Goal: Task Accomplishment & Management: Use online tool/utility

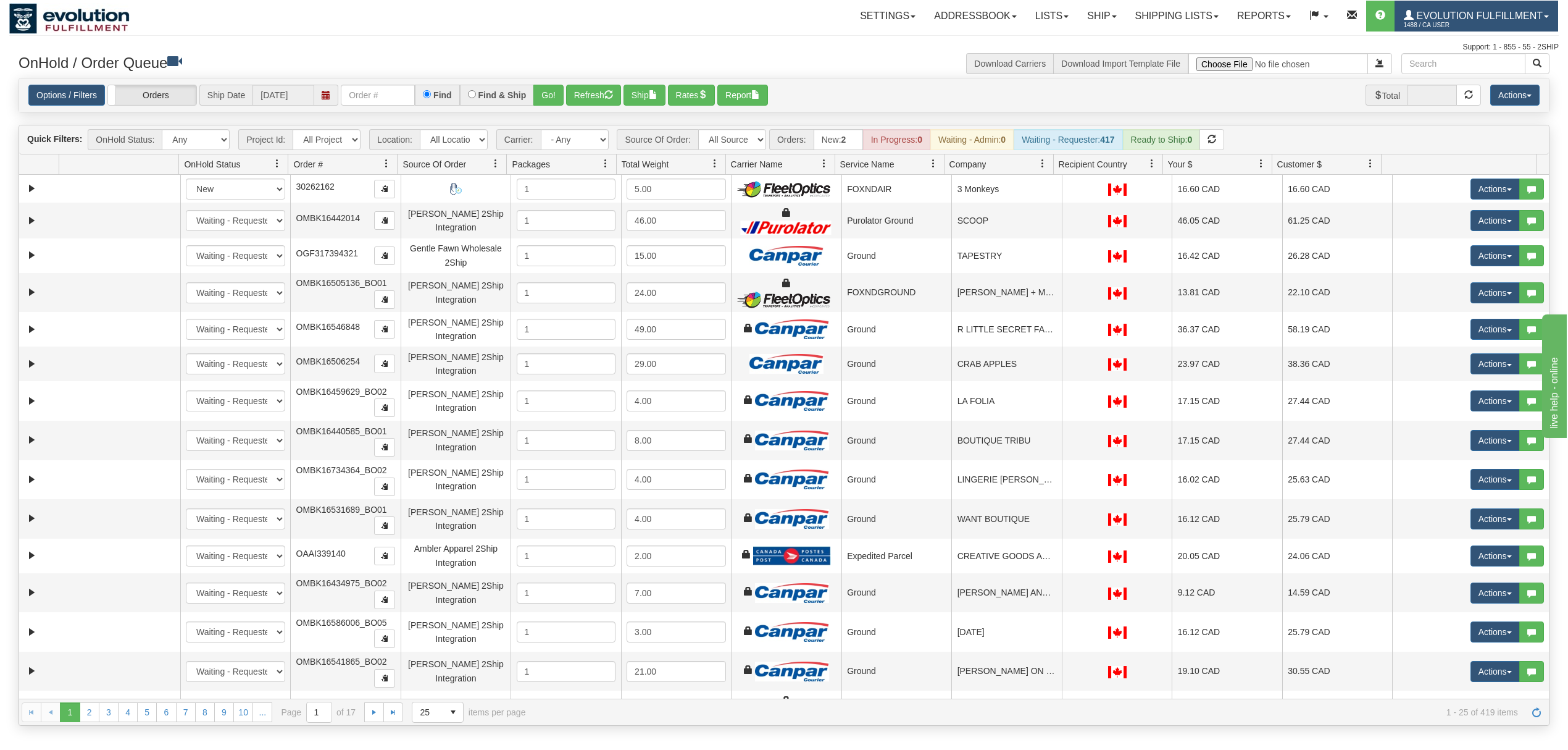
click at [1485, 10] on link "Evolution Fulfillment 1488 / CA User" at bounding box center [1476, 16] width 164 height 31
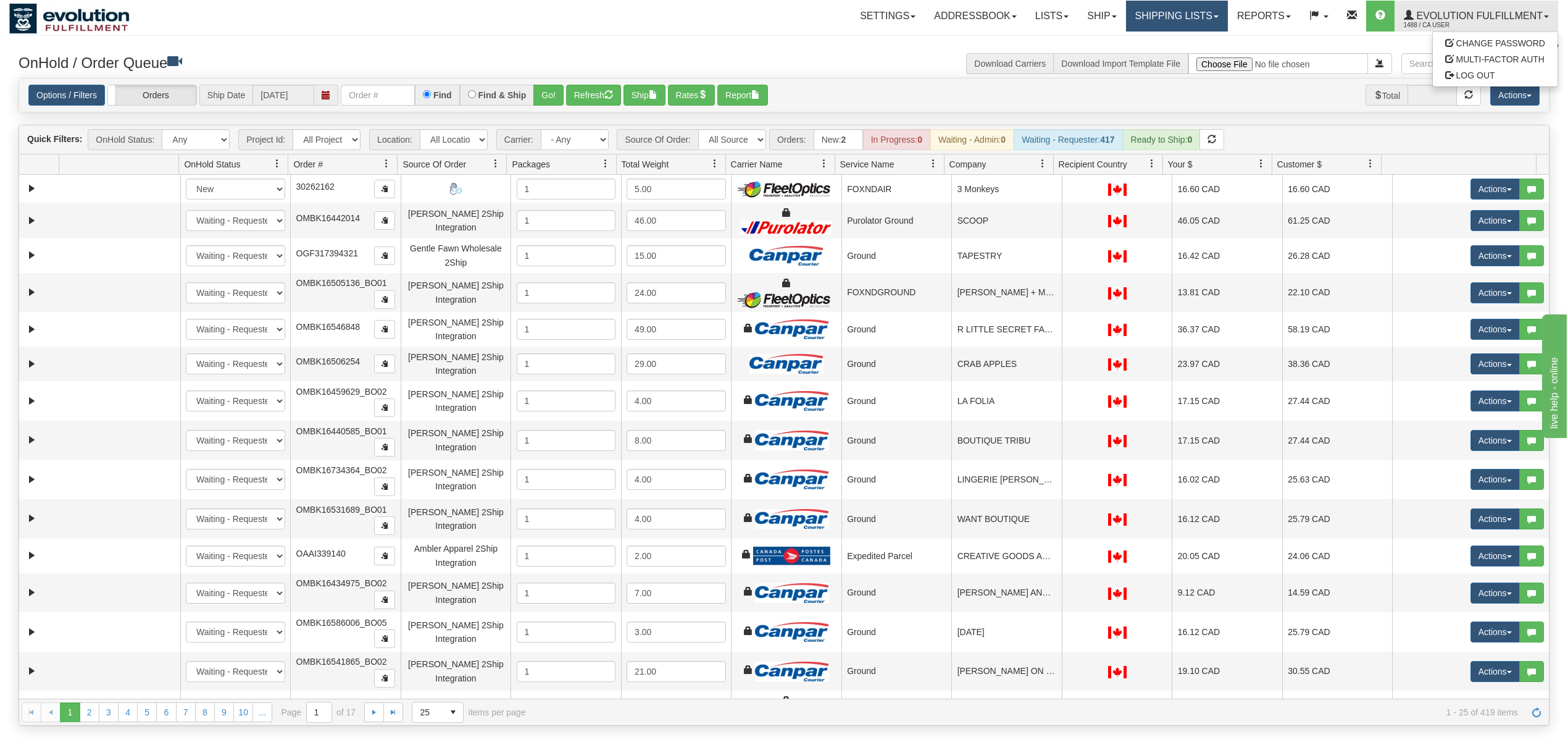
click at [1168, 18] on link "Shipping lists" at bounding box center [1177, 16] width 102 height 31
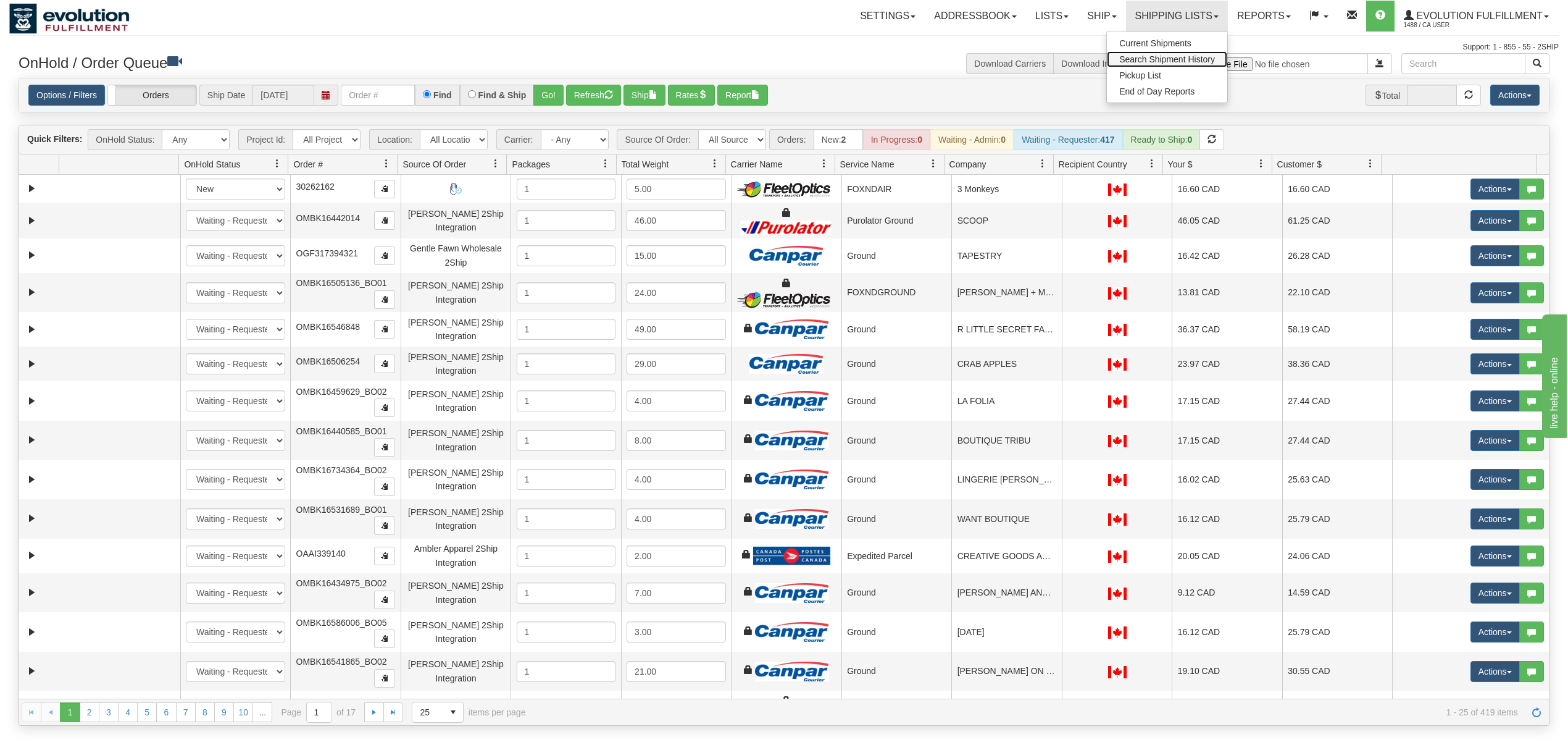
click at [1146, 57] on span "Search Shipment History" at bounding box center [1167, 59] width 96 height 10
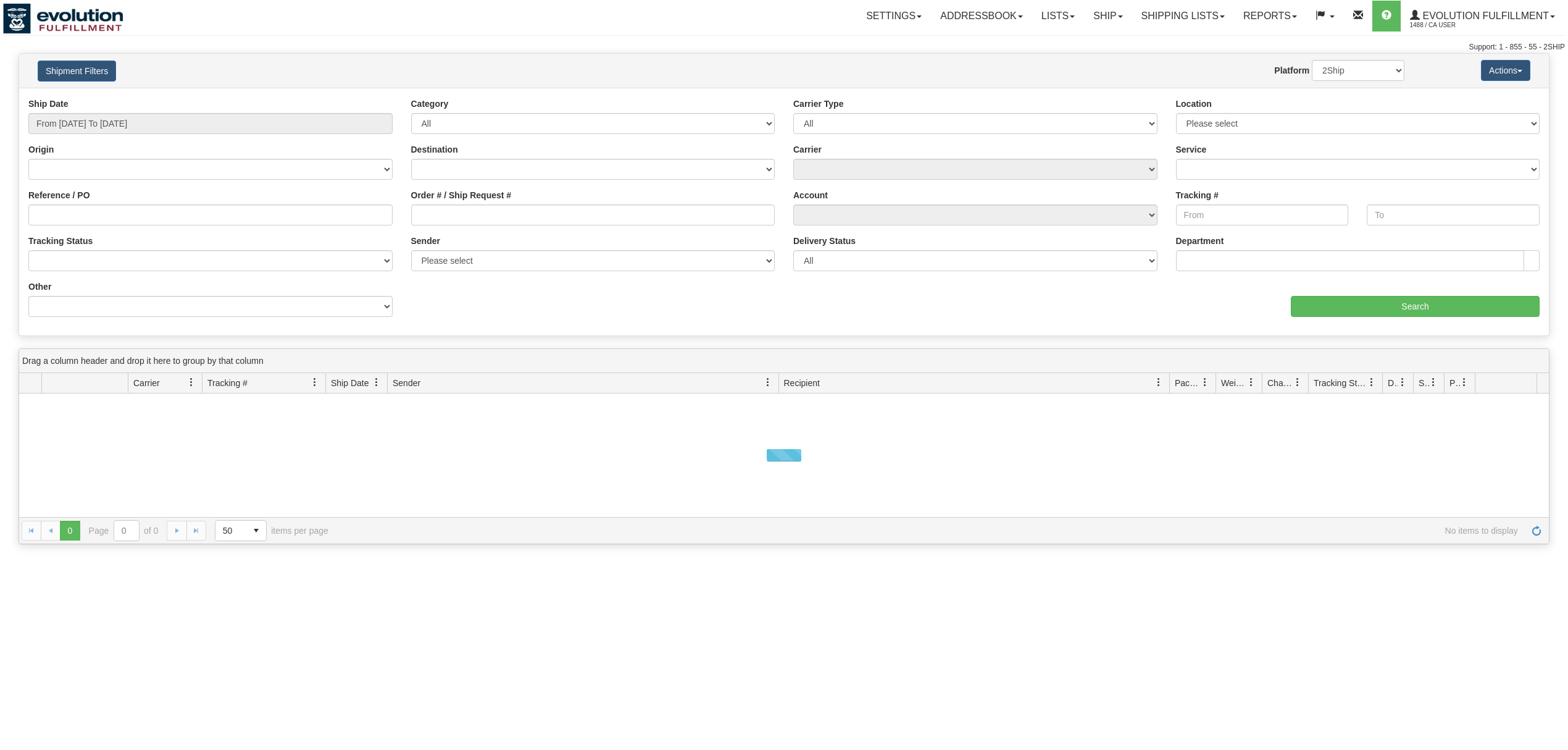
click at [75, 75] on button "Shipment Filters" at bounding box center [76, 71] width 78 height 21
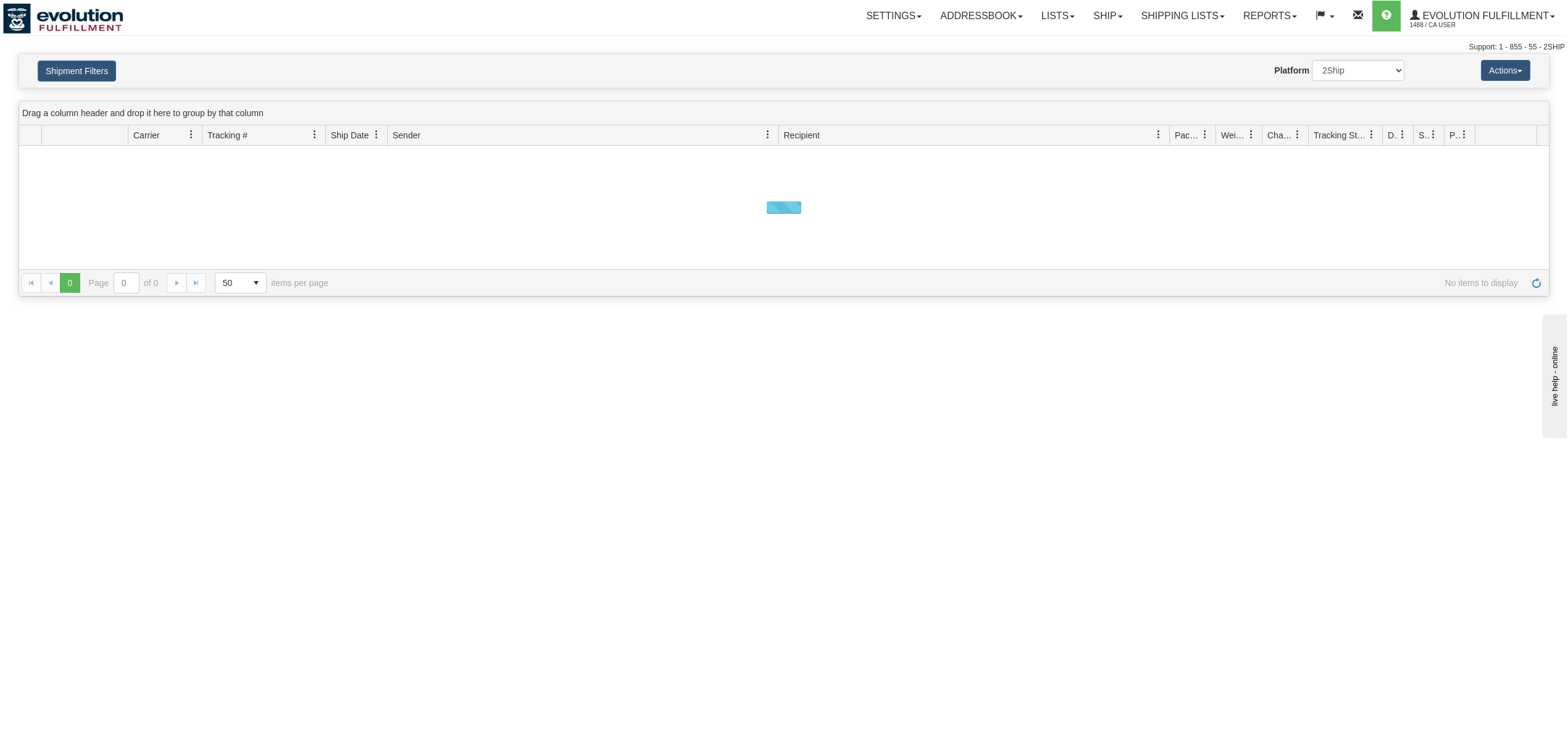
click at [107, 100] on div "Please wait... × Confirm Delete Delete Cancel × Confirm Delete Yes No Cancel × …" at bounding box center [784, 175] width 1568 height 244
click at [87, 75] on button "Shipment Filters" at bounding box center [76, 71] width 78 height 21
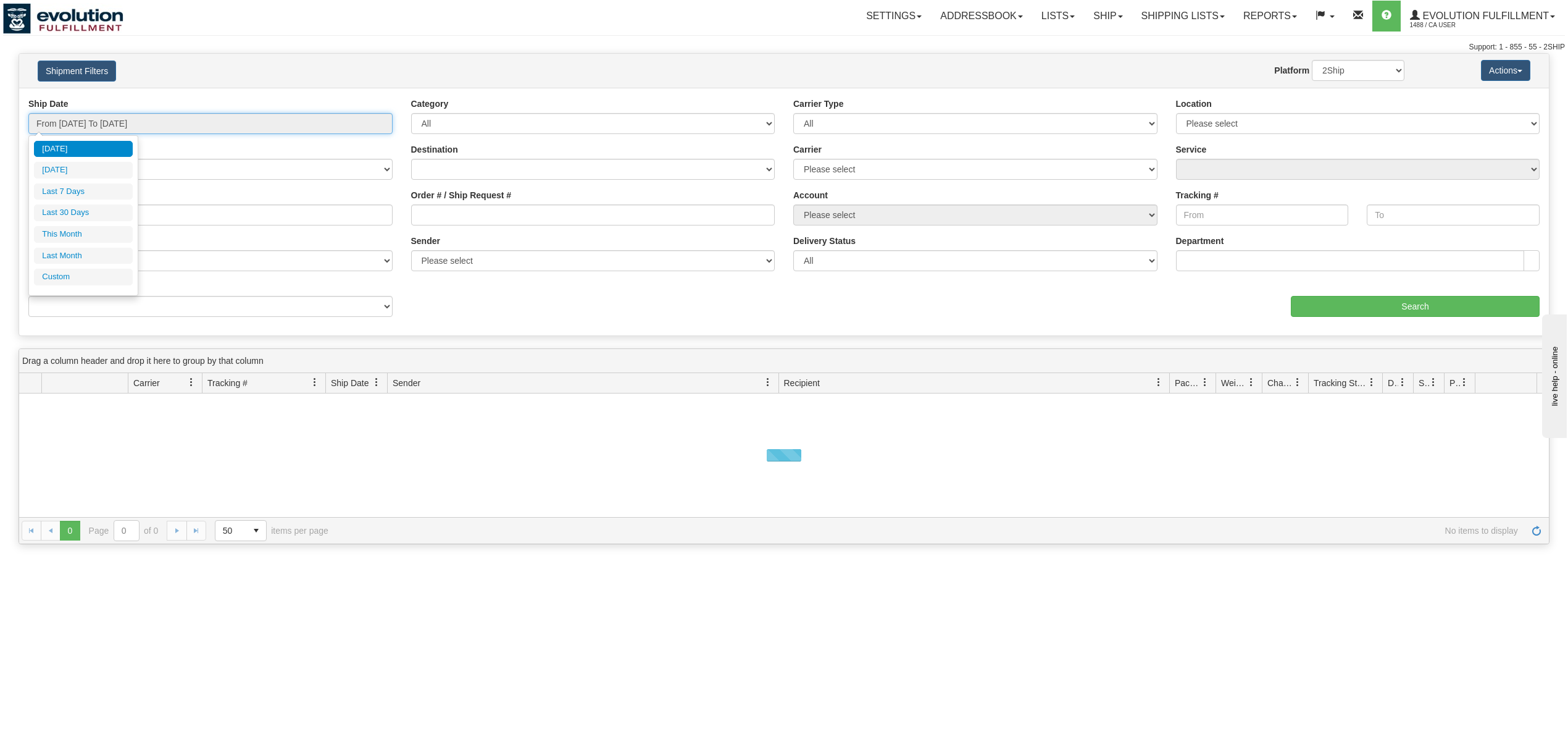
click at [104, 115] on input "From 08/26/2025 To 08/27/2025" at bounding box center [210, 123] width 365 height 21
click at [80, 195] on li "Last 7 Days" at bounding box center [84, 192] width 99 height 17
type input "From 08/21/2025 To 08/27/2025"
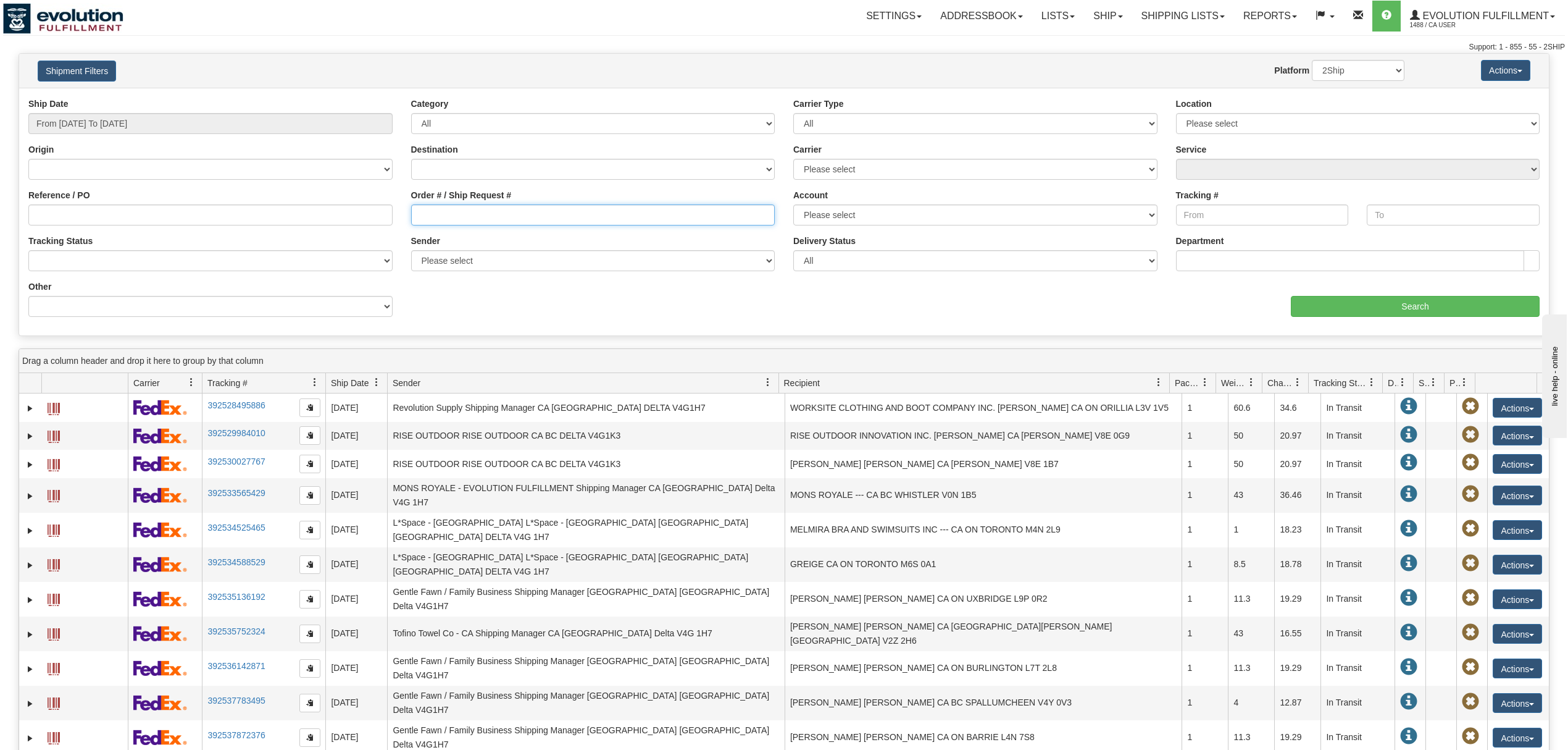
click at [473, 224] on input "Order # / Ship Request #" at bounding box center [593, 215] width 365 height 21
paste input "WEB4297"
type input "WEB4297"
click at [1337, 309] on input "Search" at bounding box center [1415, 307] width 249 height 21
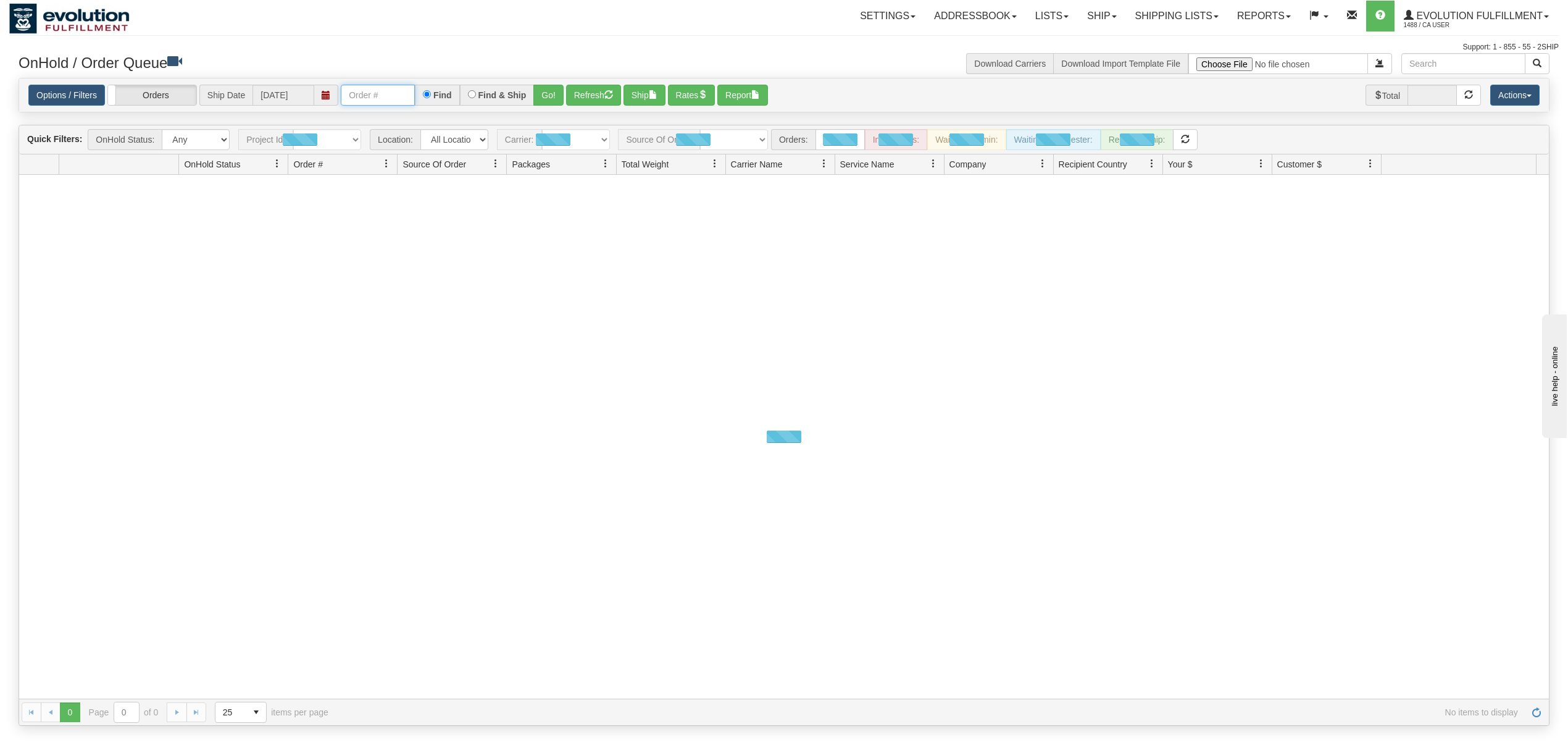
click at [387, 97] on input "text" at bounding box center [378, 95] width 74 height 21
type input "OAAI339267"
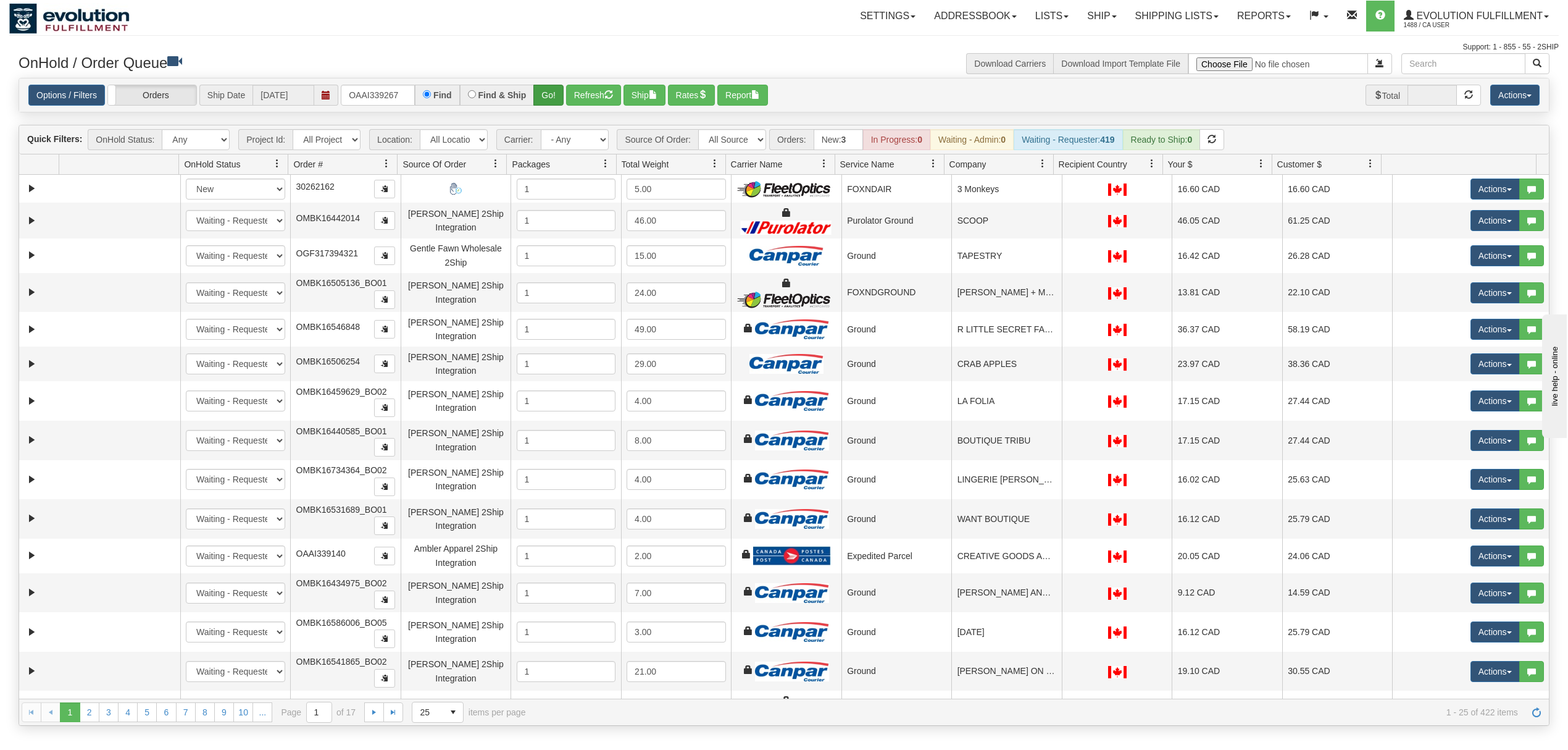
click at [564, 92] on div "Options / Filters Group Shipments Orders Ship Date [DATE] OAAI339267 Find Find …" at bounding box center [784, 95] width 1512 height 21
click at [558, 94] on button "Go!" at bounding box center [549, 95] width 30 height 21
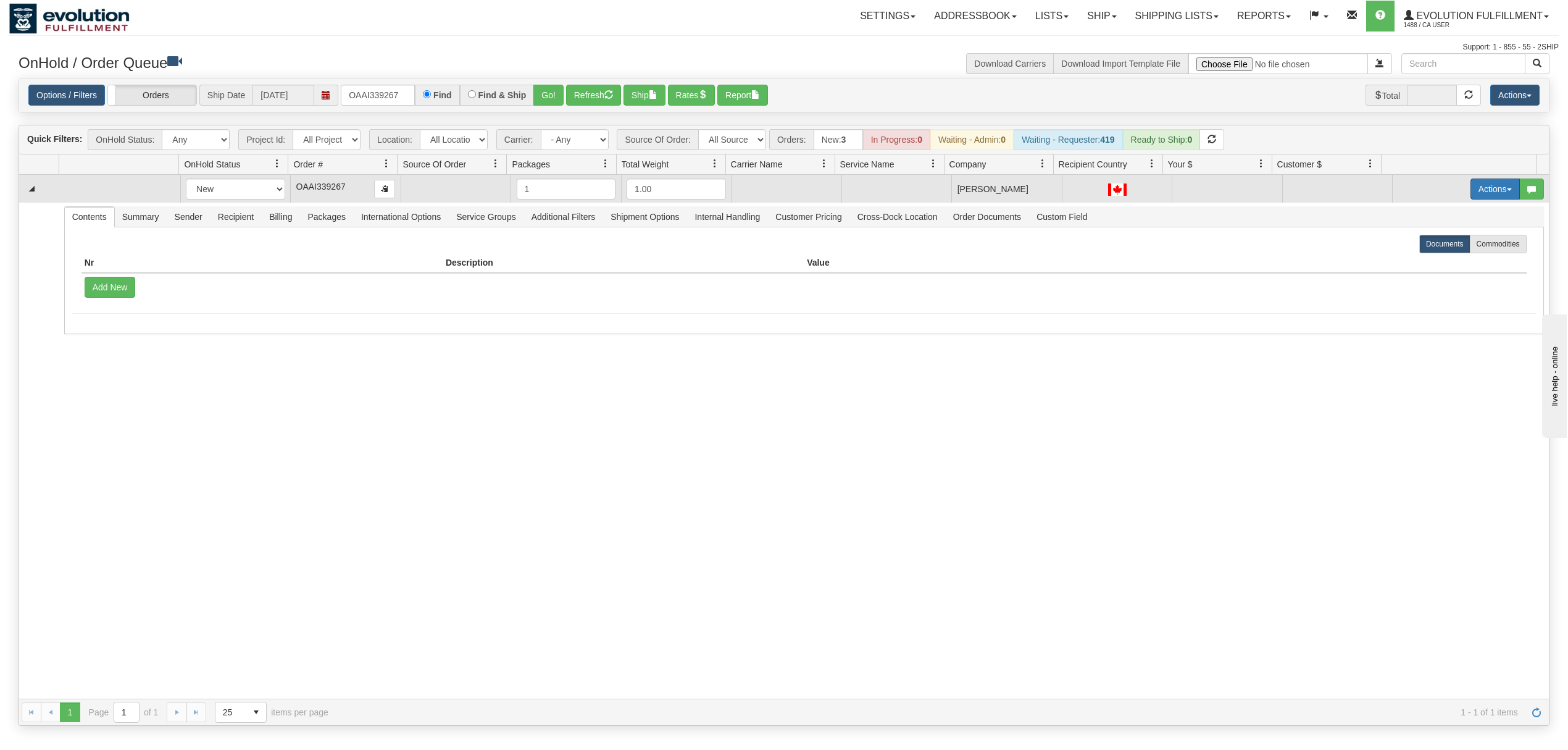
click at [1482, 196] on button "Actions" at bounding box center [1495, 189] width 49 height 21
click at [1433, 243] on span "Rate All Services" at bounding box center [1470, 244] width 74 height 10
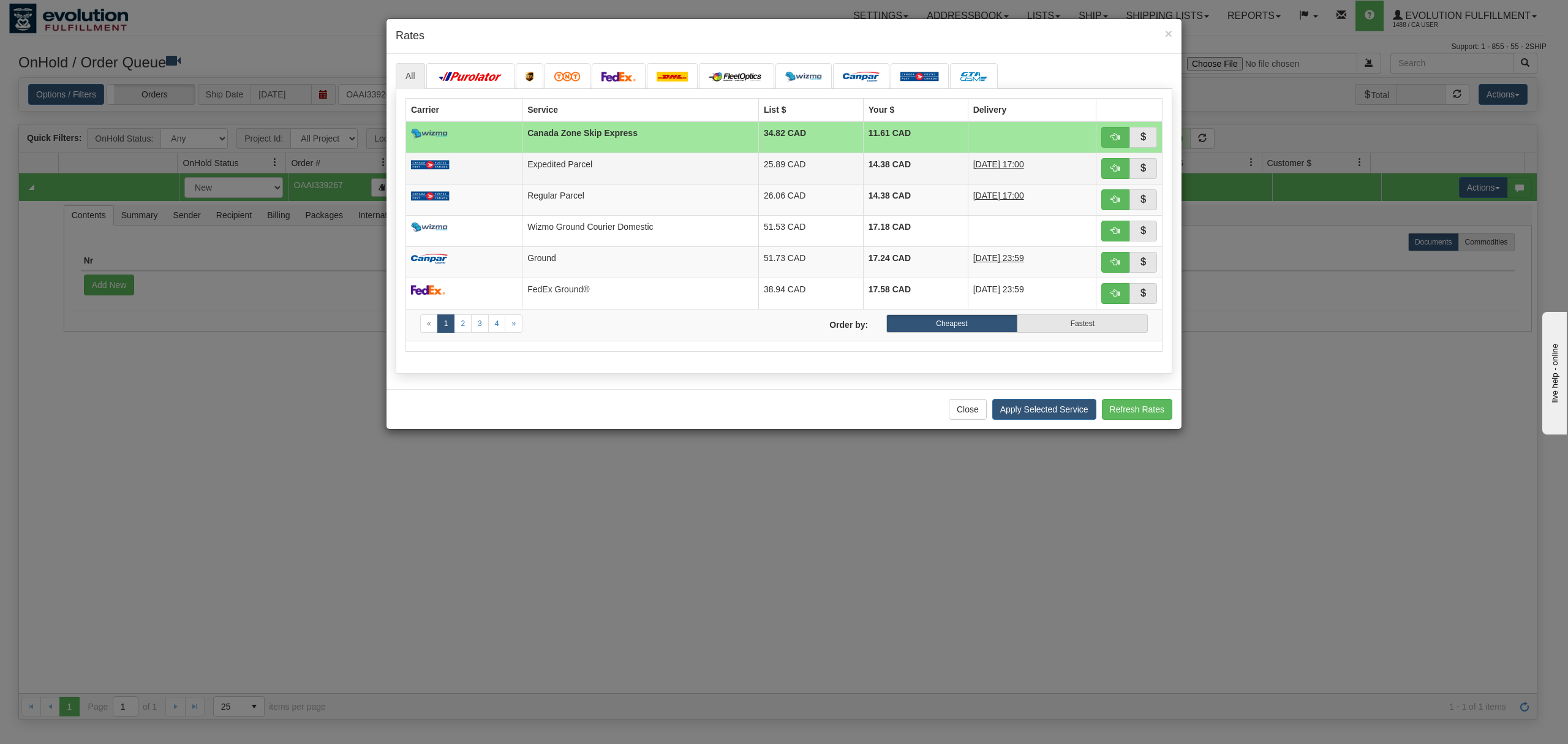
drag, startPoint x: 804, startPoint y: 162, endPoint x: 821, endPoint y: 164, distance: 17.1
click at [805, 162] on td "25.89 CAD" at bounding box center [810, 168] width 105 height 31
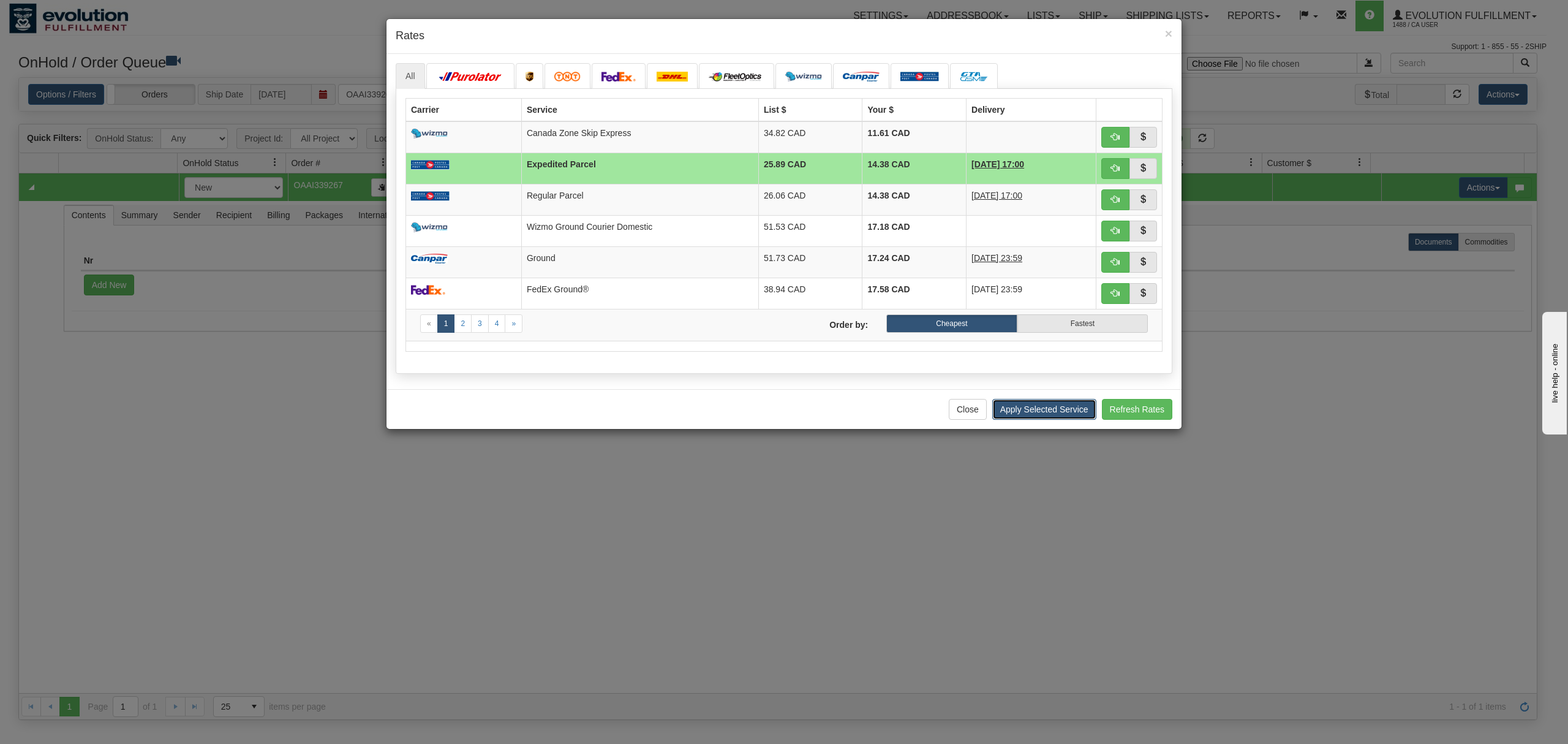
click at [1014, 420] on button "Apply Selected Service" at bounding box center [1045, 409] width 104 height 21
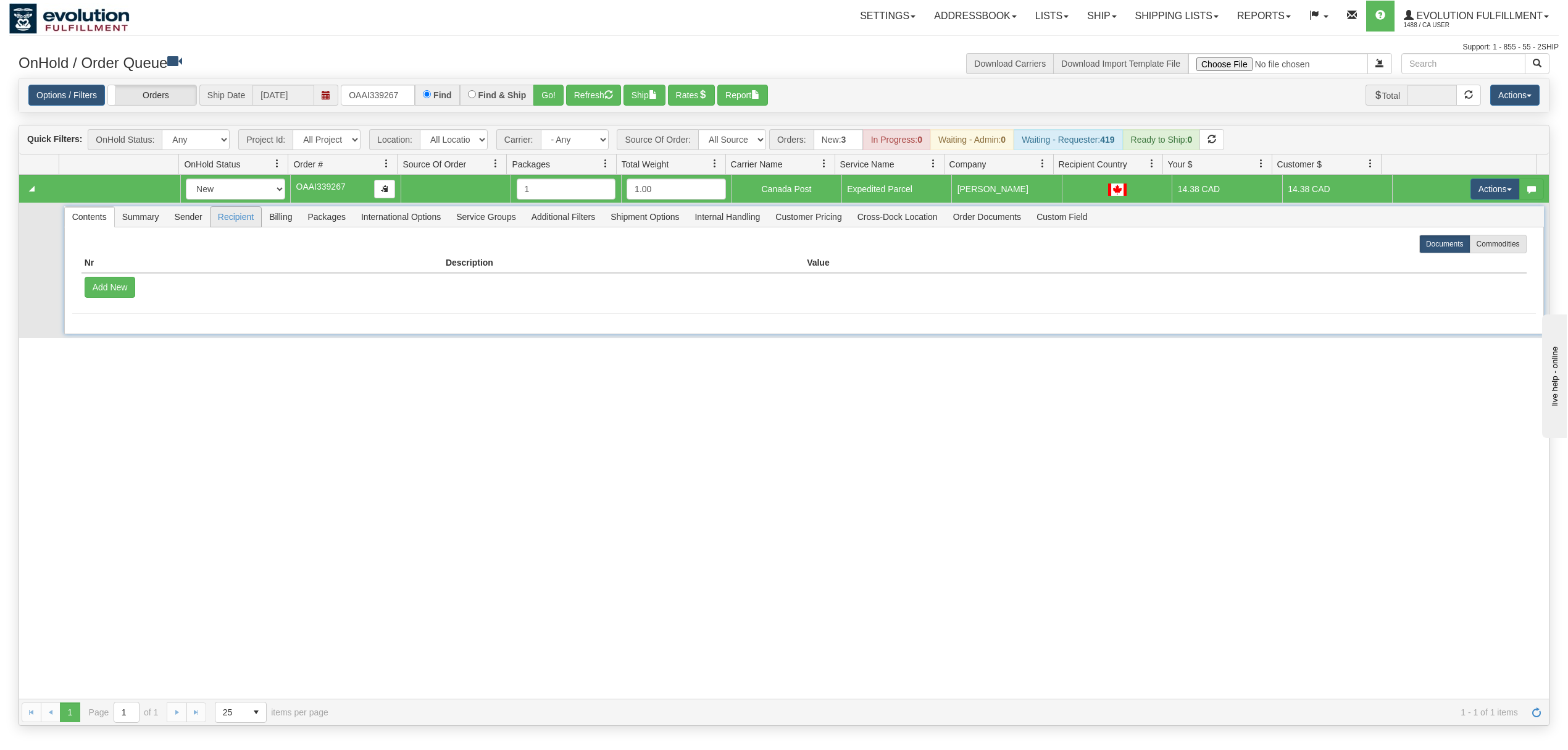
click at [228, 221] on span "Recipient" at bounding box center [236, 217] width 51 height 20
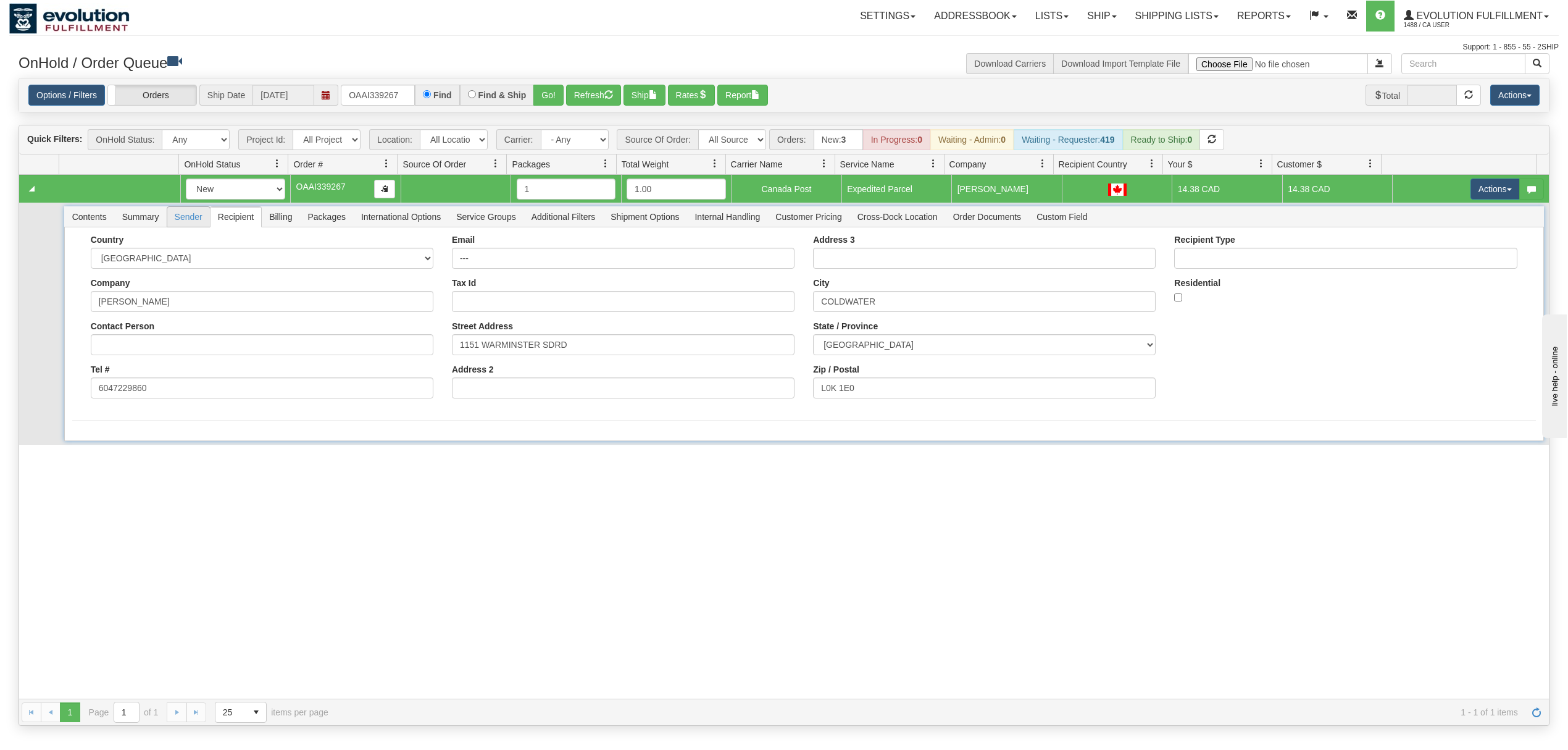
click at [188, 221] on span "Sender" at bounding box center [189, 217] width 43 height 20
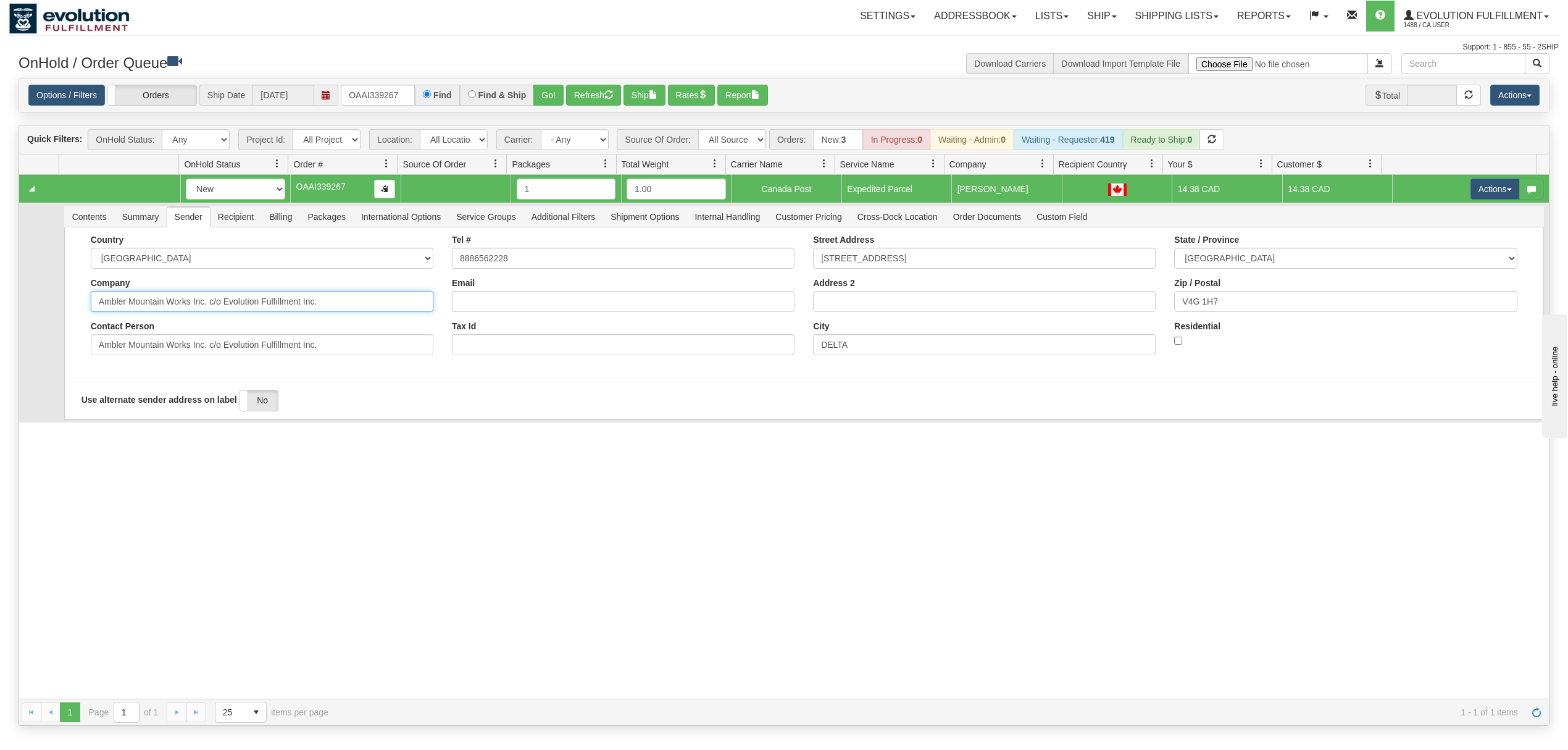
drag, startPoint x: 342, startPoint y: 305, endPoint x: 205, endPoint y: 336, distance: 140.5
click at [205, 336] on div "Country [GEOGRAPHIC_DATA] [GEOGRAPHIC_DATA] [GEOGRAPHIC_DATA] [GEOGRAPHIC_DATA]…" at bounding box center [262, 299] width 361 height 129
type input "Ambler Mountain Works Inc"
drag, startPoint x: 330, startPoint y: 347, endPoint x: 206, endPoint y: 375, distance: 127.1
click at [206, 375] on form "Country [GEOGRAPHIC_DATA] [GEOGRAPHIC_DATA] [GEOGRAPHIC_DATA] [GEOGRAPHIC_DATA]…" at bounding box center [804, 334] width 1464 height 198
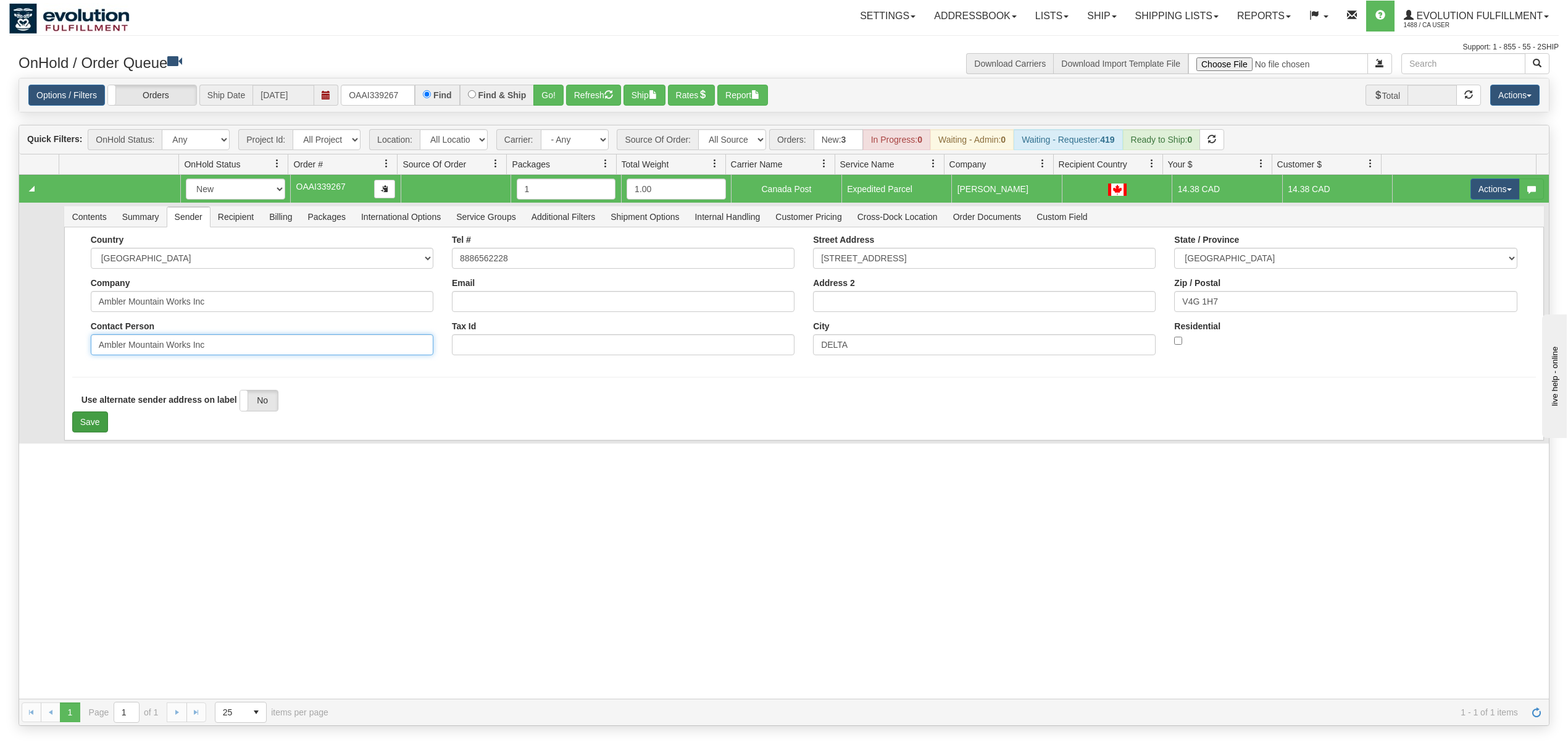
type input "Ambler Mountain Works Inc"
click at [92, 430] on button "Save" at bounding box center [90, 422] width 36 height 21
click at [250, 226] on span "Recipient" at bounding box center [236, 217] width 51 height 20
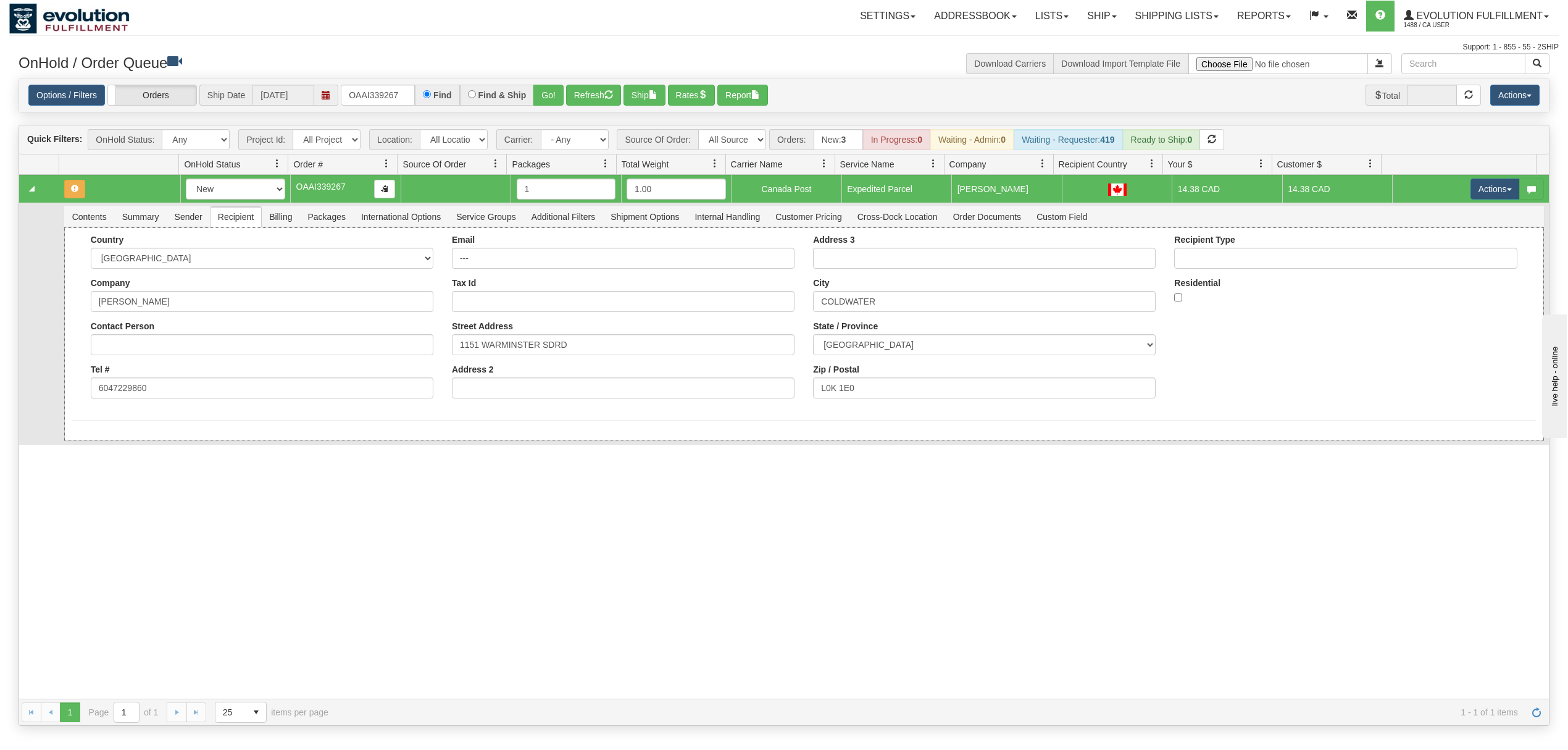
drag, startPoint x: 482, startPoint y: 250, endPoint x: 495, endPoint y: 256, distance: 14.3
click at [455, 253] on div "Email ---" at bounding box center [623, 251] width 343 height 34
drag, startPoint x: 497, startPoint y: 257, endPoint x: 329, endPoint y: 270, distance: 168.5
click at [329, 267] on div "Country [GEOGRAPHIC_DATA] [GEOGRAPHIC_DATA] [GEOGRAPHIC_DATA] [GEOGRAPHIC_DATA]…" at bounding box center [804, 321] width 1464 height 173
click at [268, 472] on div "31535639 Default 90871945 0 New In Progress Waiting - Admin Waiting - Requester…" at bounding box center [784, 437] width 1530 height 524
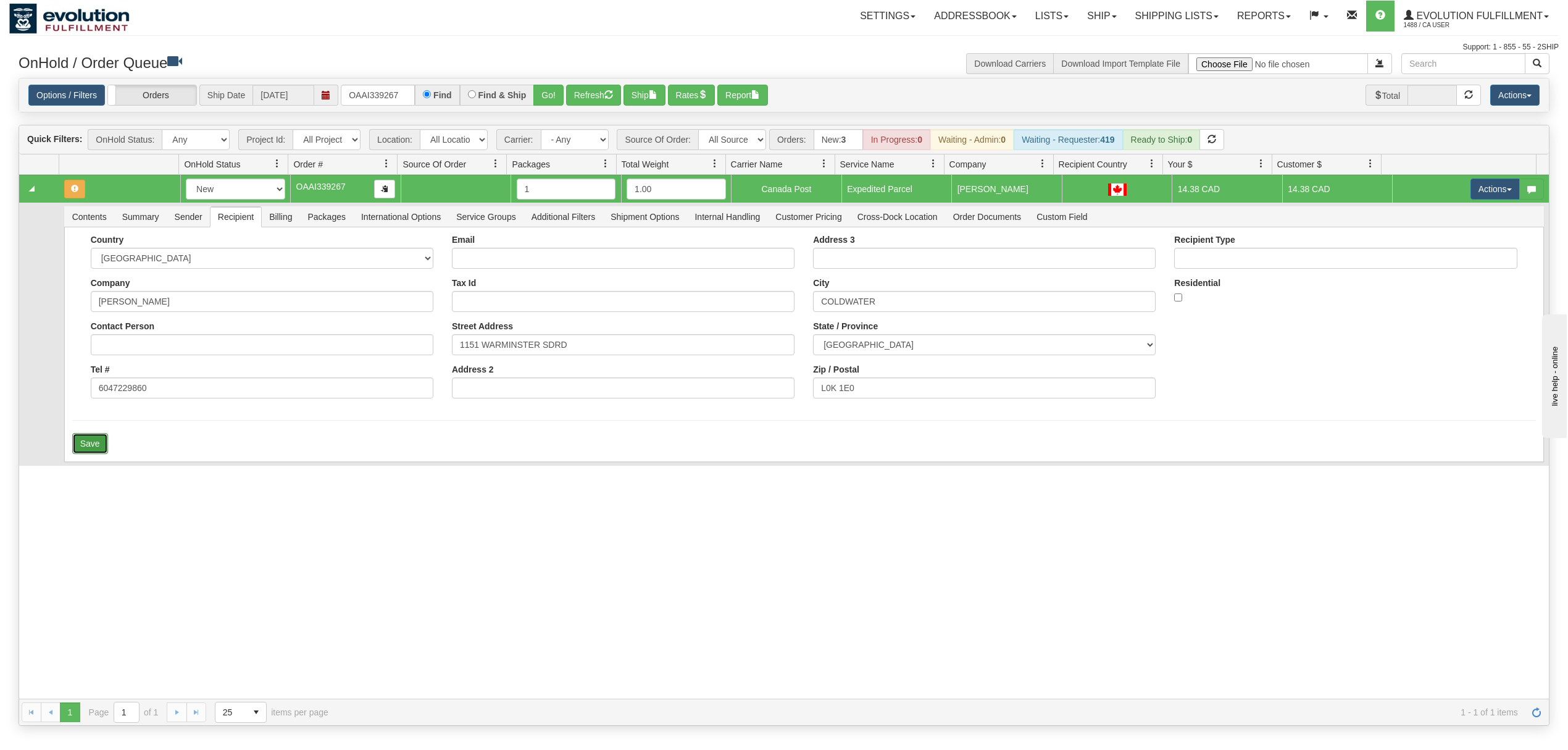
click at [87, 448] on button "Save" at bounding box center [90, 444] width 36 height 21
click at [1489, 191] on button "Actions" at bounding box center [1495, 189] width 49 height 21
click at [1433, 266] on span "Ship" at bounding box center [1446, 260] width 26 height 10
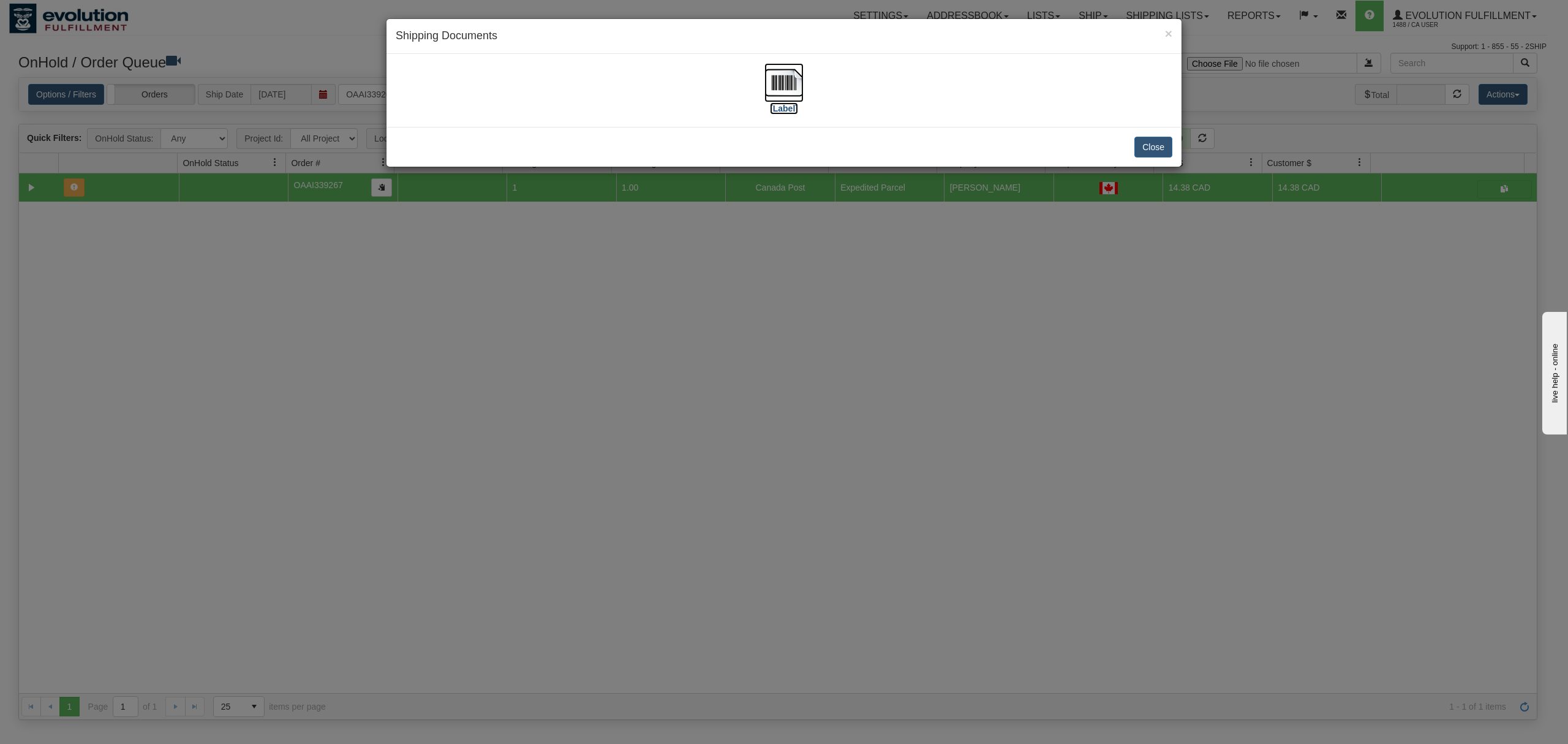
click at [788, 87] on img at bounding box center [784, 83] width 39 height 39
click at [1172, 153] on button "Close" at bounding box center [1153, 147] width 38 height 21
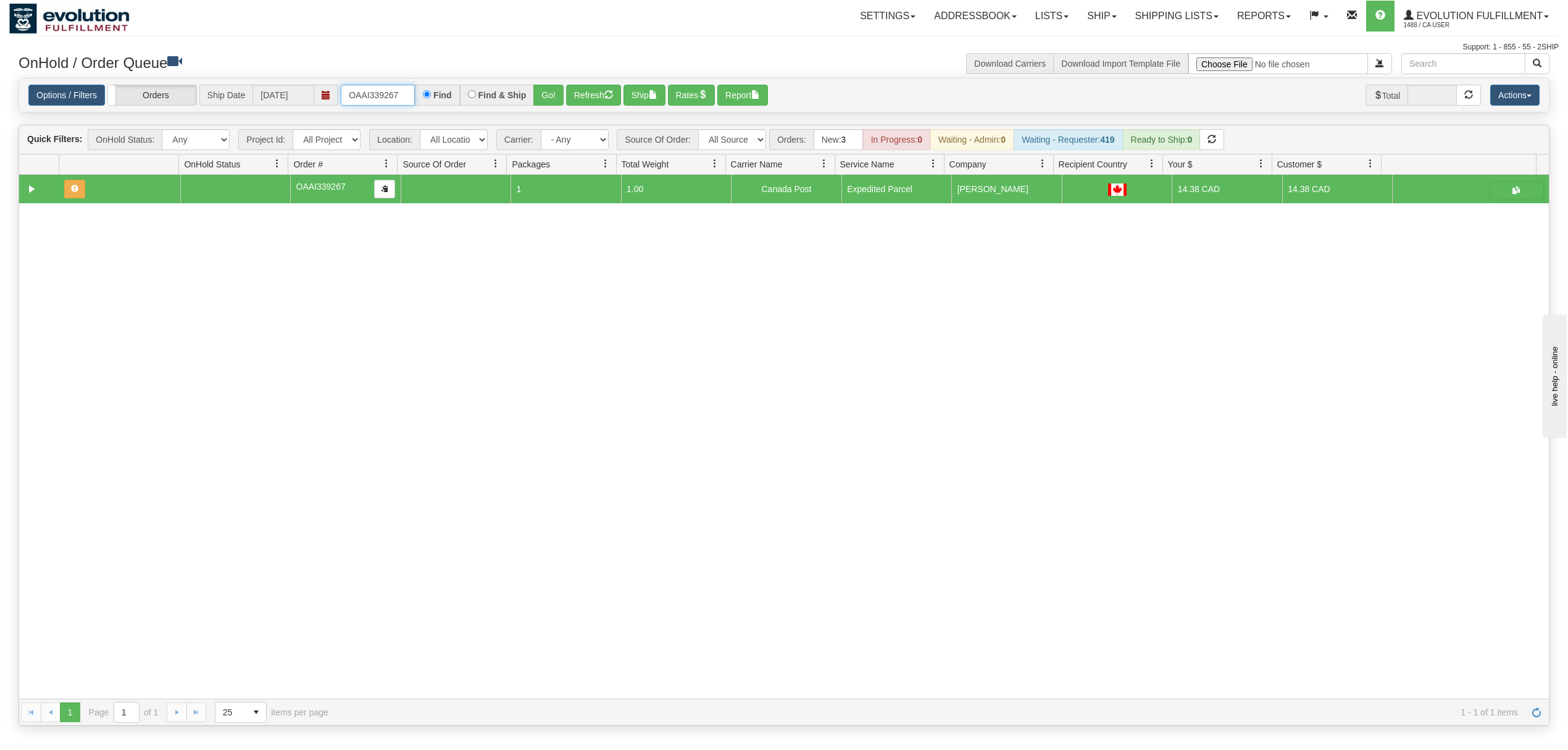
click at [359, 94] on input "OAAI339267" at bounding box center [378, 95] width 74 height 21
click at [396, 97] on input "OMBK17579455 BO01" at bounding box center [378, 95] width 74 height 21
click at [557, 95] on button "Go!" at bounding box center [549, 95] width 30 height 21
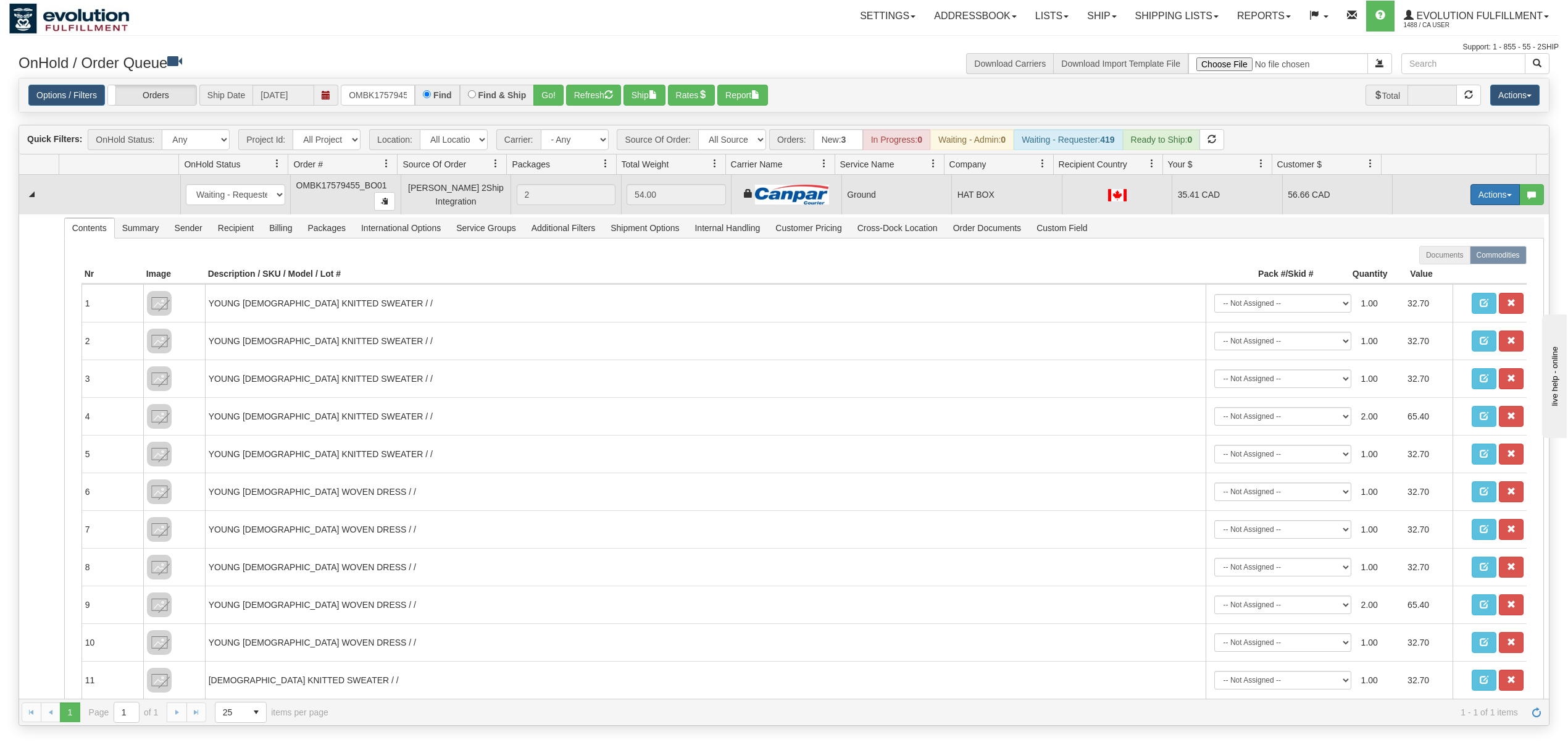
click at [1475, 196] on button "Actions" at bounding box center [1495, 195] width 49 height 21
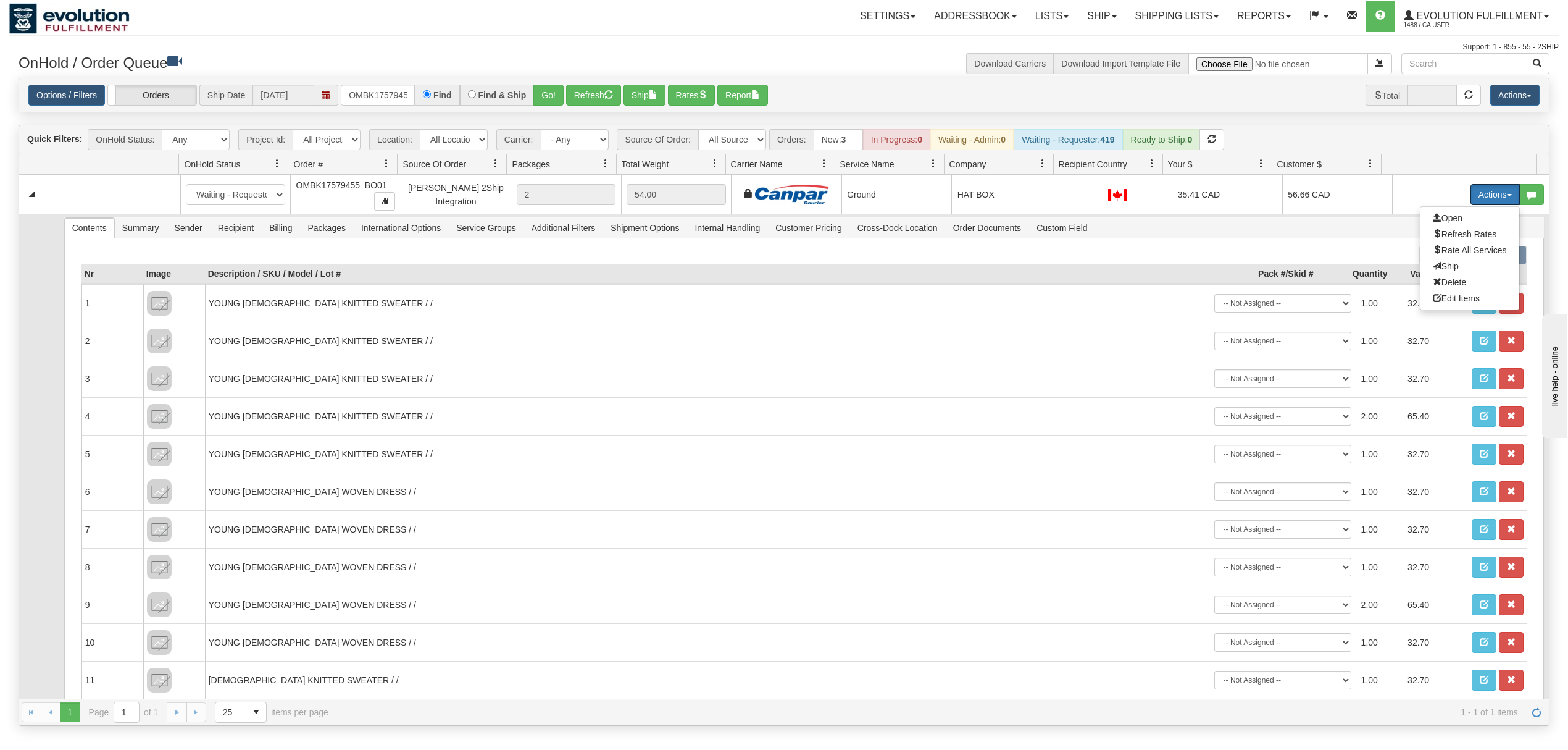
click at [1433, 268] on span "Ship" at bounding box center [1446, 266] width 26 height 10
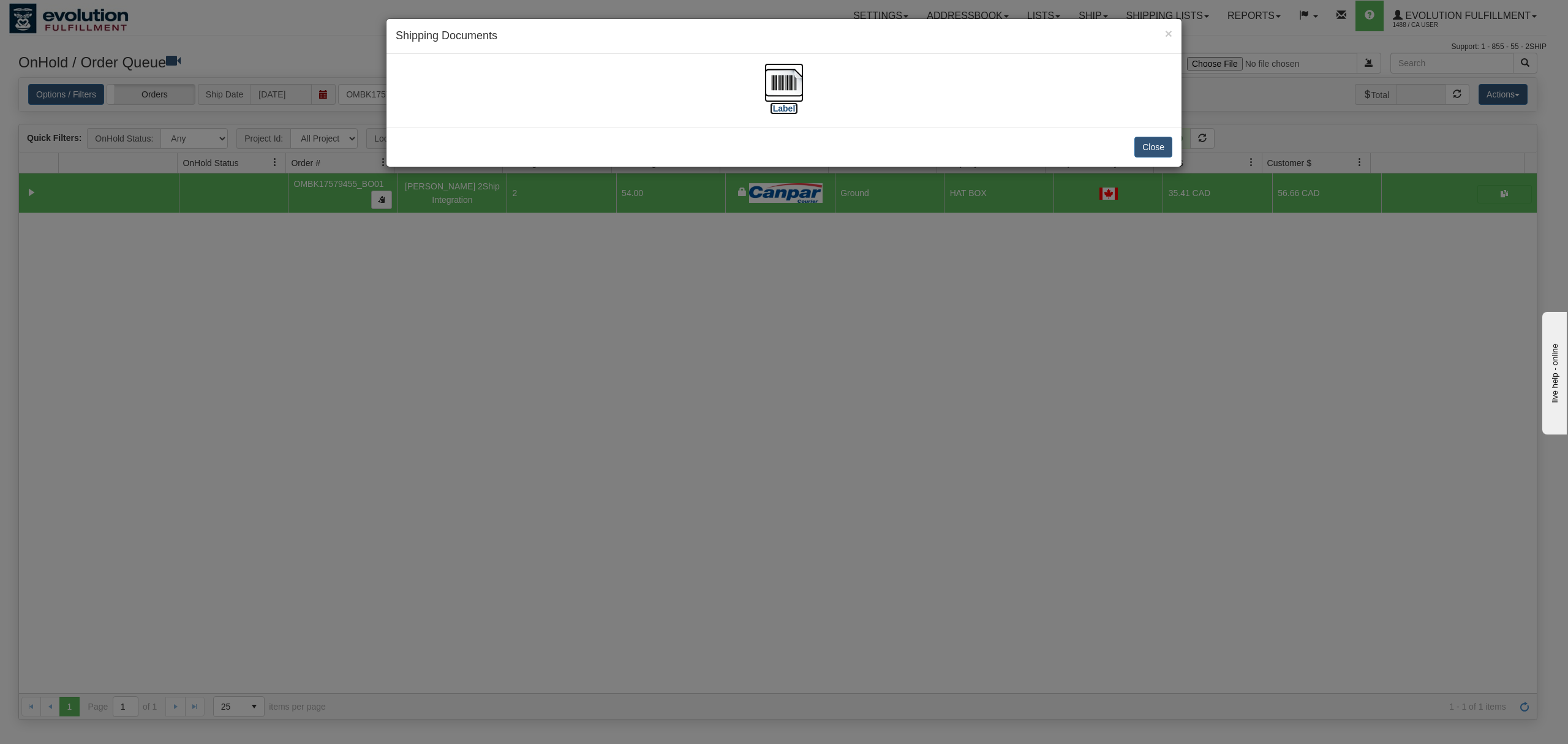
click at [780, 73] on img at bounding box center [784, 83] width 39 height 39
click at [1156, 150] on button "Close" at bounding box center [1153, 147] width 38 height 21
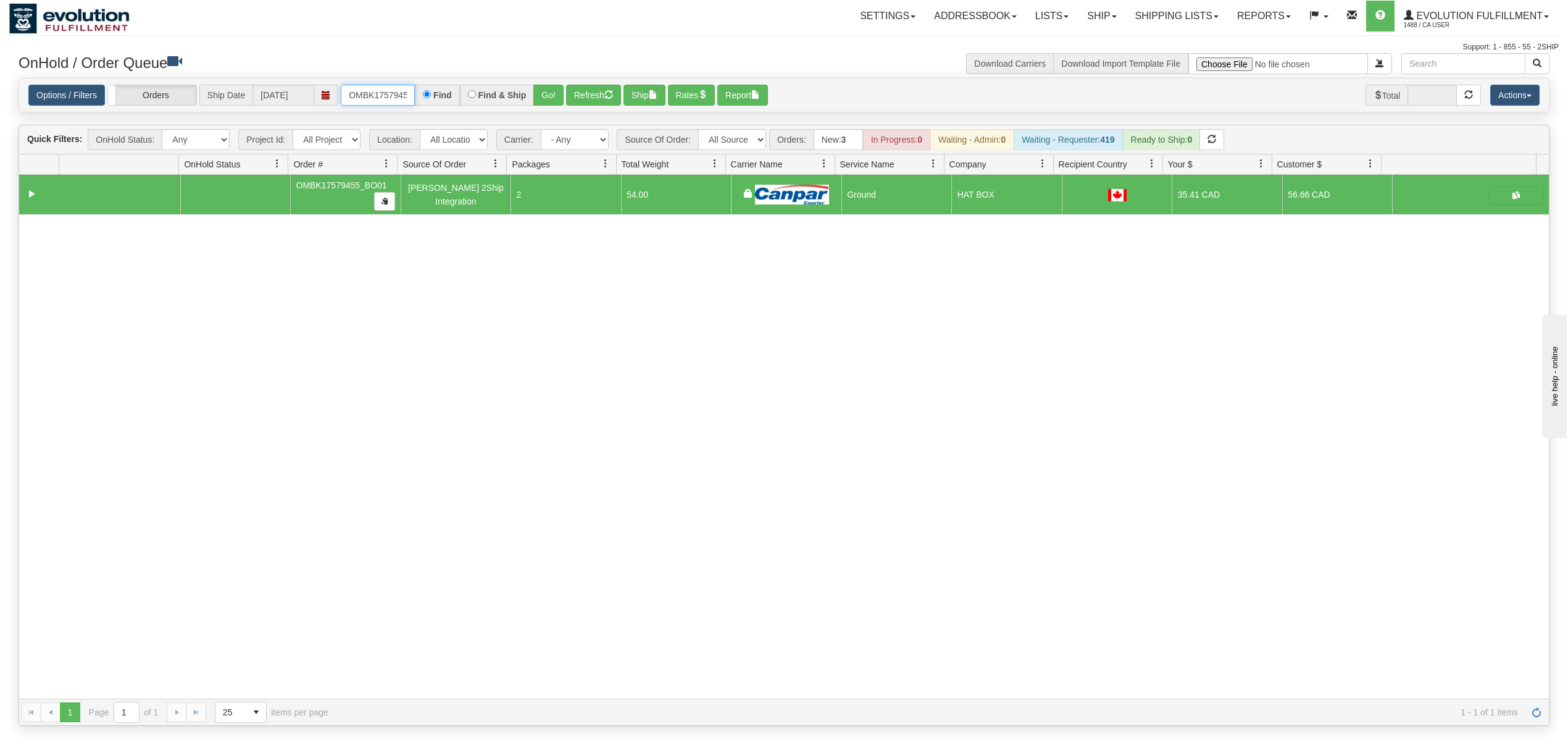
click at [354, 94] on input "OMBK17579455_BO01" at bounding box center [378, 95] width 74 height 21
click at [541, 97] on button "Go!" at bounding box center [549, 95] width 30 height 21
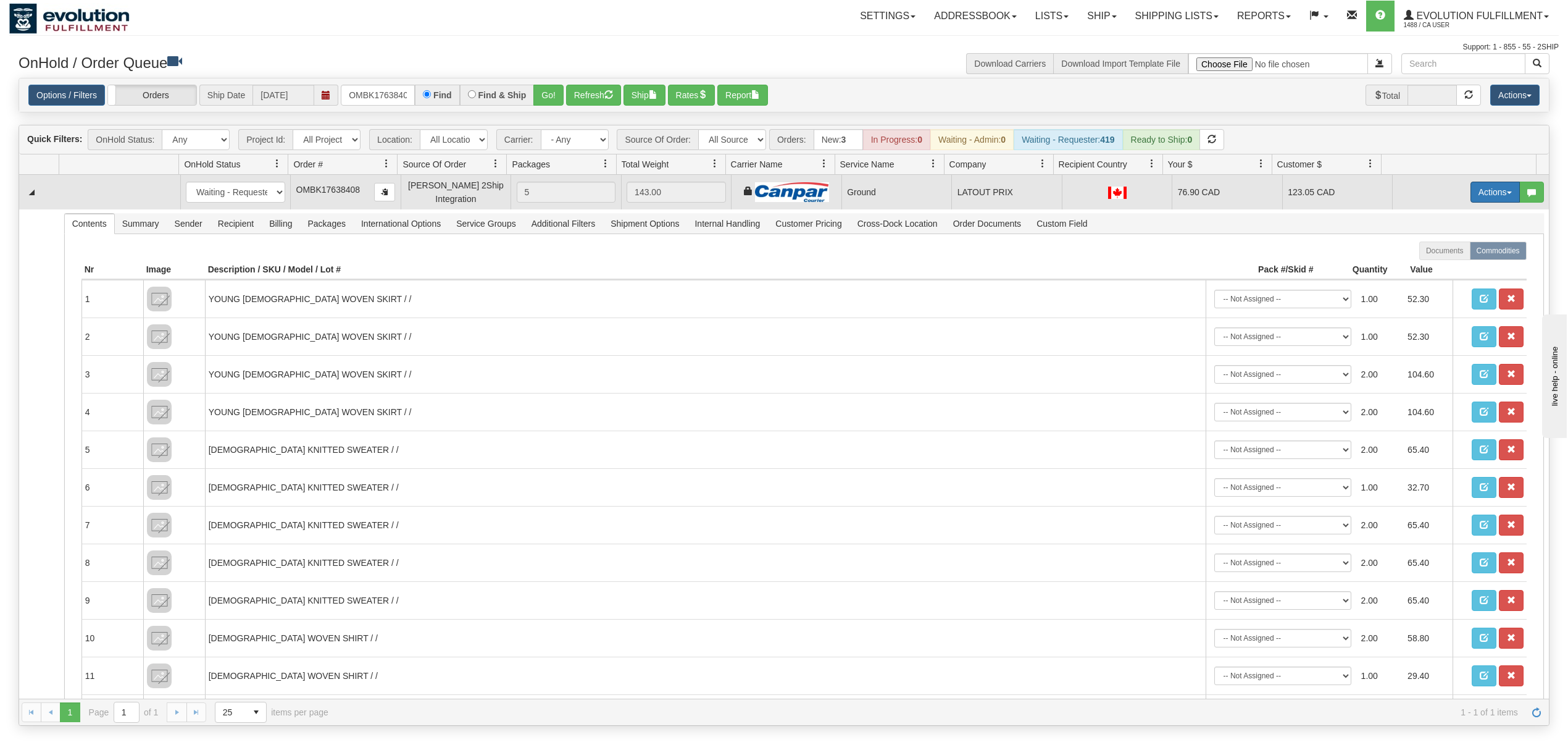
click at [1487, 188] on button "Actions" at bounding box center [1495, 192] width 49 height 21
drag, startPoint x: 1448, startPoint y: 256, endPoint x: 1442, endPoint y: 270, distance: 15.2
click at [1442, 270] on ul "Open Refresh Rates Rate All Services Ship Delete Edit Items" at bounding box center [1469, 256] width 100 height 104
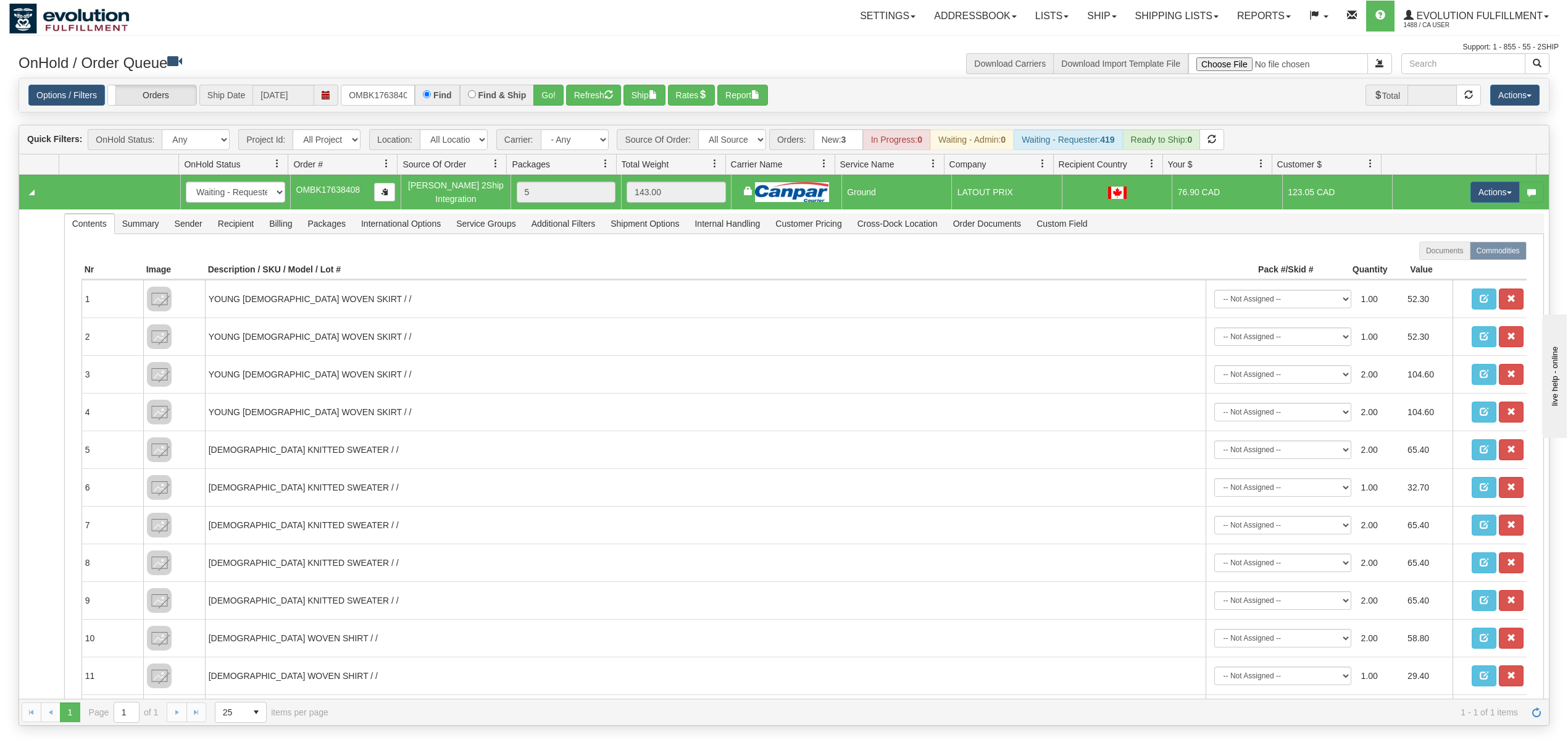
click at [1342, 121] on div "Is equal to Is not equal to Contains Does not contains CAD USD EUR ZAR [PERSON_…" at bounding box center [784, 402] width 1550 height 649
click at [1471, 196] on button "Actions" at bounding box center [1495, 192] width 49 height 21
click at [1439, 264] on span "Ship" at bounding box center [1446, 263] width 26 height 10
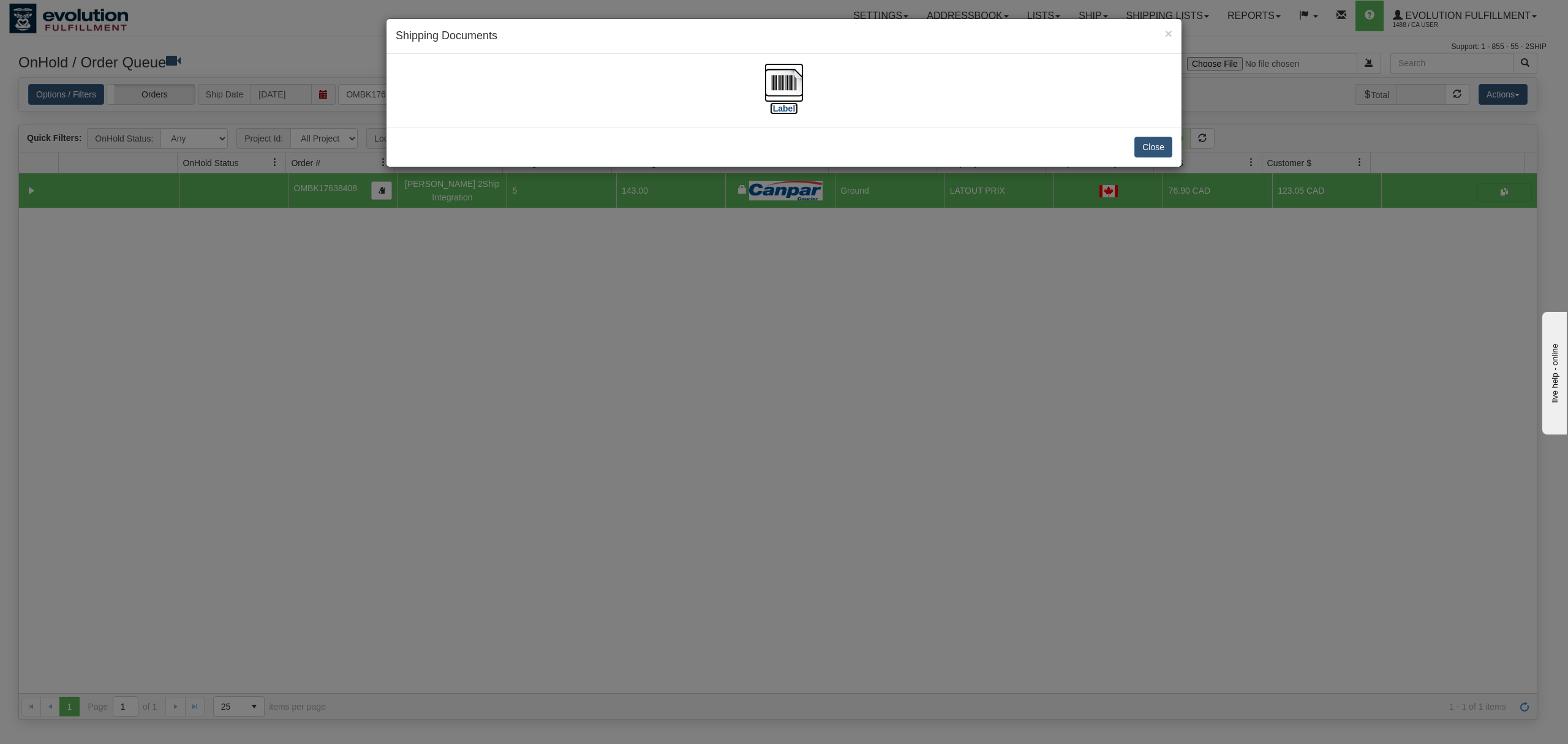
click at [792, 79] on img at bounding box center [784, 83] width 39 height 39
click at [1159, 148] on button "Close" at bounding box center [1153, 147] width 38 height 21
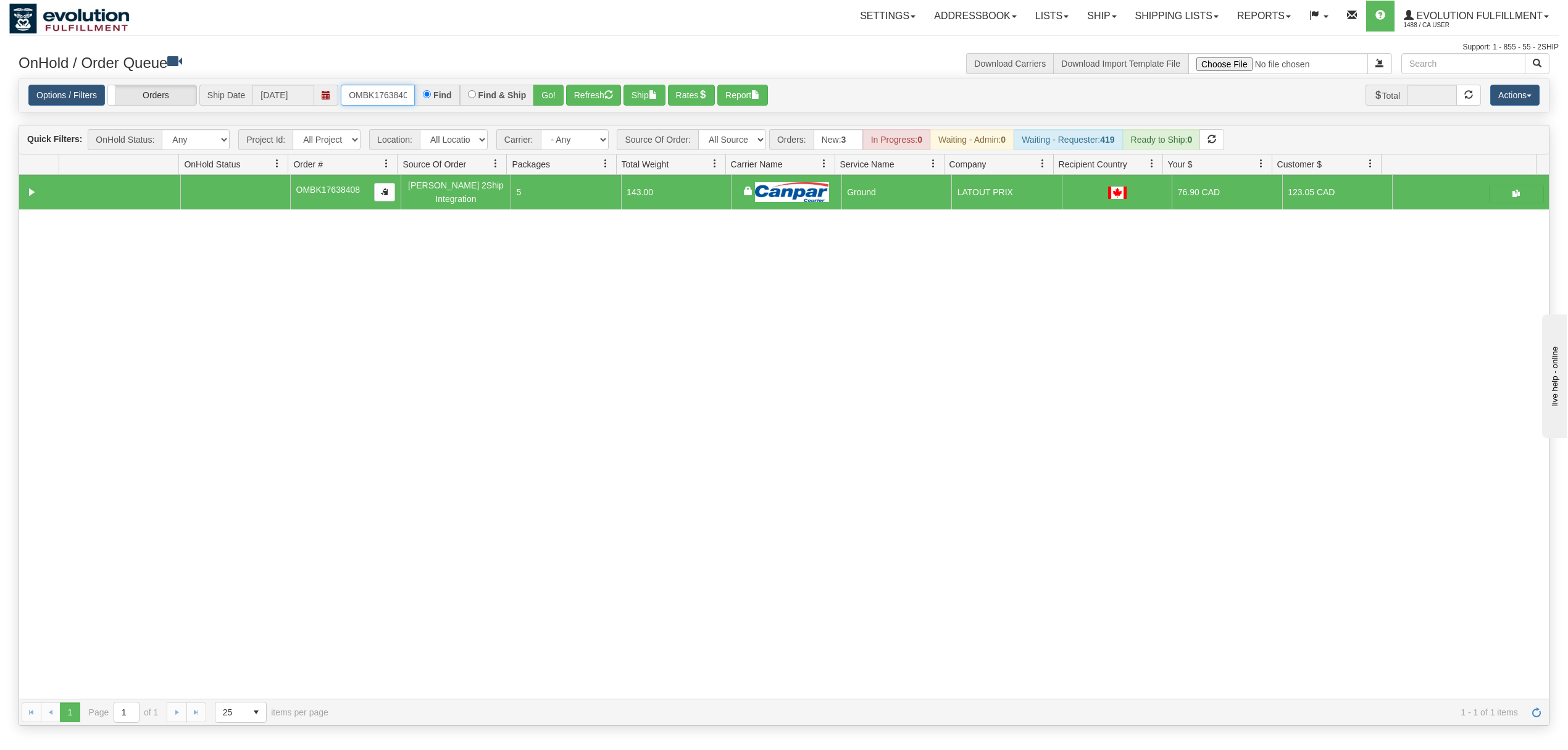
click at [368, 97] on input "OMBK17638408" at bounding box center [378, 95] width 74 height 21
click at [371, 97] on input "OMBK17638408" at bounding box center [378, 95] width 74 height 21
click at [371, 99] on input "OMBK17638408" at bounding box center [378, 95] width 74 height 21
click at [546, 97] on button "Go!" at bounding box center [549, 95] width 30 height 21
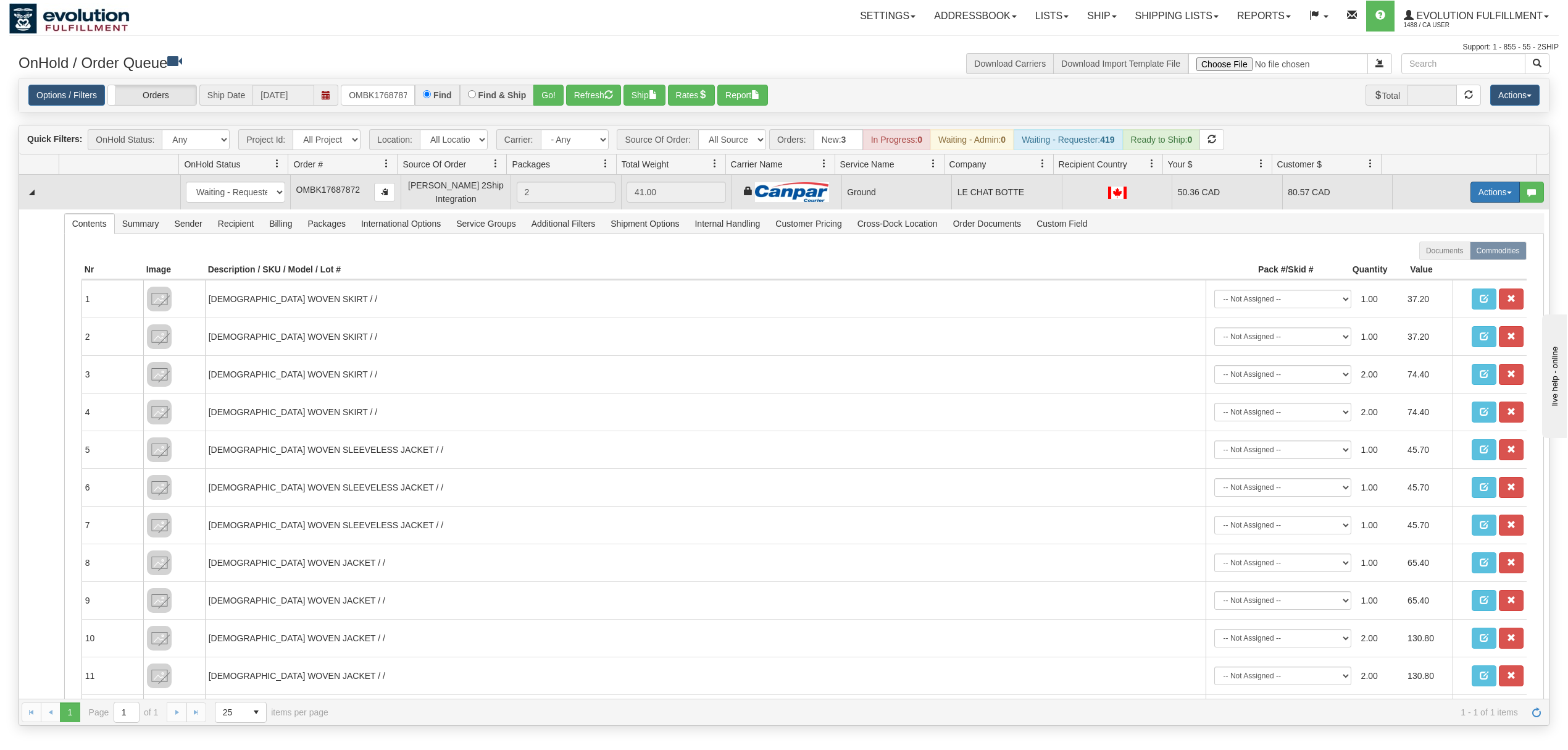
click at [1483, 196] on button "Actions" at bounding box center [1495, 192] width 49 height 21
click at [1433, 263] on span at bounding box center [1437, 263] width 8 height 8
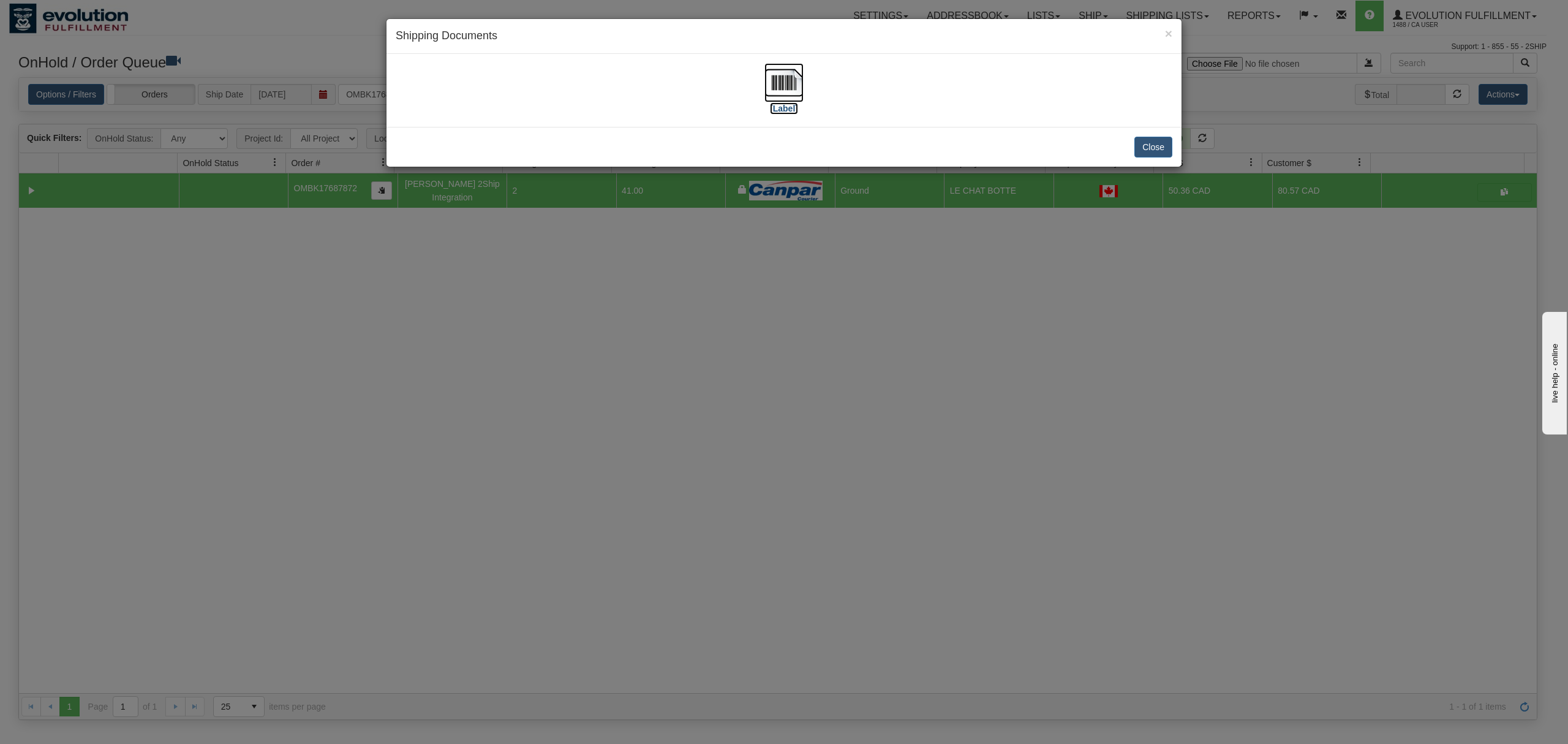
click at [789, 82] on img at bounding box center [784, 83] width 39 height 39
click at [1152, 152] on button "Close" at bounding box center [1153, 147] width 38 height 21
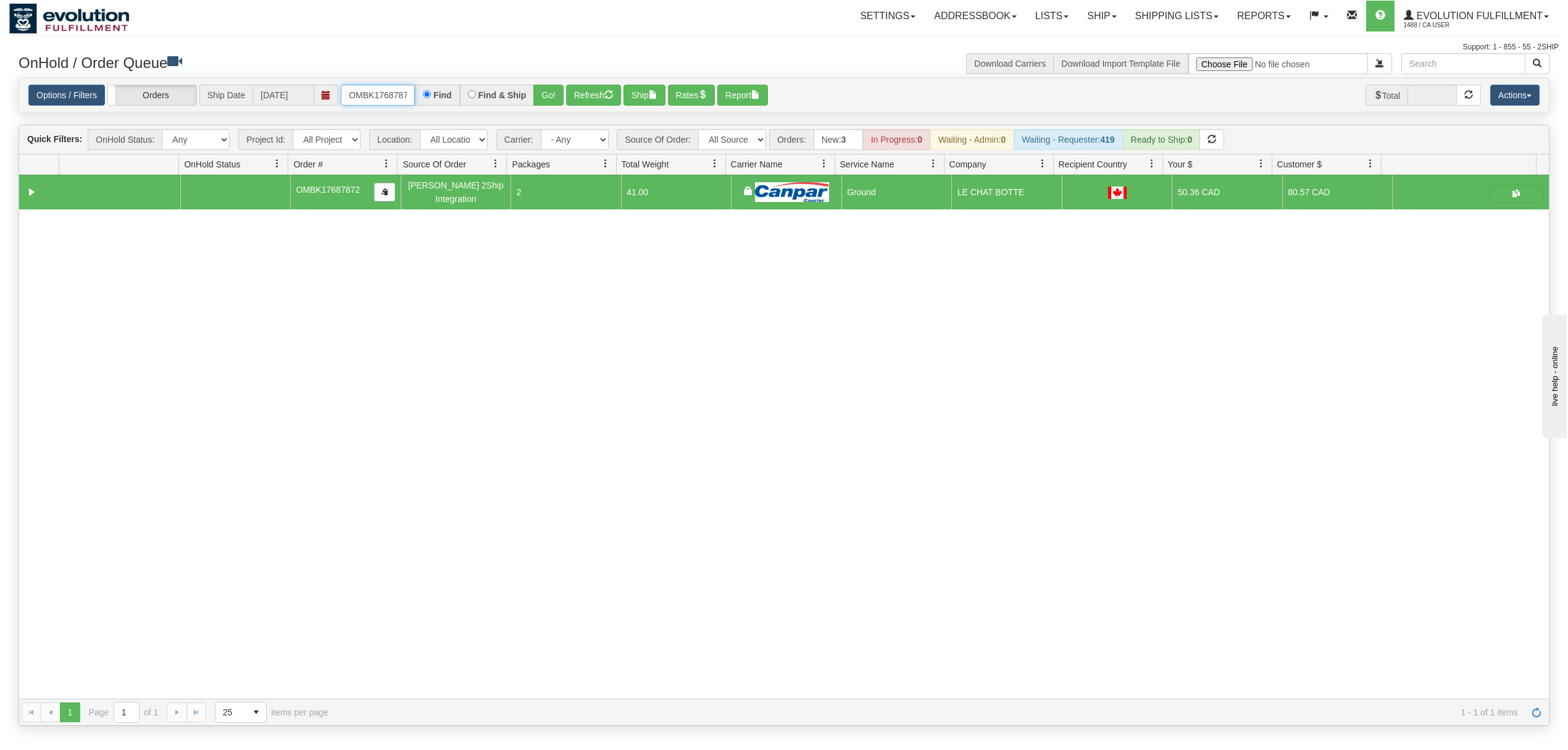
click at [395, 99] on input "OMBK17687872" at bounding box center [378, 95] width 74 height 21
click at [559, 99] on button "Go!" at bounding box center [549, 95] width 30 height 21
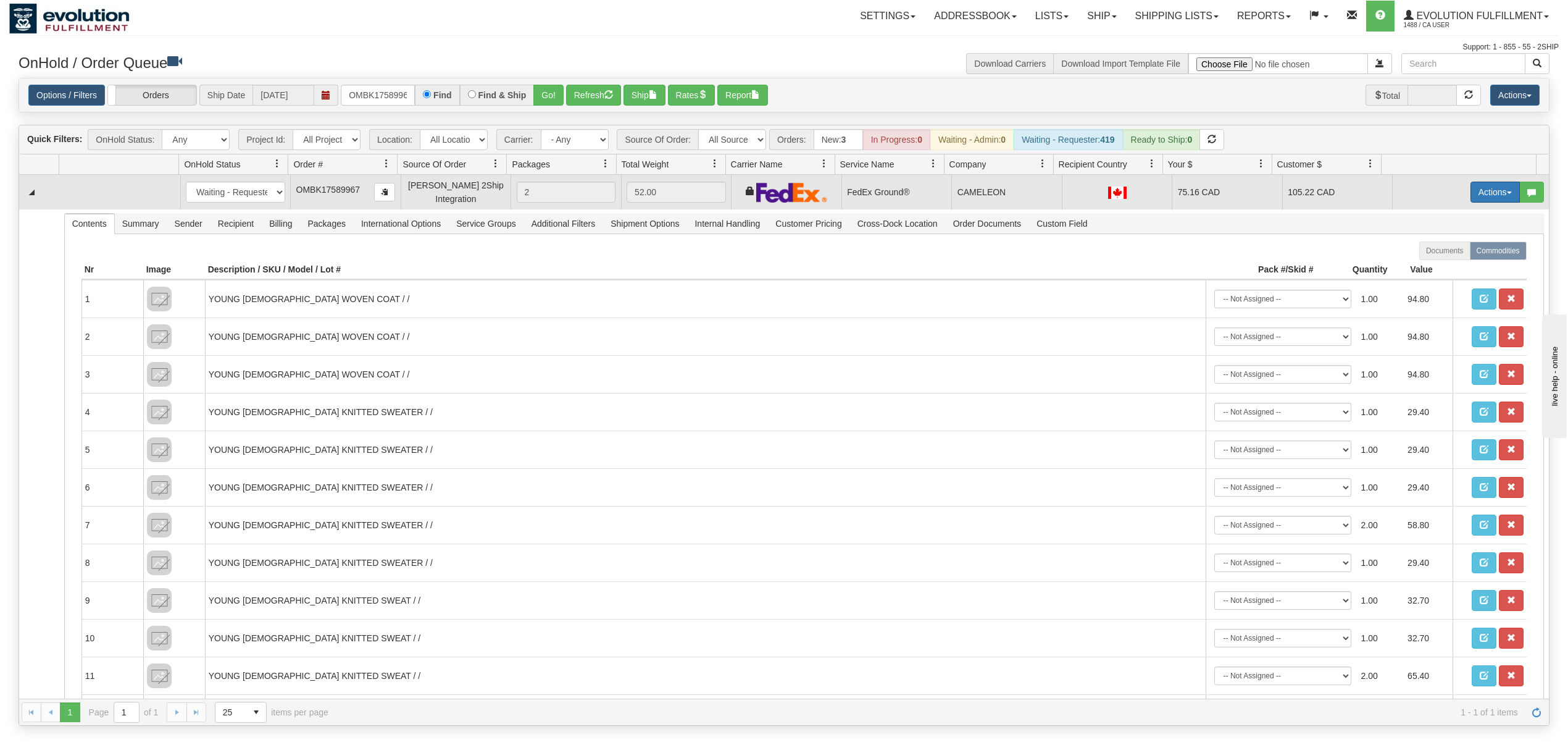
click at [1471, 194] on button "Actions" at bounding box center [1495, 192] width 49 height 21
click at [1433, 266] on span "Ship" at bounding box center [1446, 263] width 26 height 10
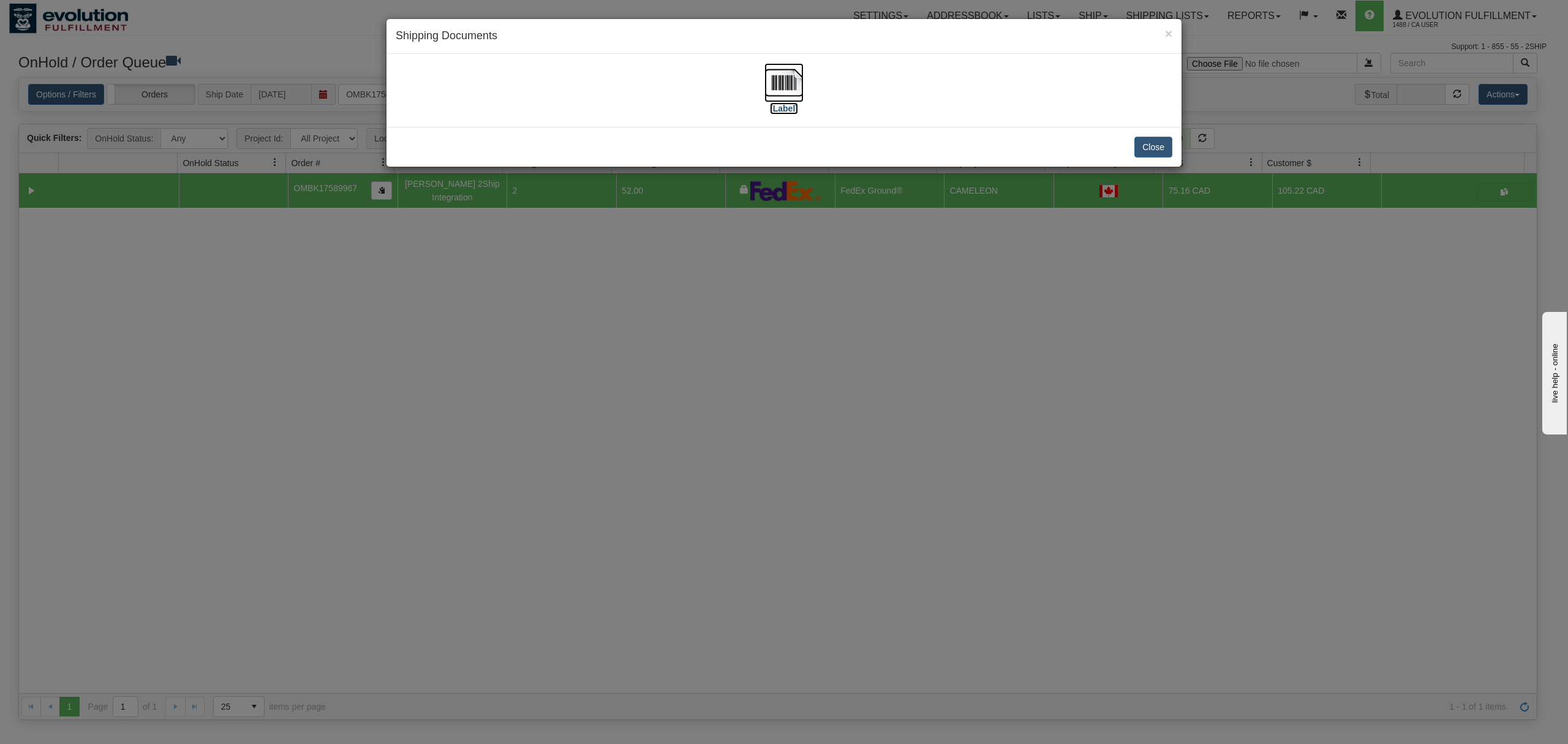
click at [789, 77] on img at bounding box center [784, 83] width 39 height 39
drag, startPoint x: 1147, startPoint y: 157, endPoint x: 1152, endPoint y: 151, distance: 7.8
click at [1152, 151] on div "Close" at bounding box center [784, 147] width 795 height 40
click at [1153, 150] on button "Close" at bounding box center [1153, 147] width 38 height 21
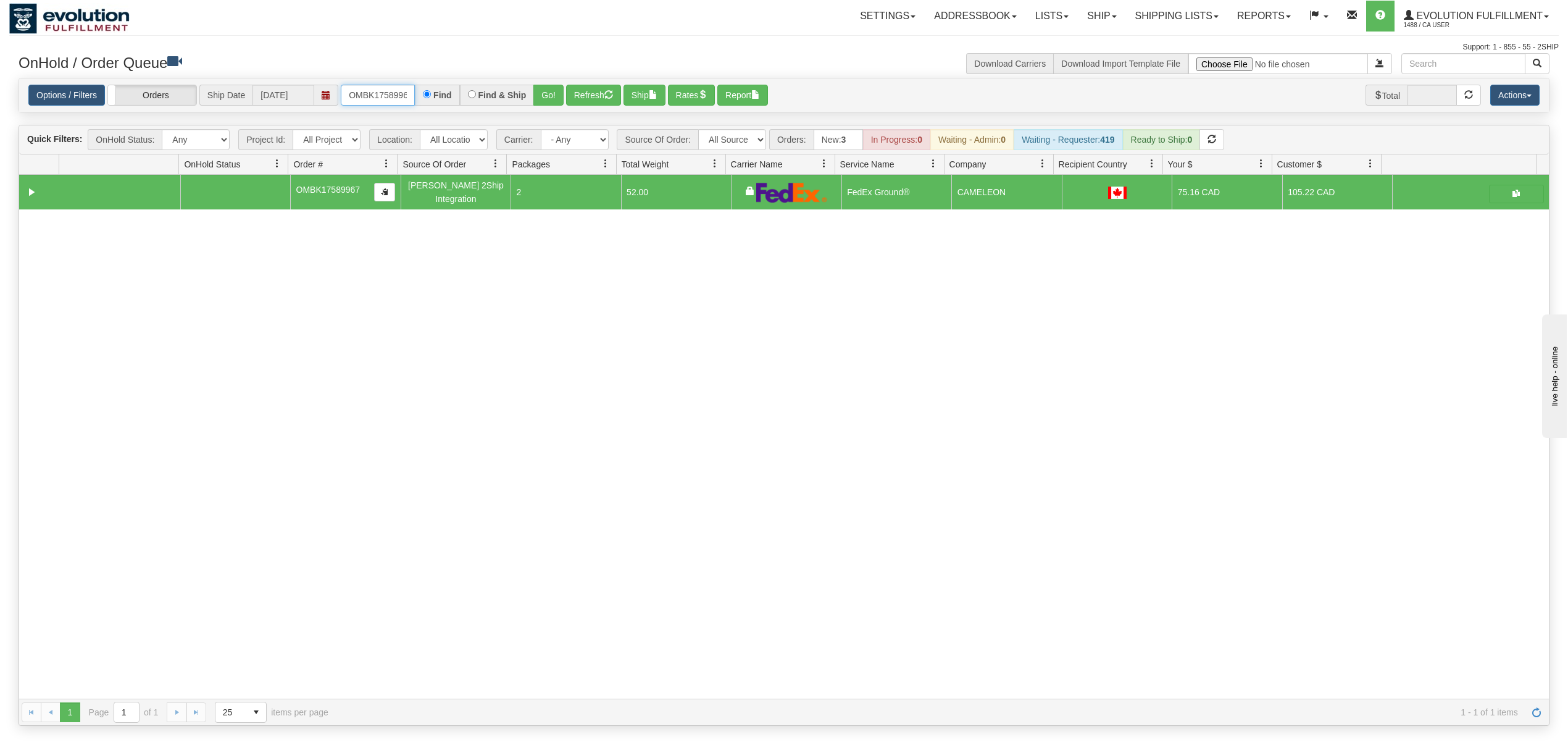
click at [394, 91] on input "OMBK17589967" at bounding box center [378, 95] width 74 height 21
click at [559, 87] on button "Go!" at bounding box center [549, 95] width 30 height 21
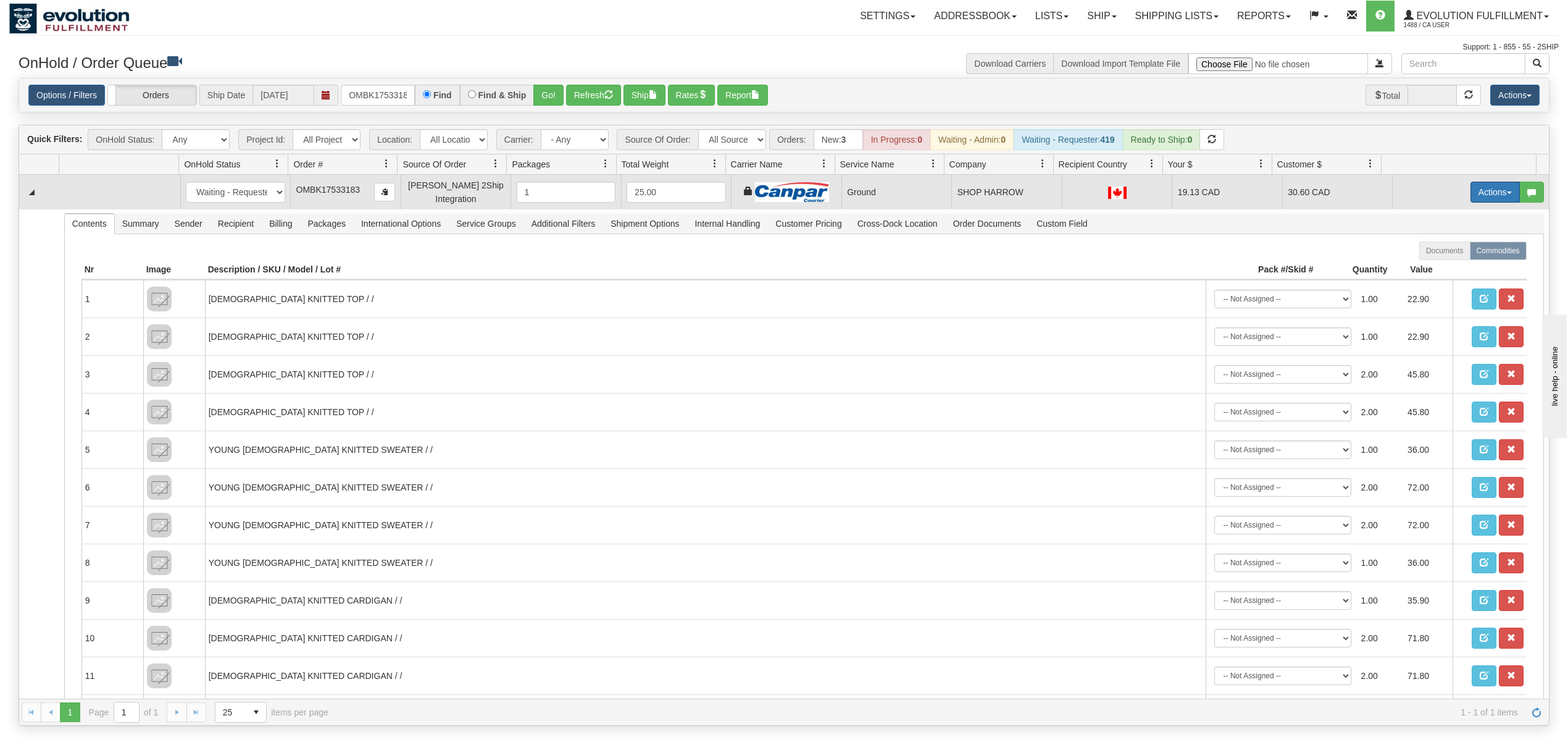
click at [1485, 184] on button "Actions" at bounding box center [1495, 192] width 49 height 21
click at [1433, 265] on span "Ship" at bounding box center [1446, 263] width 26 height 10
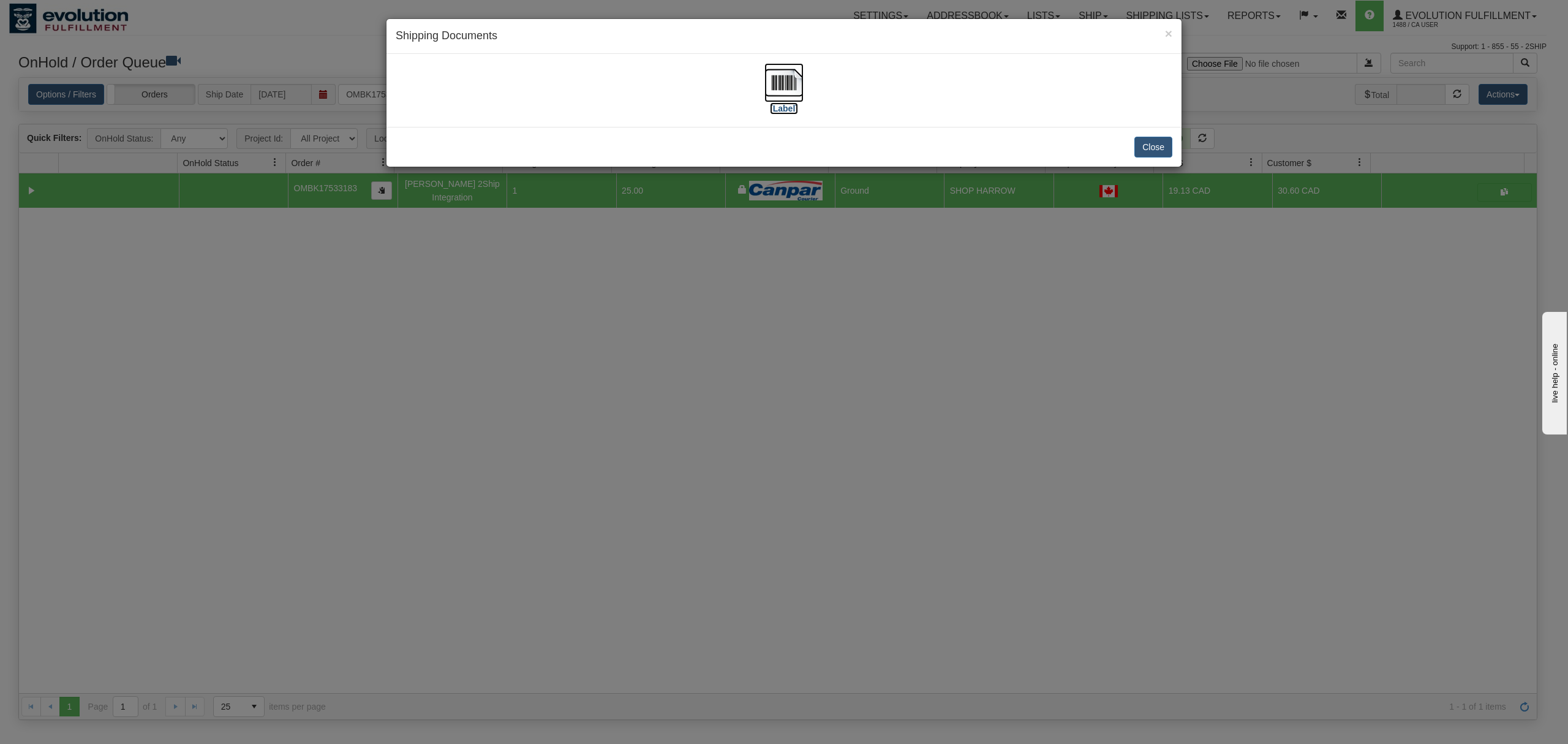
click at [767, 77] on img at bounding box center [784, 83] width 39 height 39
click at [1154, 144] on button "Close" at bounding box center [1153, 147] width 38 height 21
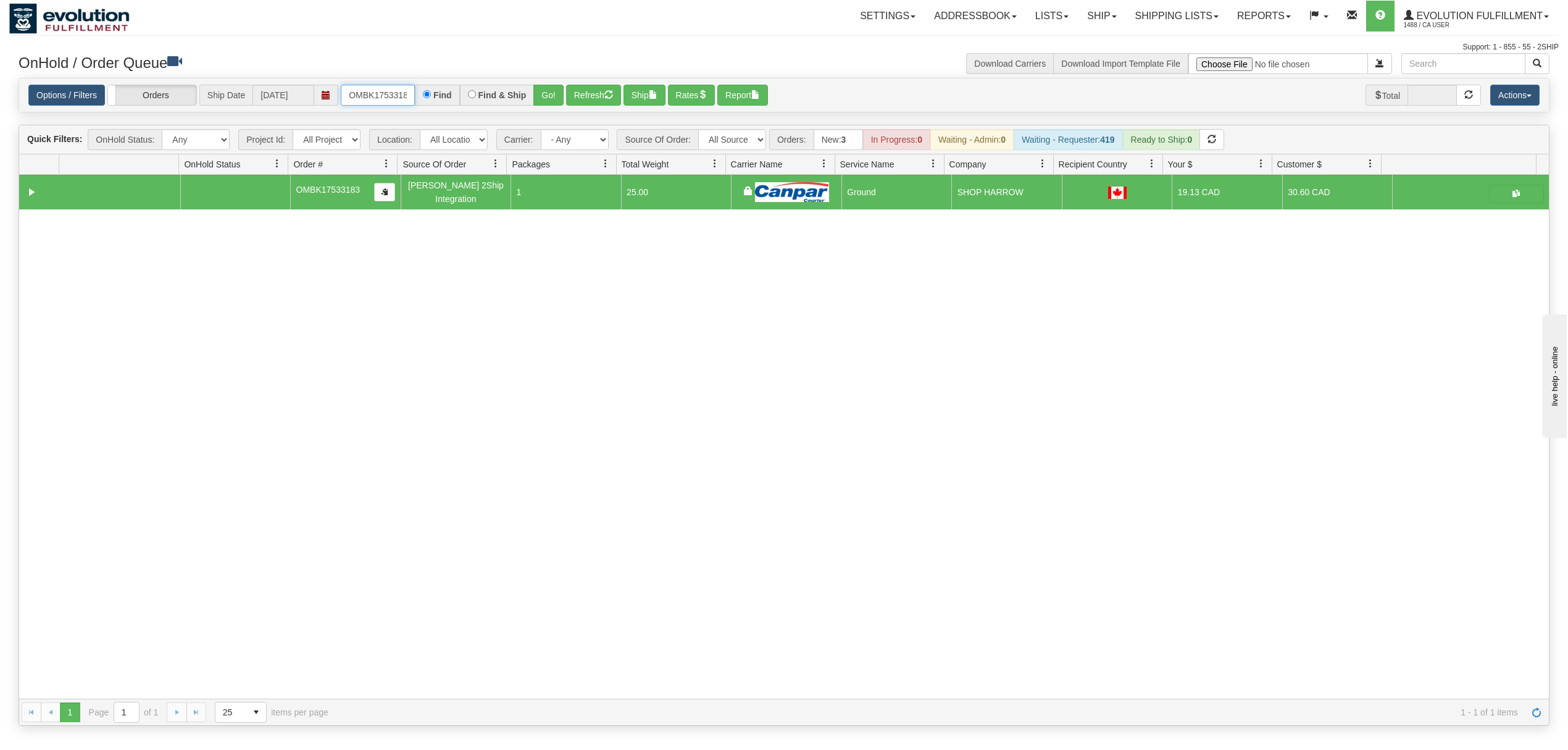
click at [384, 101] on input "OMBK17533183" at bounding box center [378, 95] width 74 height 21
click at [394, 92] on input "OMBK17603394 BO01" at bounding box center [378, 95] width 74 height 21
click at [547, 97] on button "Go!" at bounding box center [549, 95] width 30 height 21
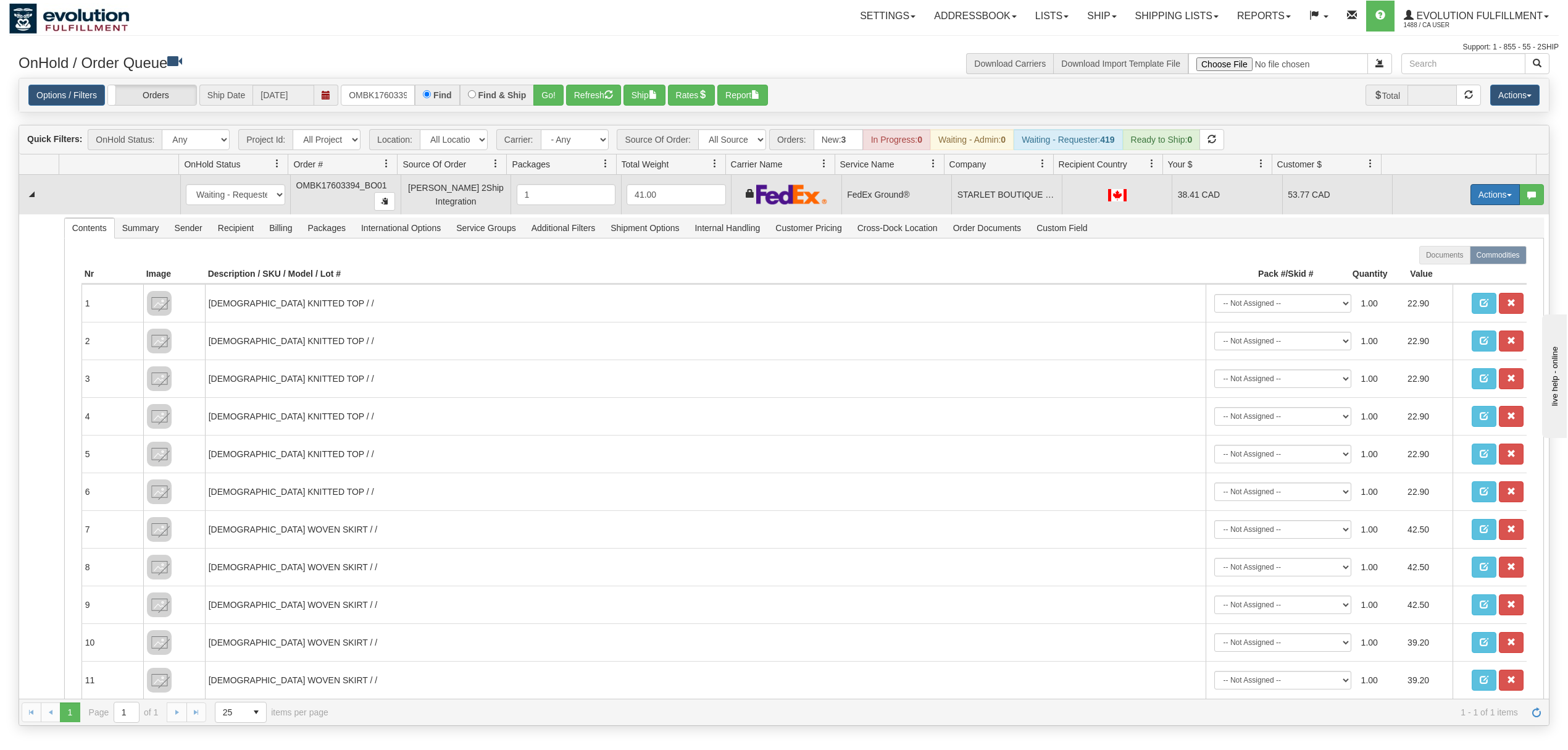
click at [1477, 200] on button "Actions" at bounding box center [1495, 195] width 49 height 21
click at [1433, 267] on span "Ship" at bounding box center [1446, 266] width 26 height 10
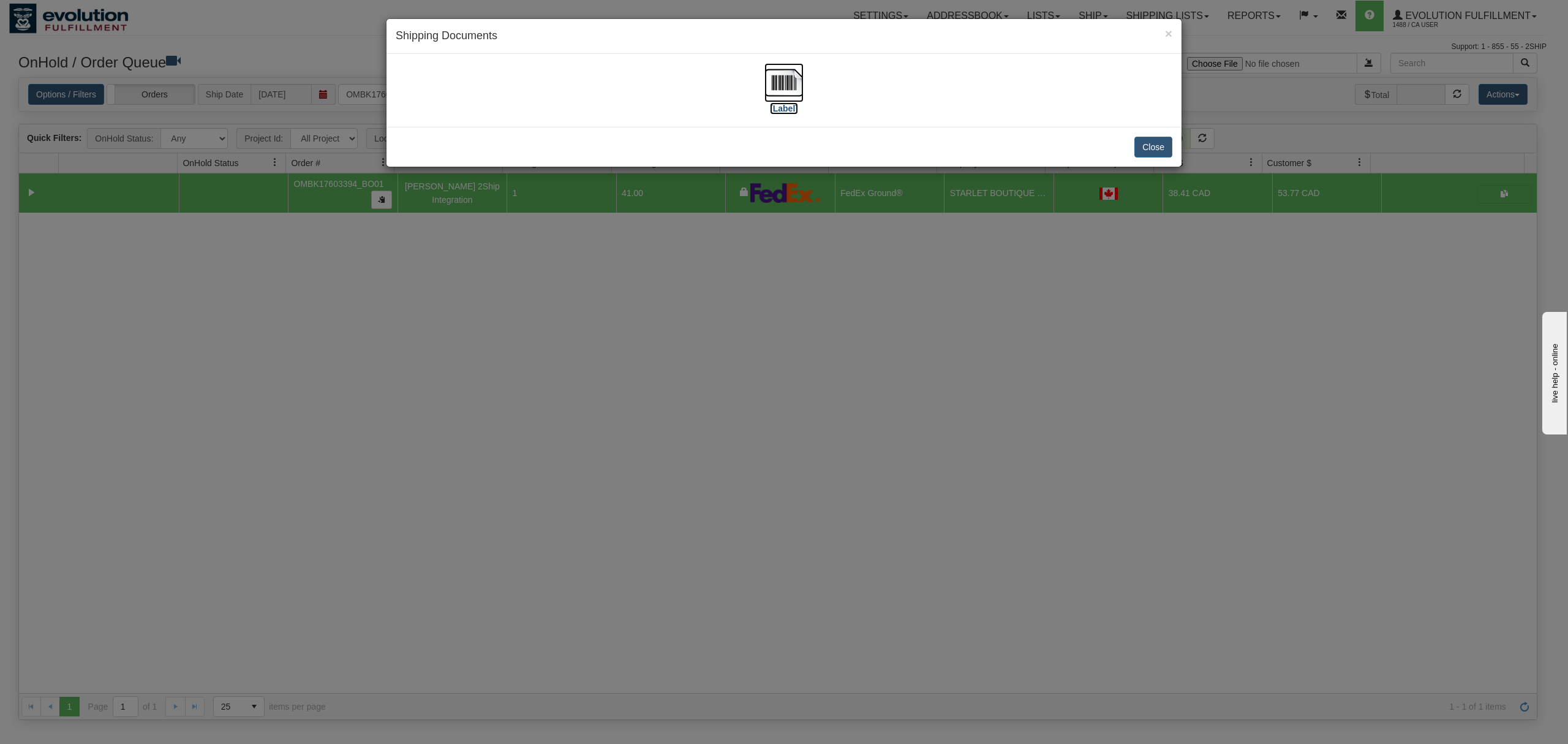
click at [788, 83] on img at bounding box center [784, 83] width 39 height 39
click at [1142, 150] on button "Close" at bounding box center [1153, 147] width 38 height 21
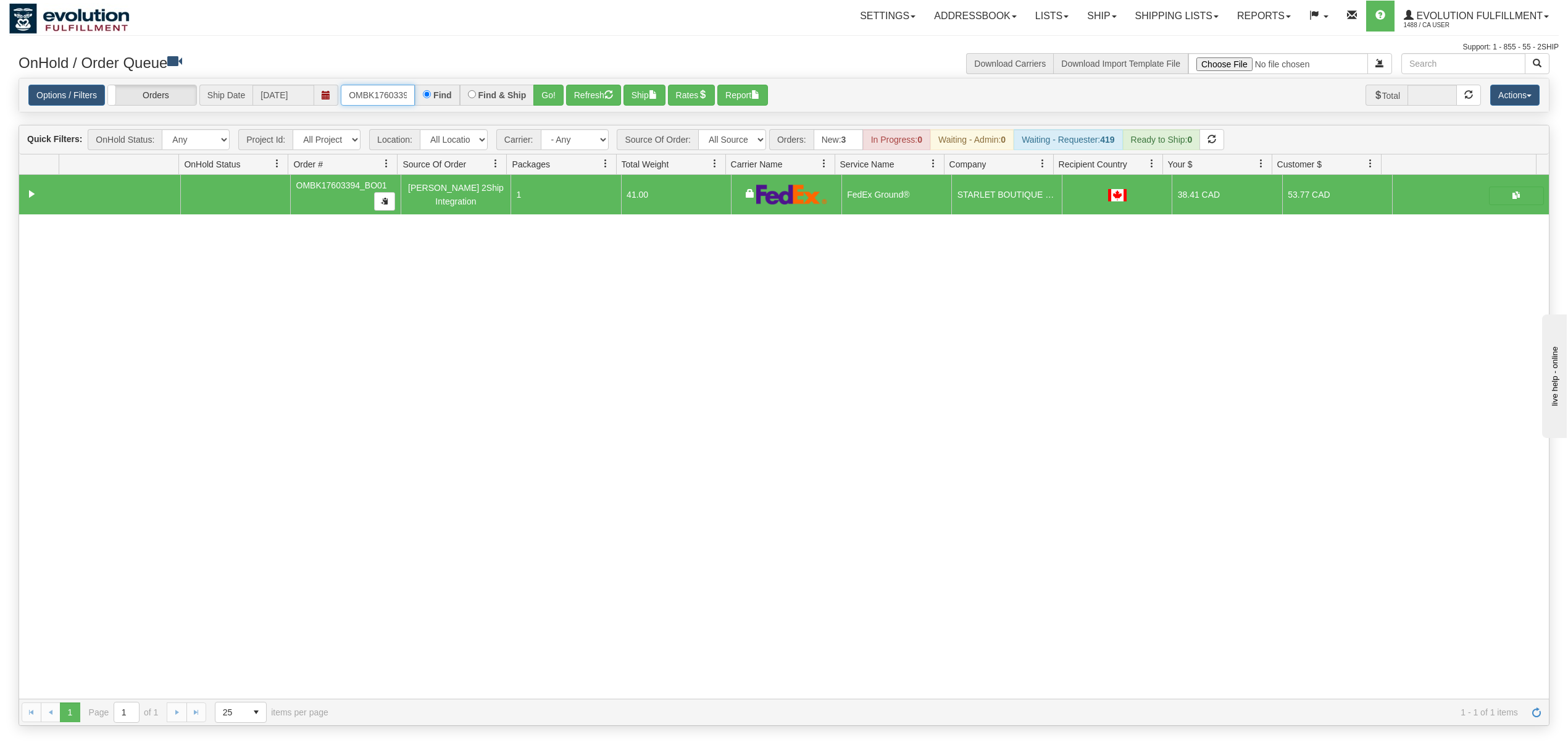
click at [356, 97] on input "OMBK17603394_BO01" at bounding box center [378, 95] width 74 height 21
type input "17578390"
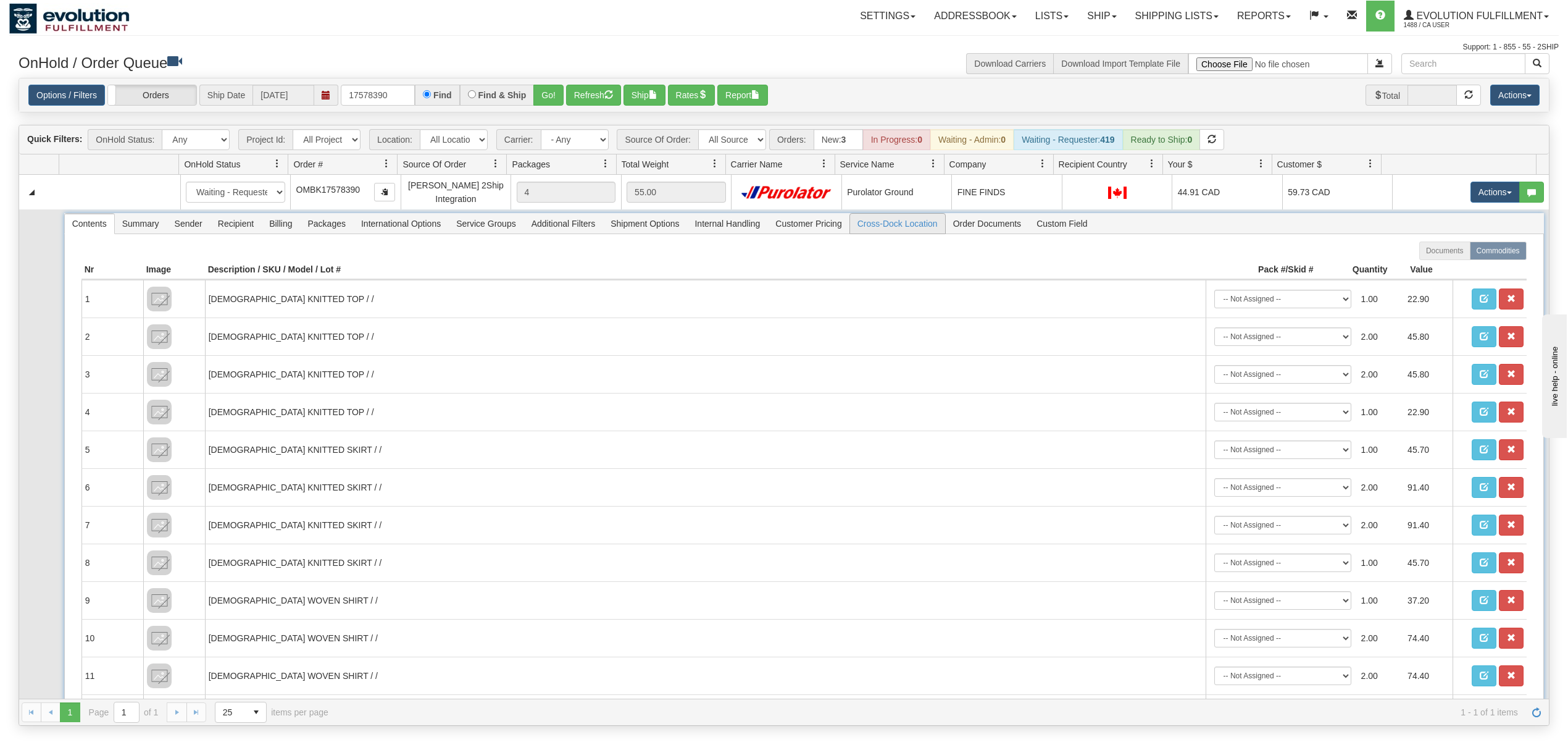
click at [900, 224] on span "Cross-Dock Location" at bounding box center [897, 224] width 95 height 20
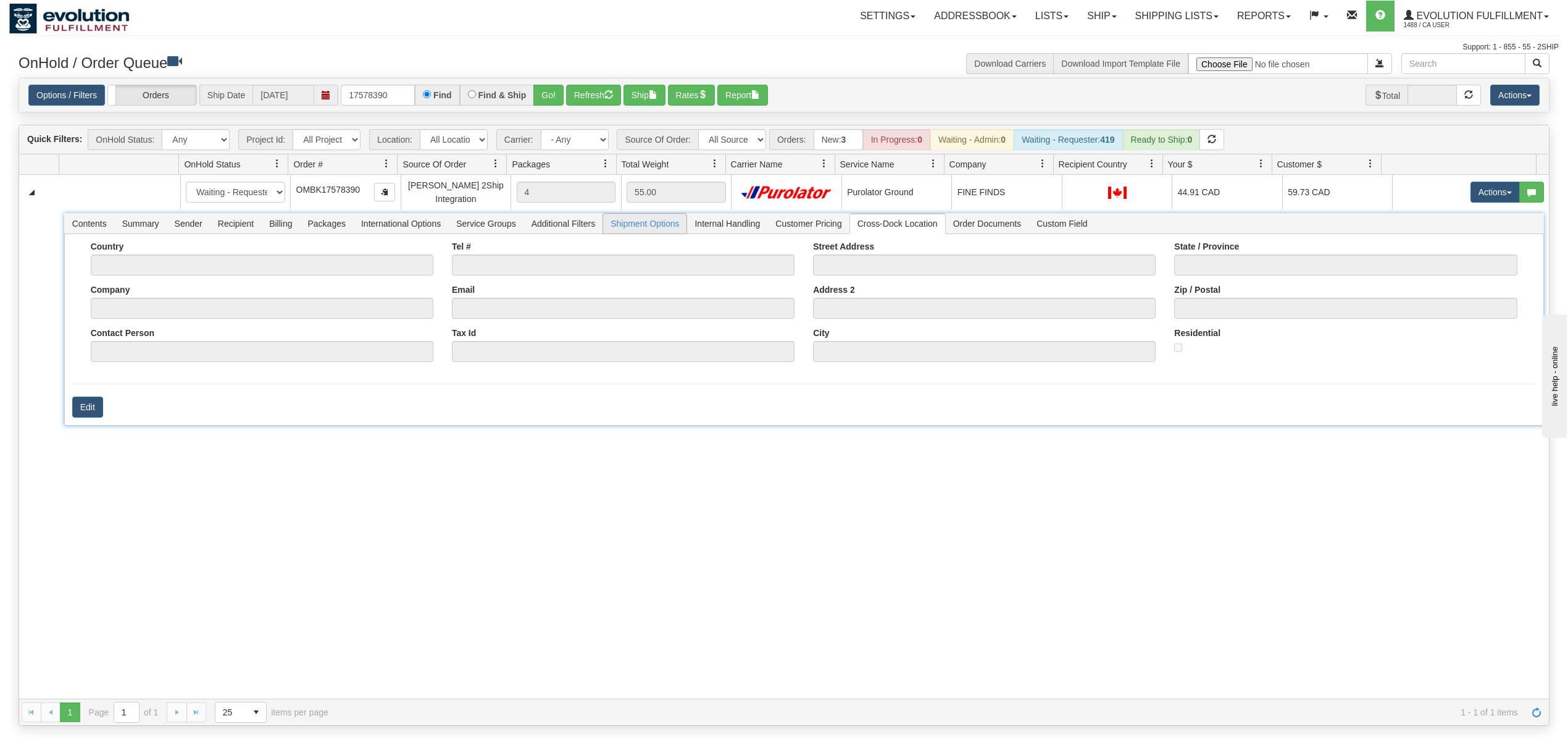
click at [674, 231] on span "Shipment Options" at bounding box center [644, 224] width 83 height 20
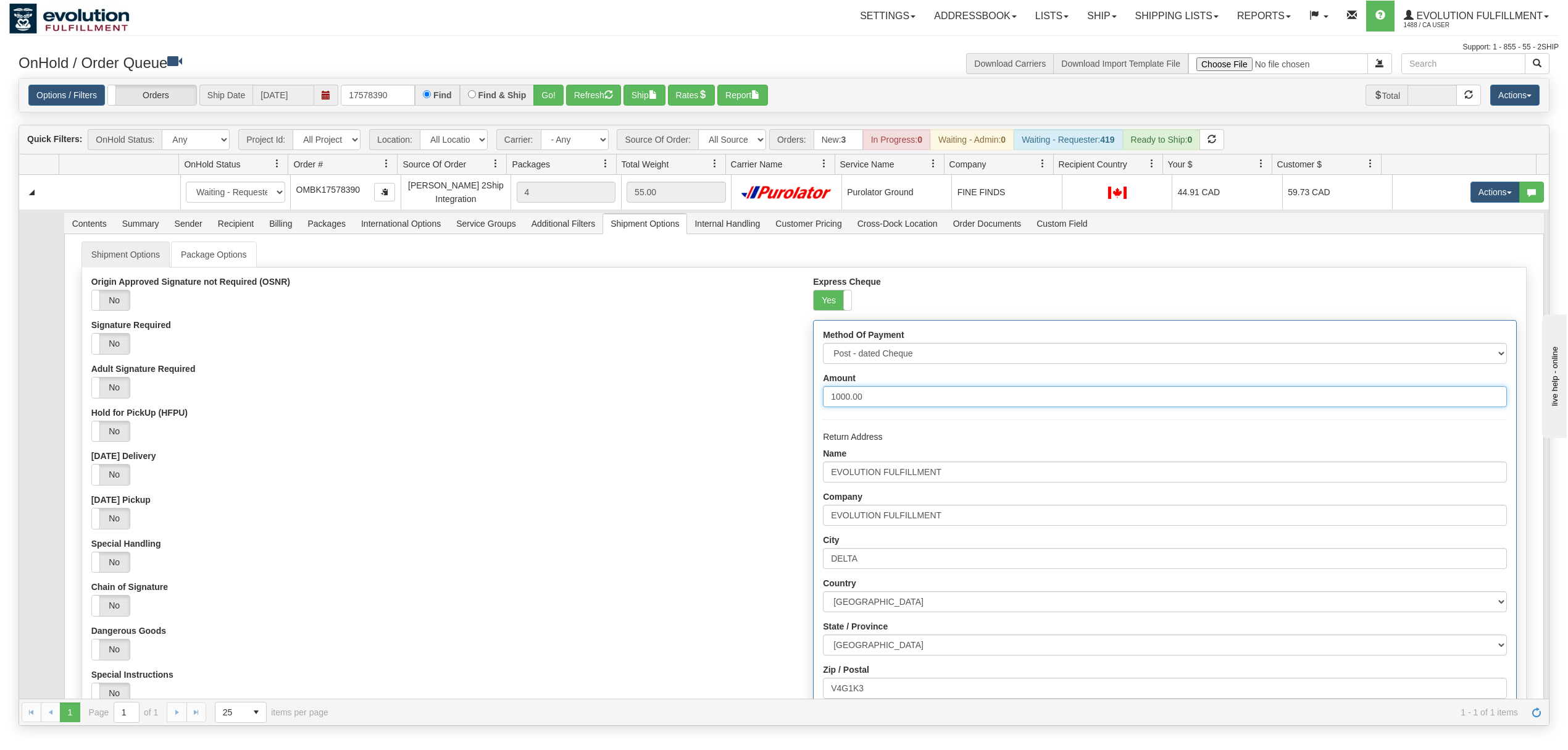
drag, startPoint x: 878, startPoint y: 401, endPoint x: 741, endPoint y: 410, distance: 137.3
click at [741, 410] on div "Origin Approved Signature not Required (OSNR) Yes No Signature Required Yes No …" at bounding box center [804, 565] width 1444 height 577
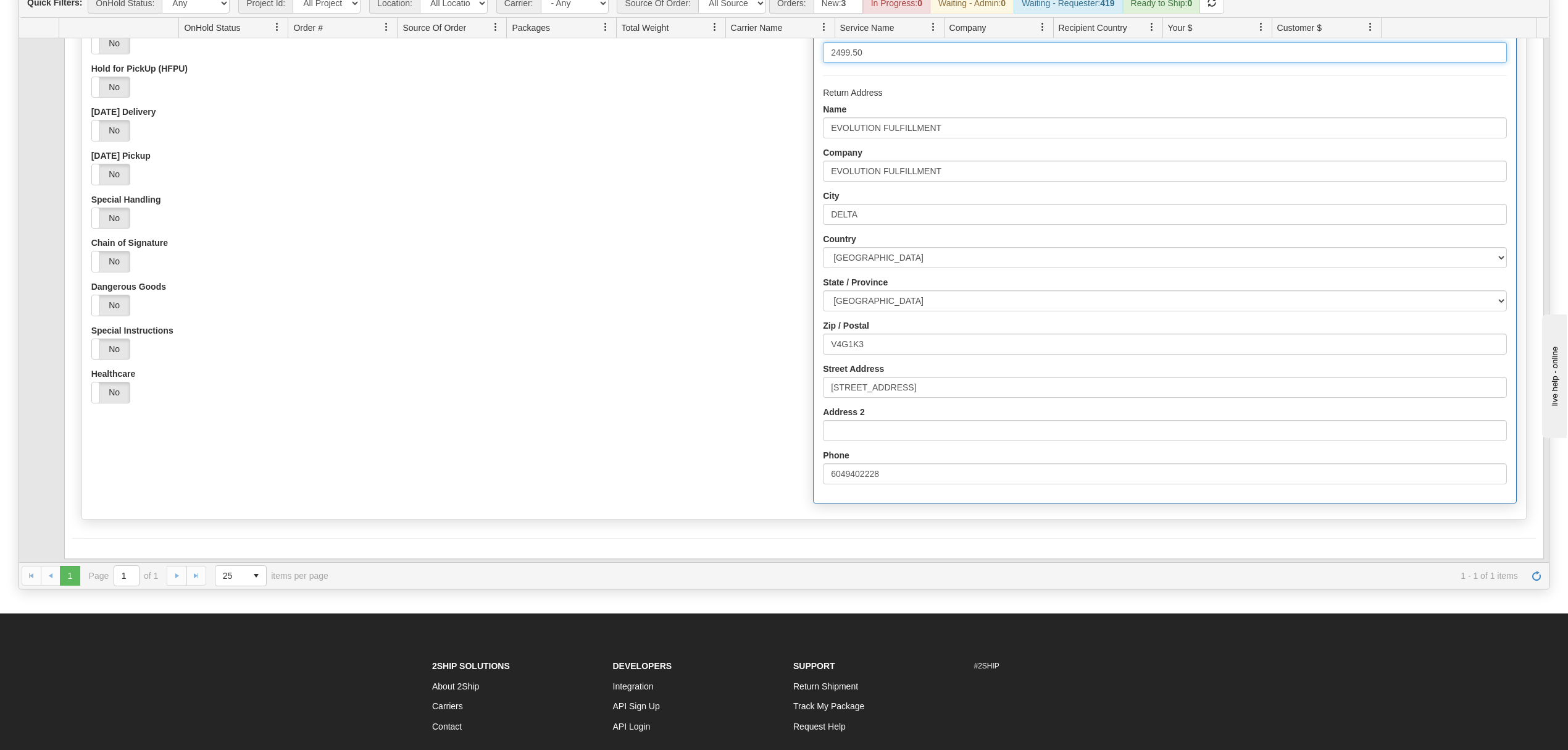
scroll to position [164, 0]
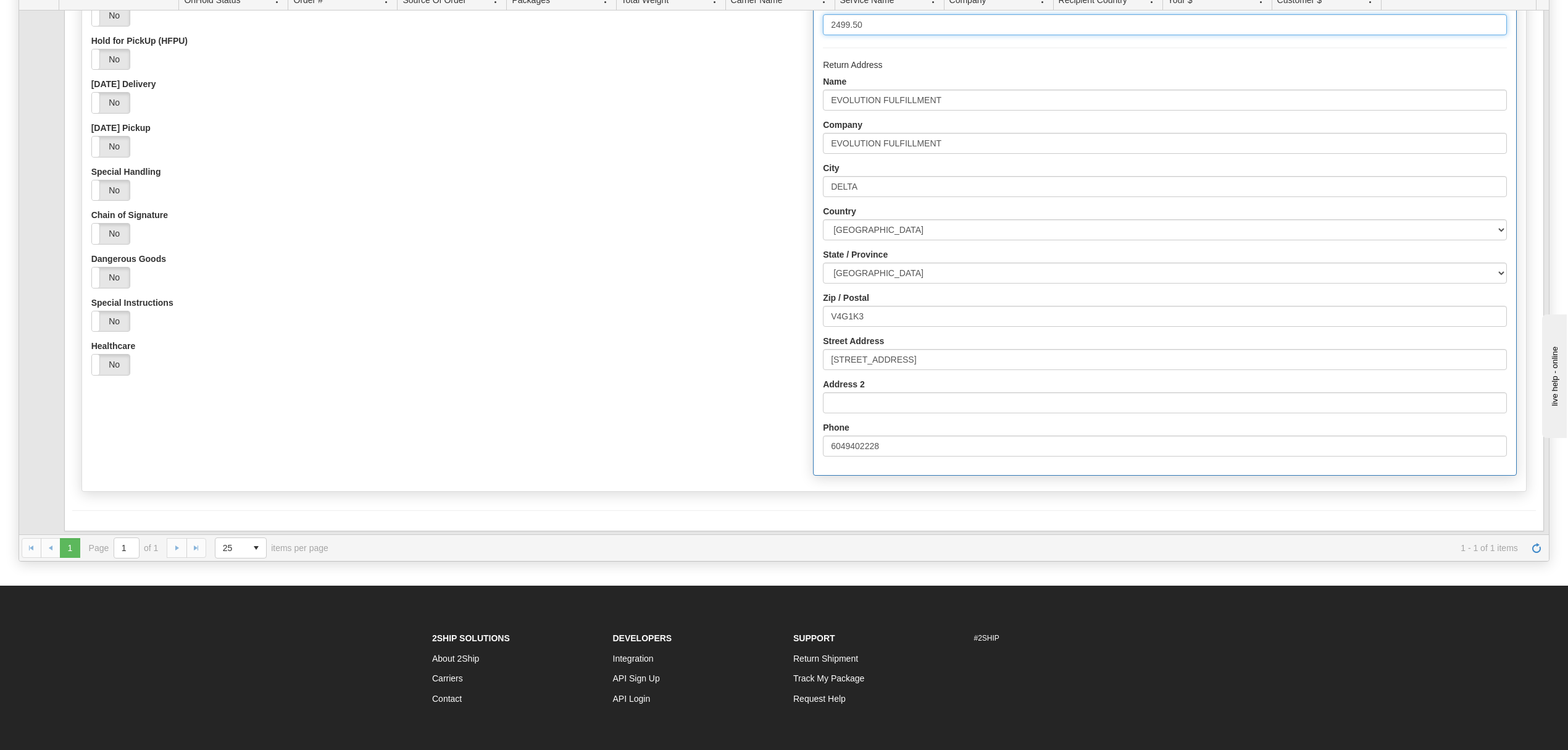
type input "2499.50"
click at [215, 507] on form "Shipment Options Package Options Origin Approved Signature not Required (OSNR) …" at bounding box center [804, 205] width 1464 height 675
click at [87, 528] on button "Save" at bounding box center [90, 531] width 36 height 21
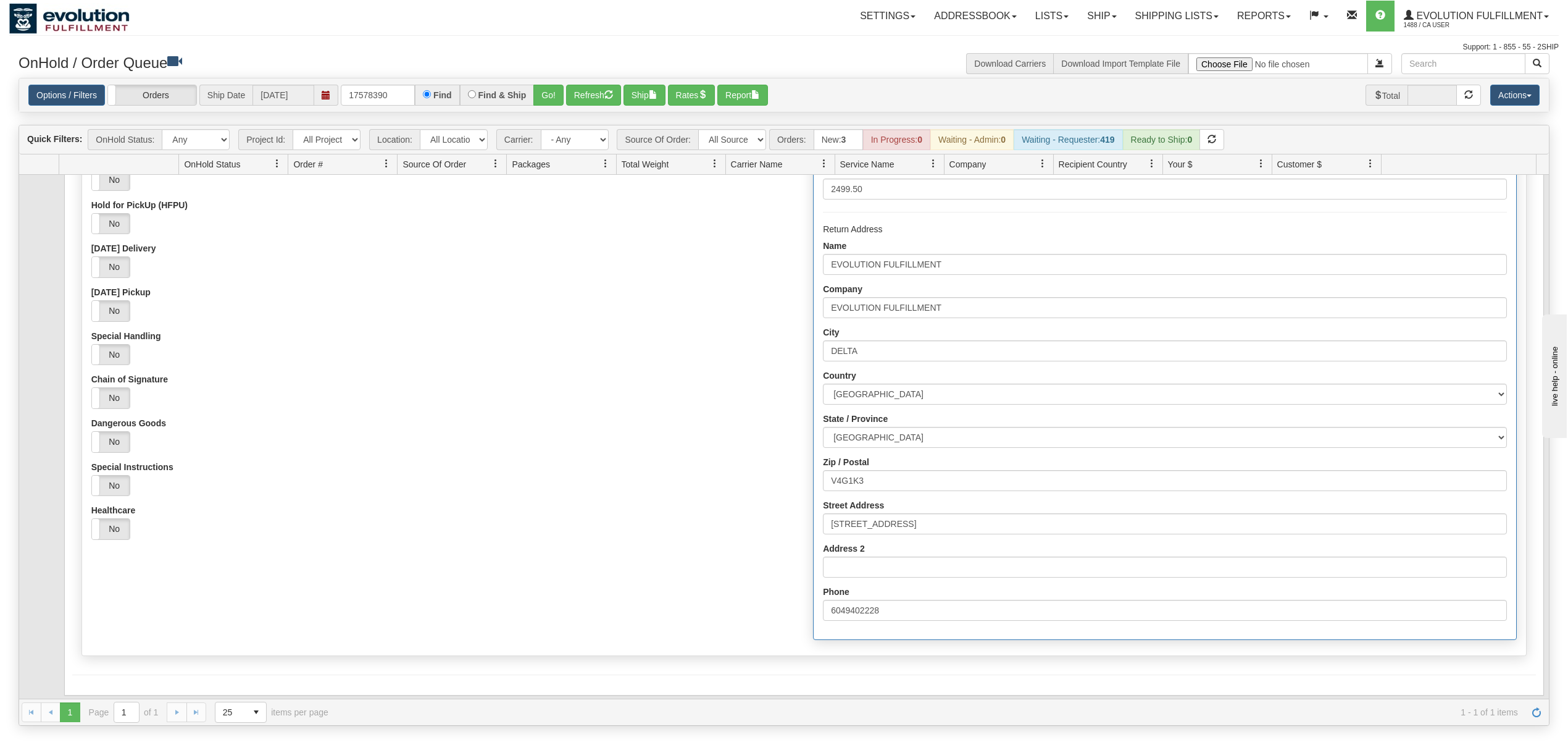
scroll to position [0, 0]
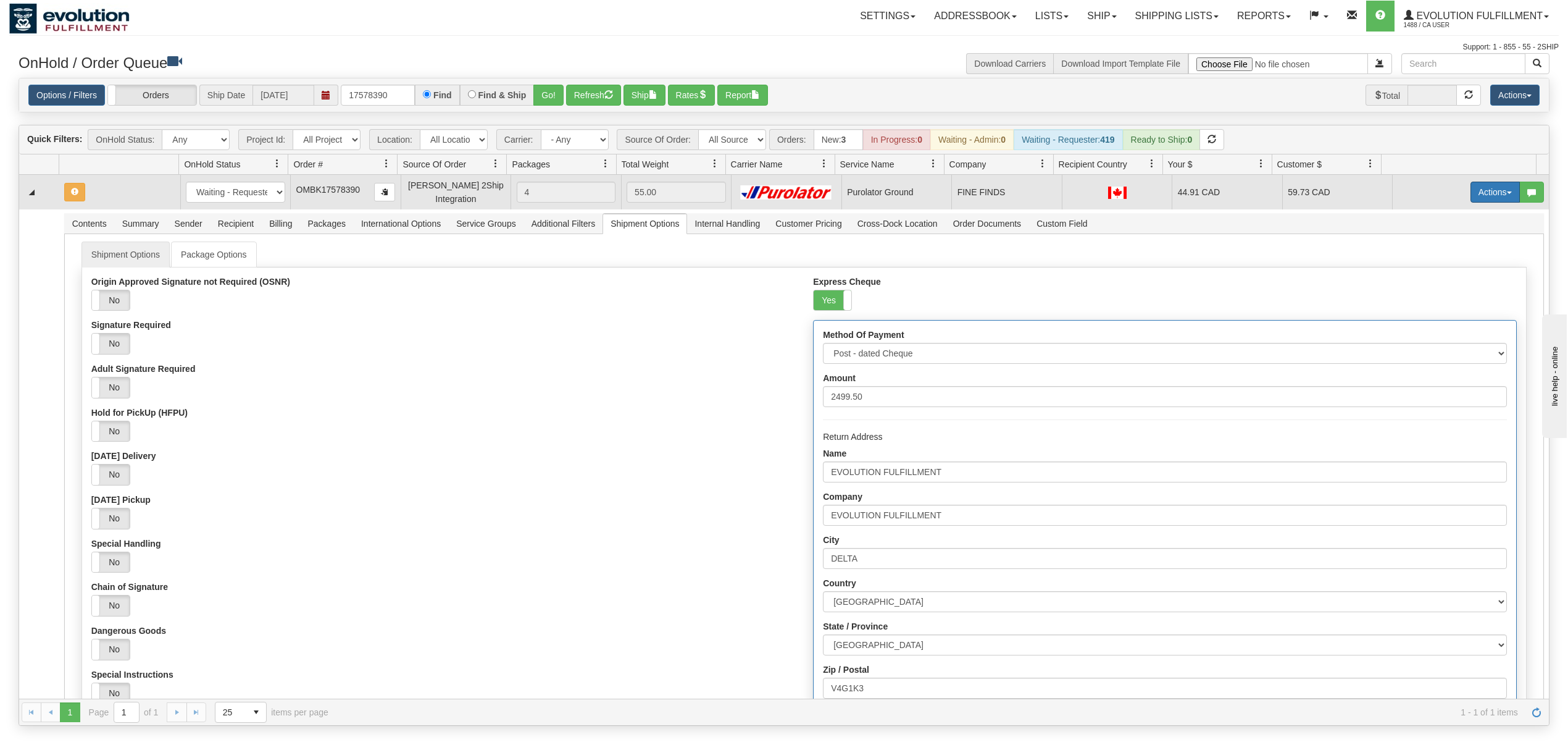
click at [1490, 194] on button "Actions" at bounding box center [1495, 192] width 49 height 21
click at [1433, 263] on span "Ship" at bounding box center [1446, 263] width 26 height 10
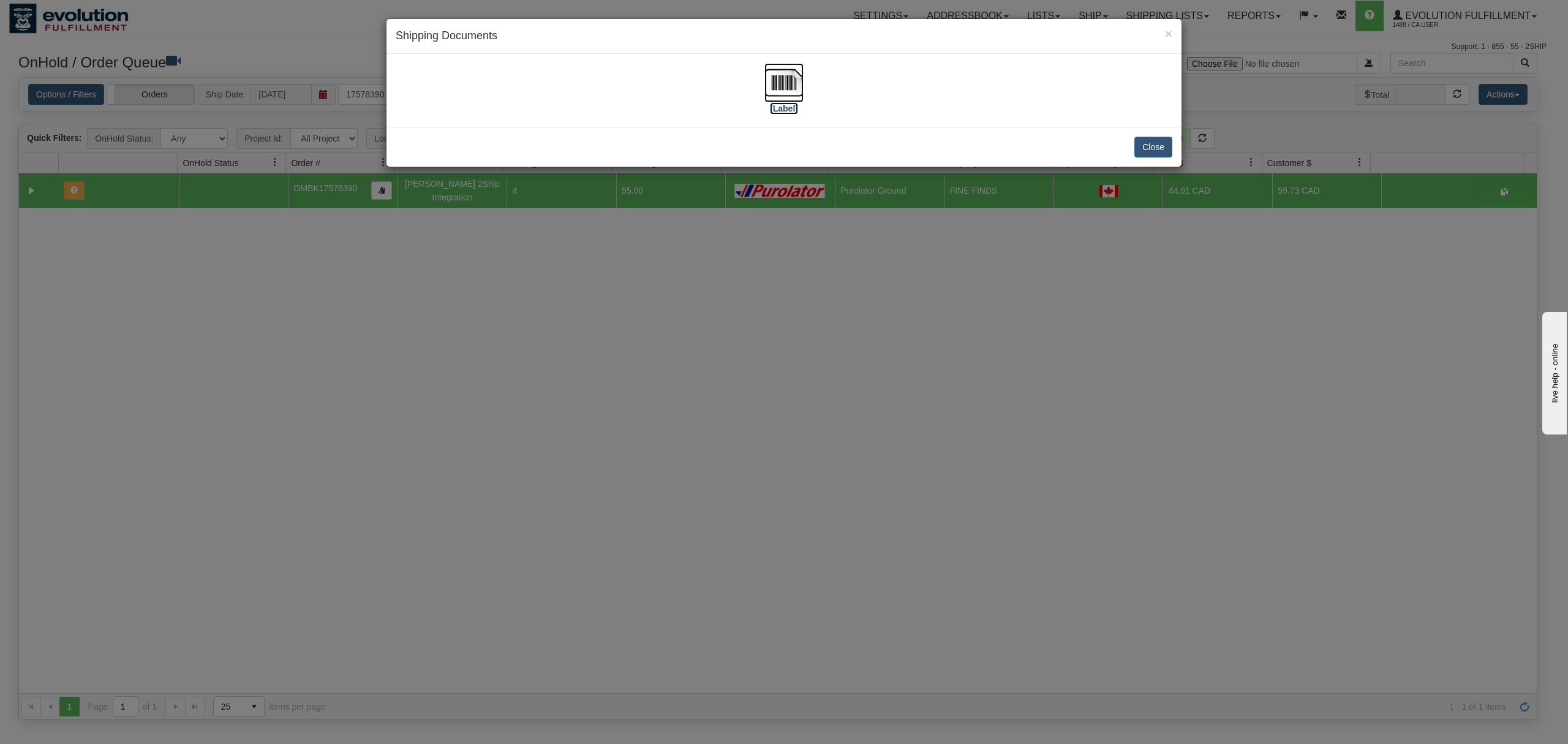
click at [787, 79] on img at bounding box center [784, 83] width 39 height 39
click at [1150, 145] on button "Close" at bounding box center [1153, 147] width 38 height 21
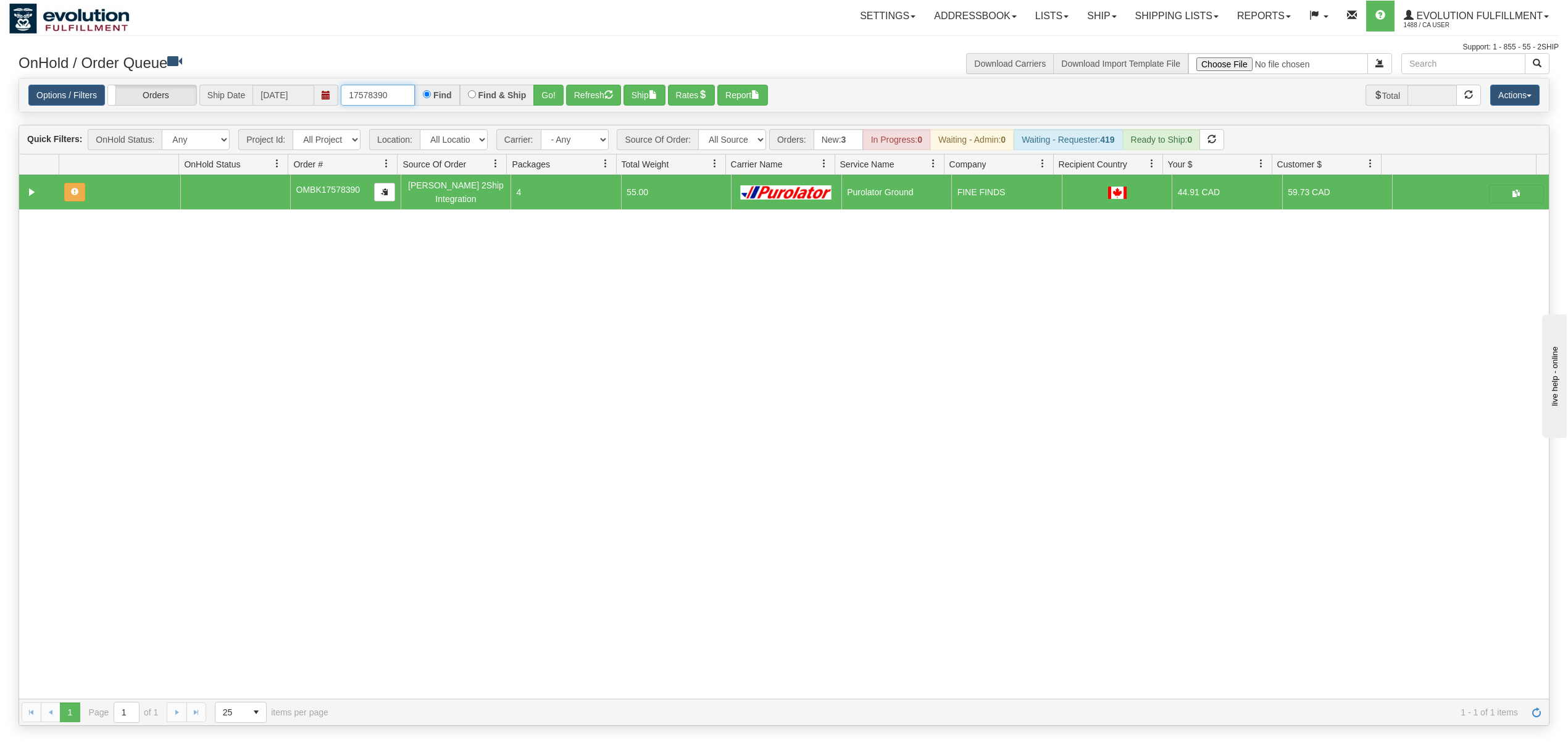
drag, startPoint x: 405, startPoint y: 94, endPoint x: 317, endPoint y: 94, distance: 88.0
click at [317, 94] on div "Options / Filters Group Shipments Orders Ship Date [DATE] 17578390 Find Find & …" at bounding box center [784, 95] width 1512 height 21
click at [539, 87] on button "Go!" at bounding box center [549, 95] width 30 height 21
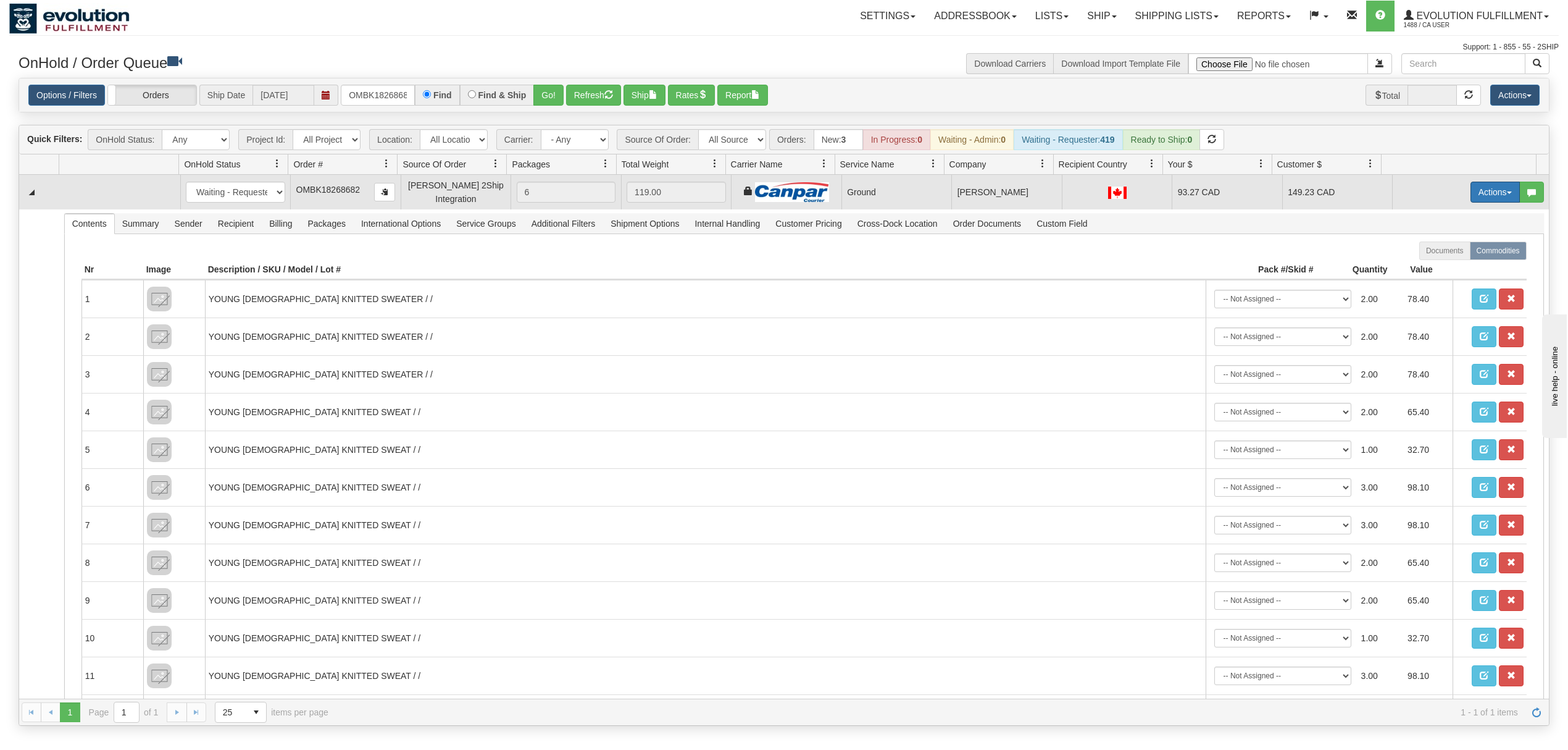
click at [1471, 195] on button "Actions" at bounding box center [1495, 192] width 49 height 21
click at [1433, 263] on span "Ship" at bounding box center [1446, 263] width 26 height 10
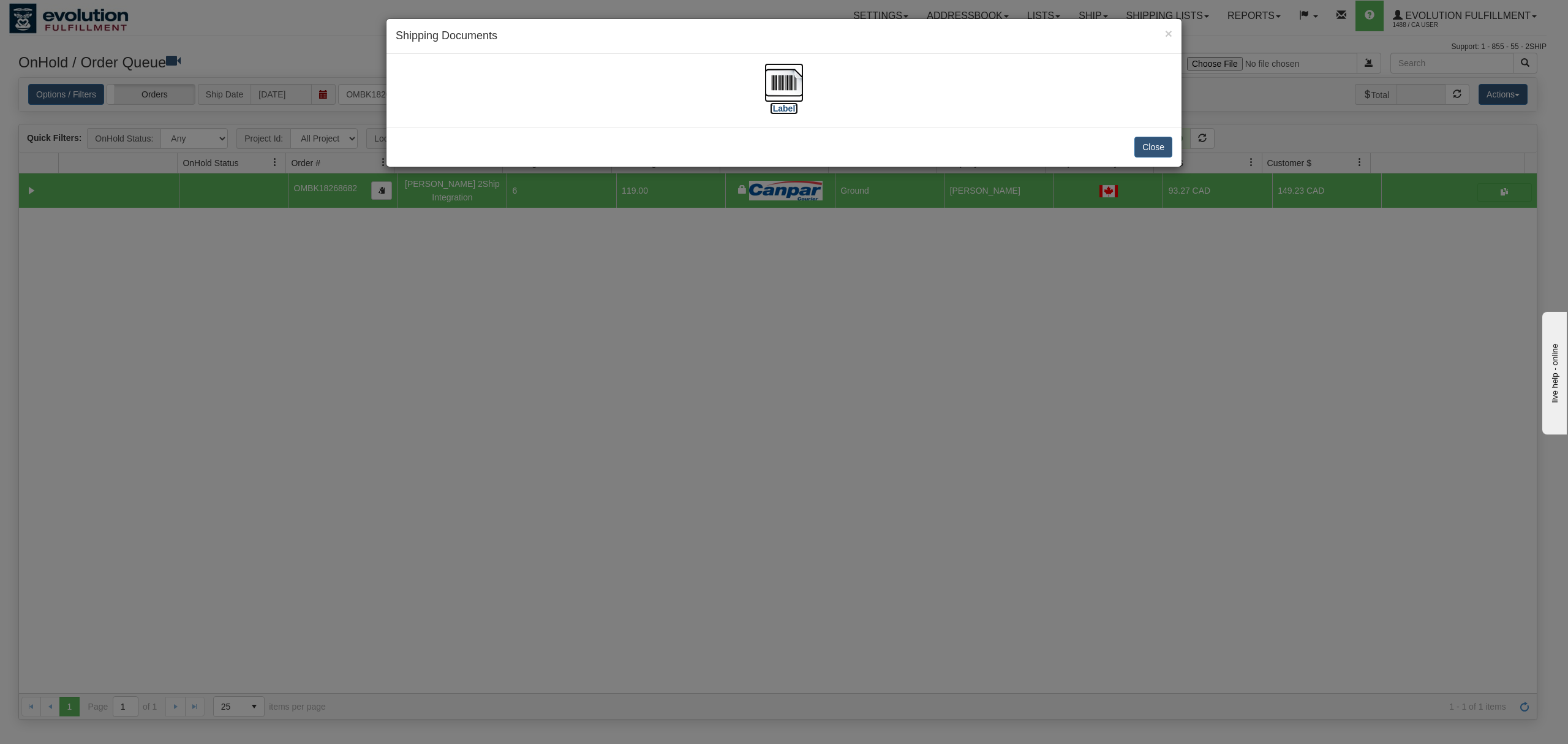
click at [792, 85] on img at bounding box center [784, 83] width 39 height 39
click at [1144, 150] on button "Close" at bounding box center [1153, 147] width 38 height 21
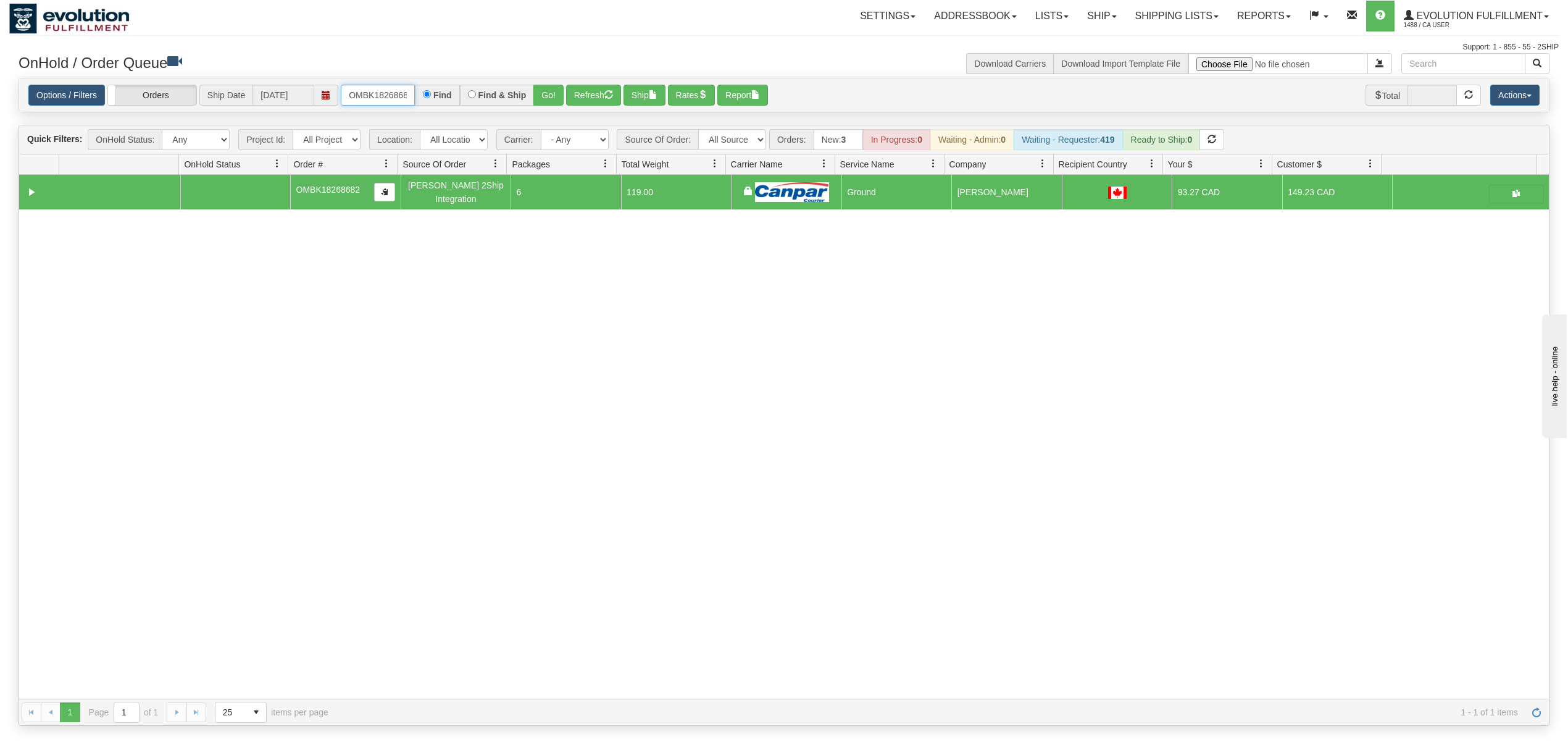
click at [378, 93] on input "OMBK18268682" at bounding box center [378, 95] width 74 height 21
type input "OMBK17645226"
click at [543, 94] on button "Go!" at bounding box center [549, 95] width 30 height 21
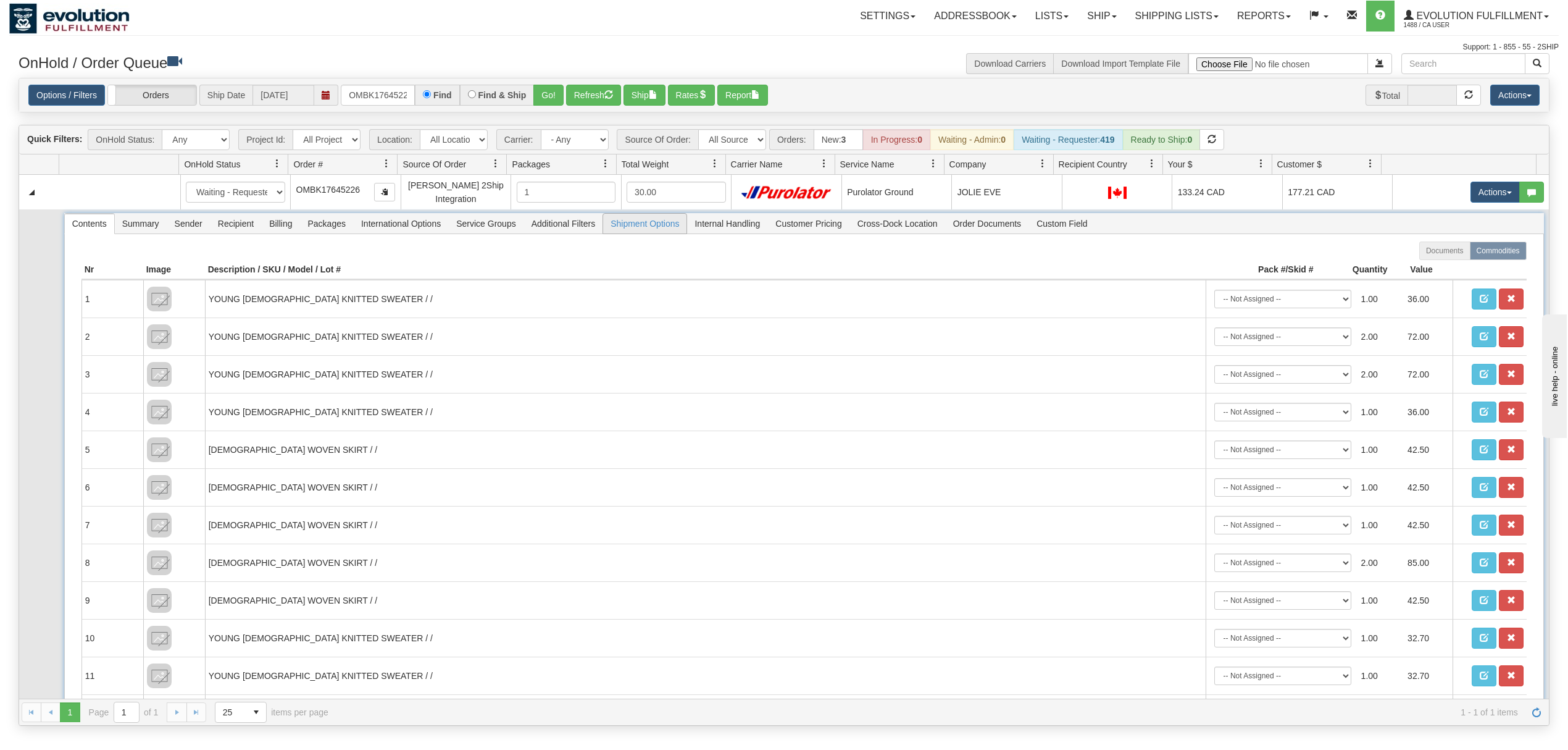
click at [658, 221] on span "Shipment Options" at bounding box center [644, 224] width 83 height 20
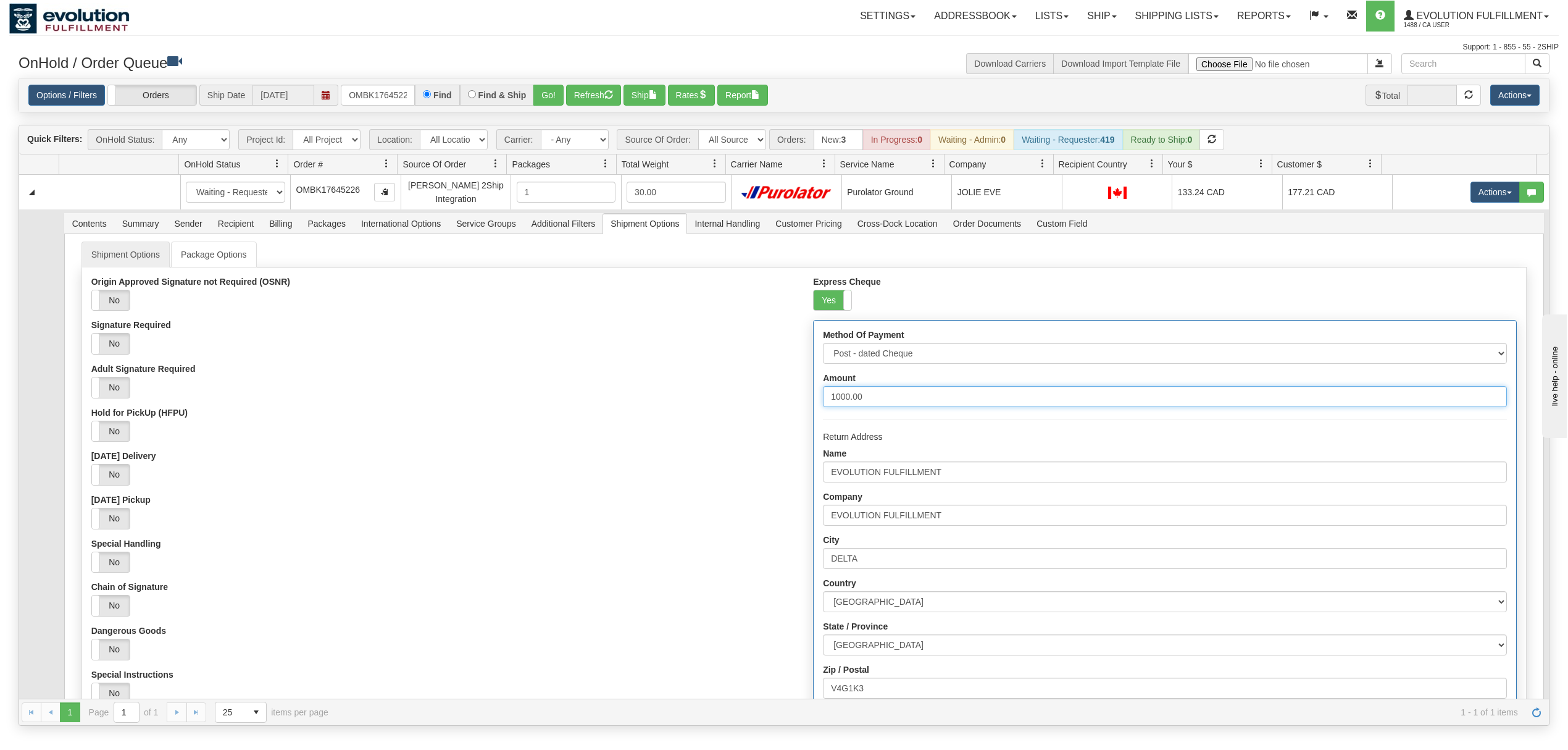
drag, startPoint x: 862, startPoint y: 404, endPoint x: 638, endPoint y: 425, distance: 225.0
click at [638, 425] on div "Origin Approved Signature not Required (OSNR) Yes No Signature Required Yes No …" at bounding box center [804, 565] width 1444 height 577
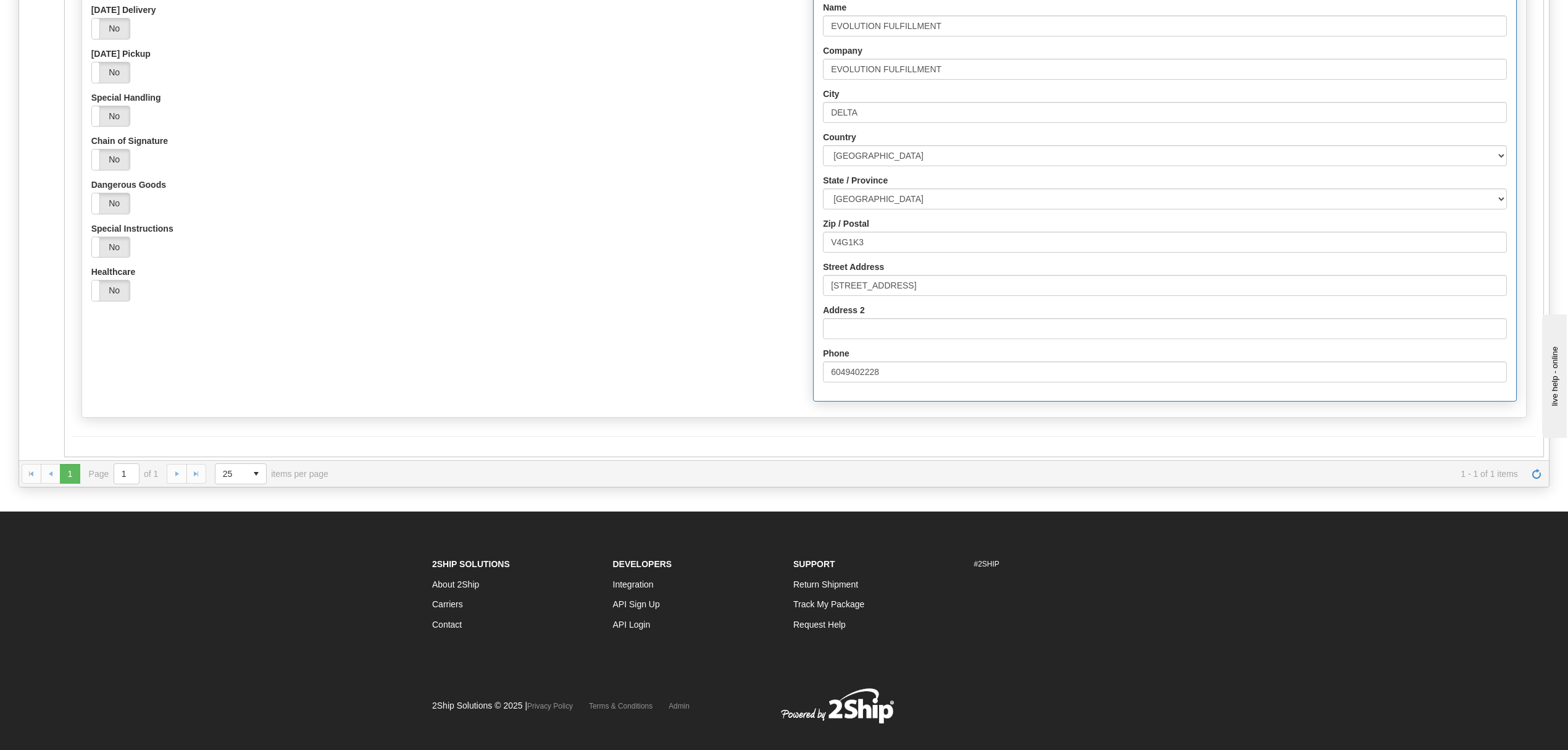
scroll to position [247, 0]
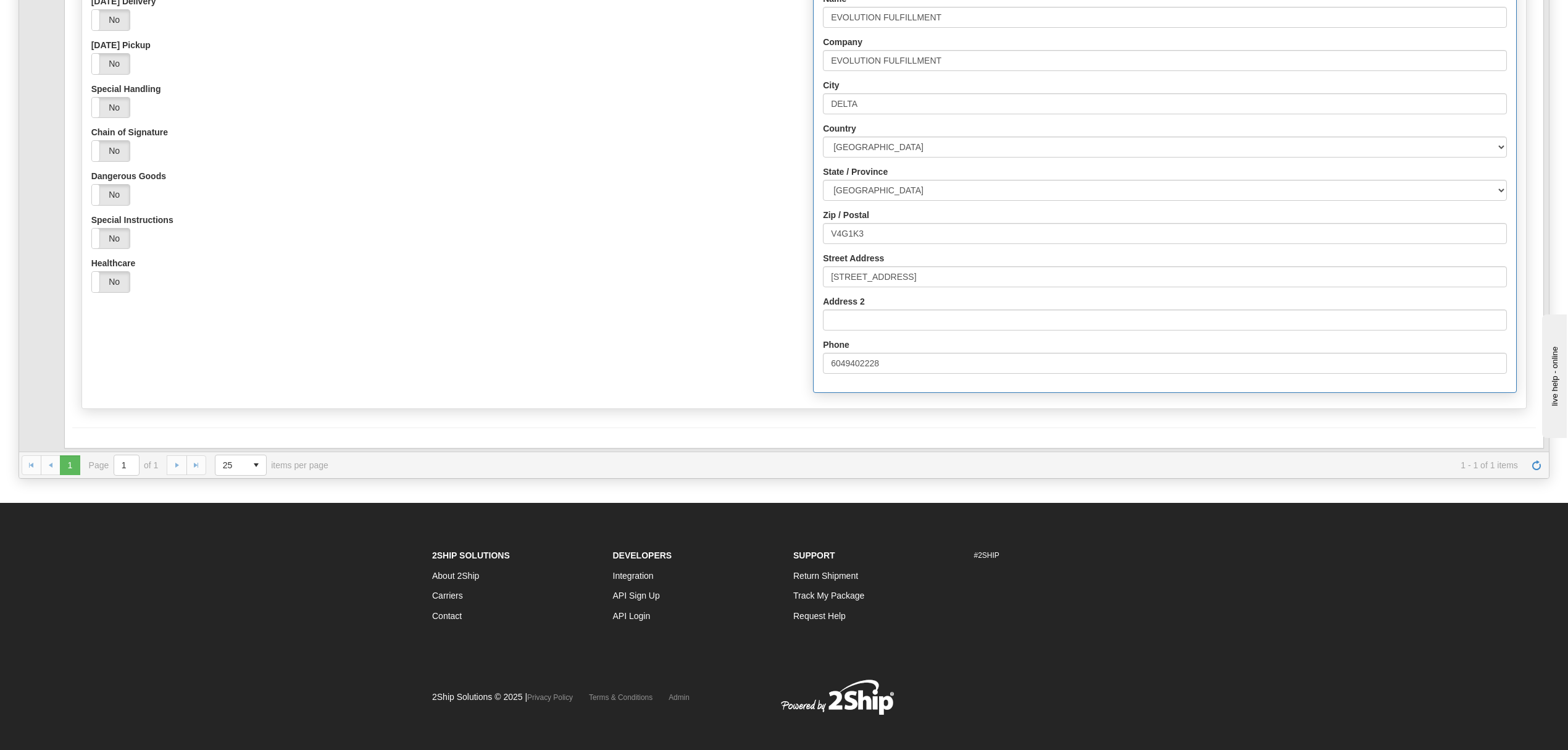
type input "1646.63"
click at [205, 407] on div "Origin Approved Signature not Required (OSNR) Yes No Signature Required Yes No …" at bounding box center [804, 108] width 1445 height 596
click at [91, 446] on button "Save" at bounding box center [90, 448] width 36 height 21
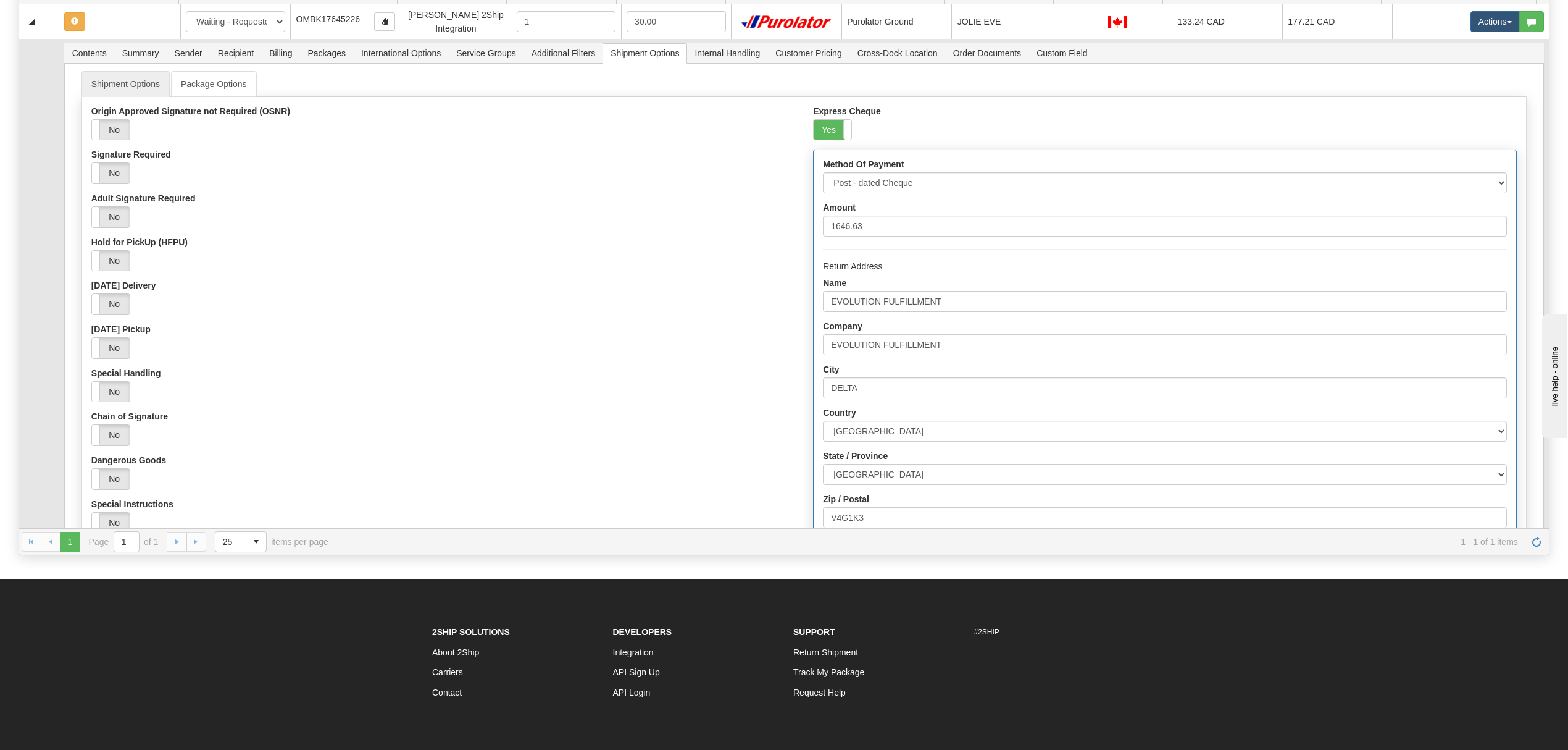
scroll to position [0, 0]
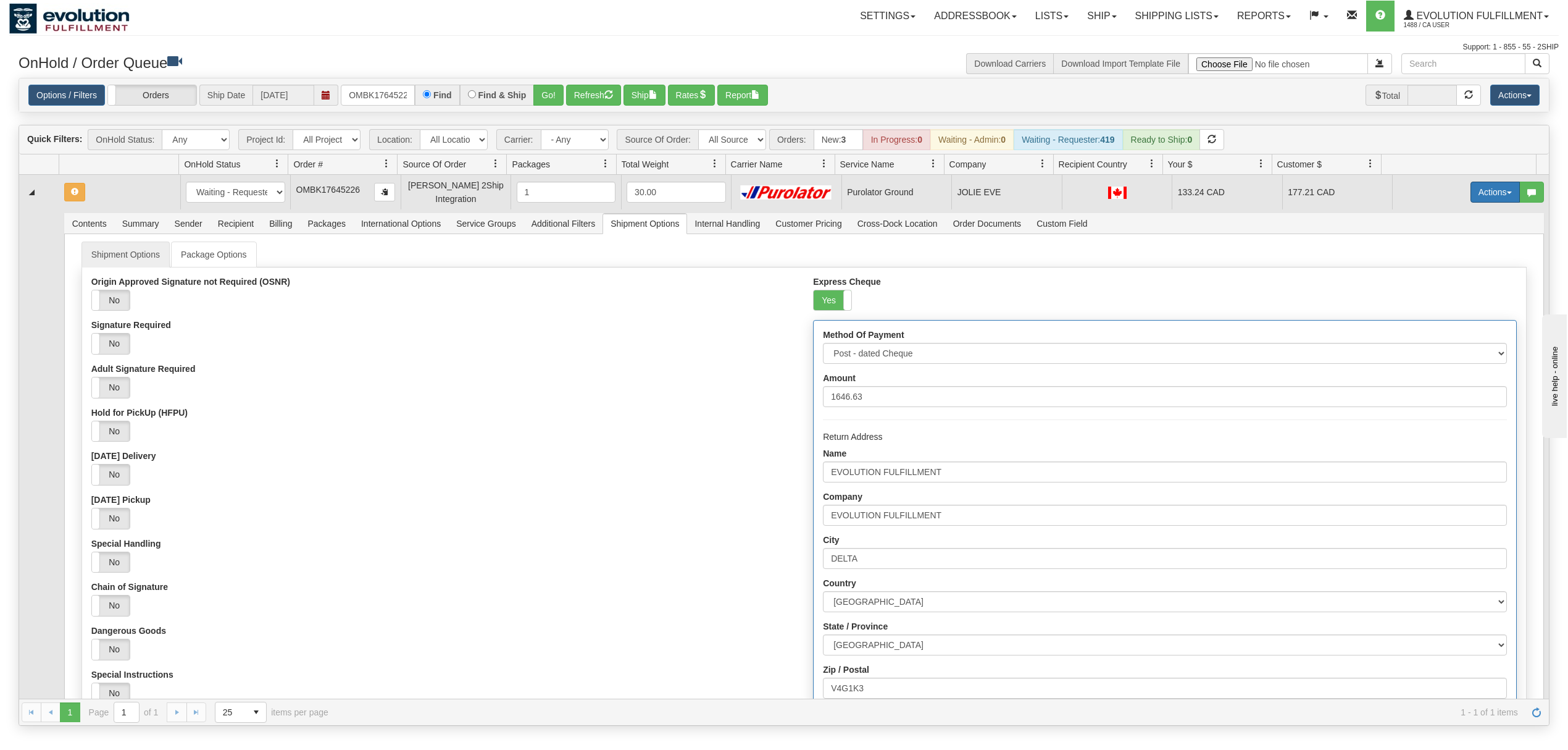
click at [1473, 194] on button "Actions" at bounding box center [1495, 192] width 49 height 21
click at [1433, 263] on span "Ship" at bounding box center [1446, 263] width 26 height 10
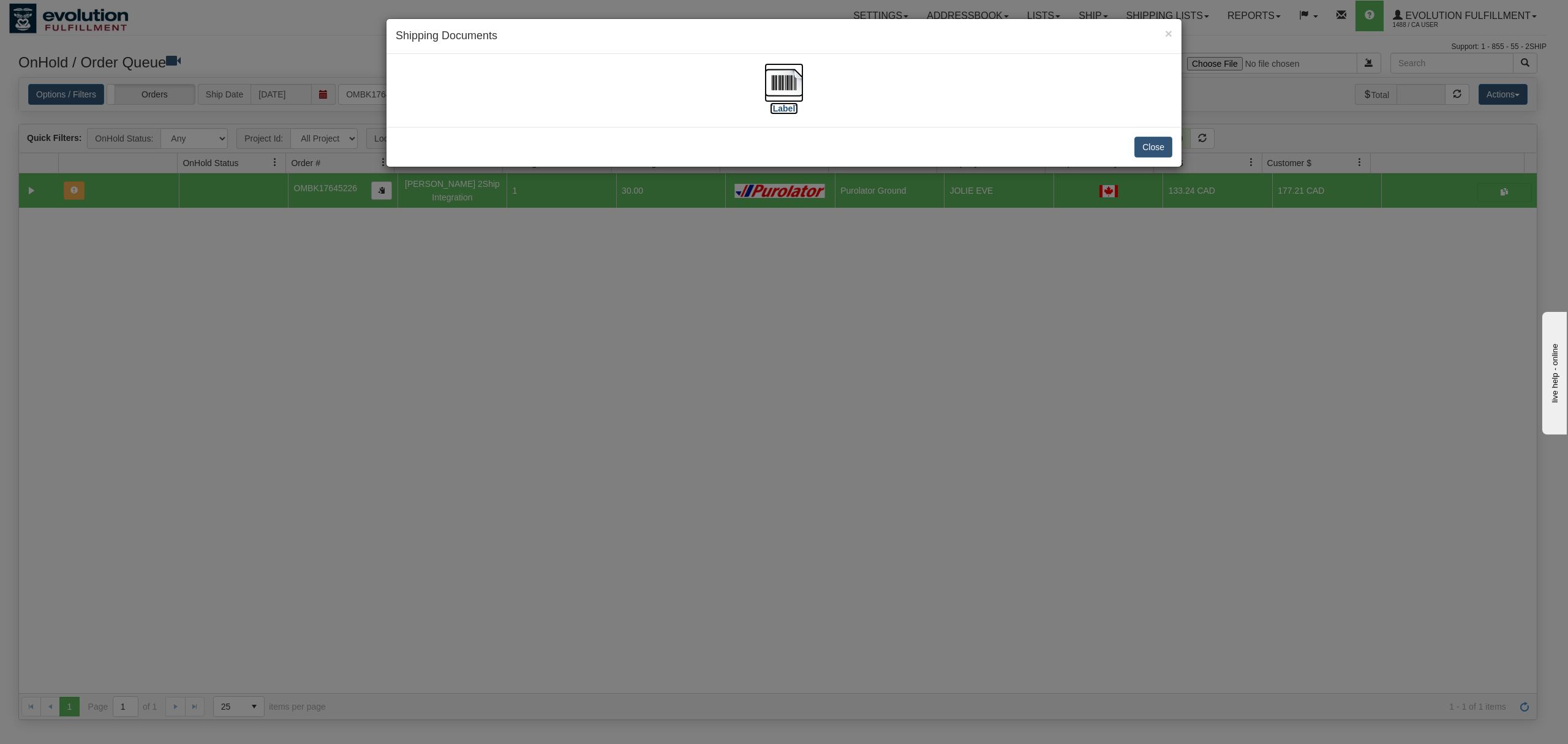
click at [778, 79] on img at bounding box center [784, 83] width 39 height 39
click at [1162, 143] on button "Close" at bounding box center [1153, 147] width 38 height 21
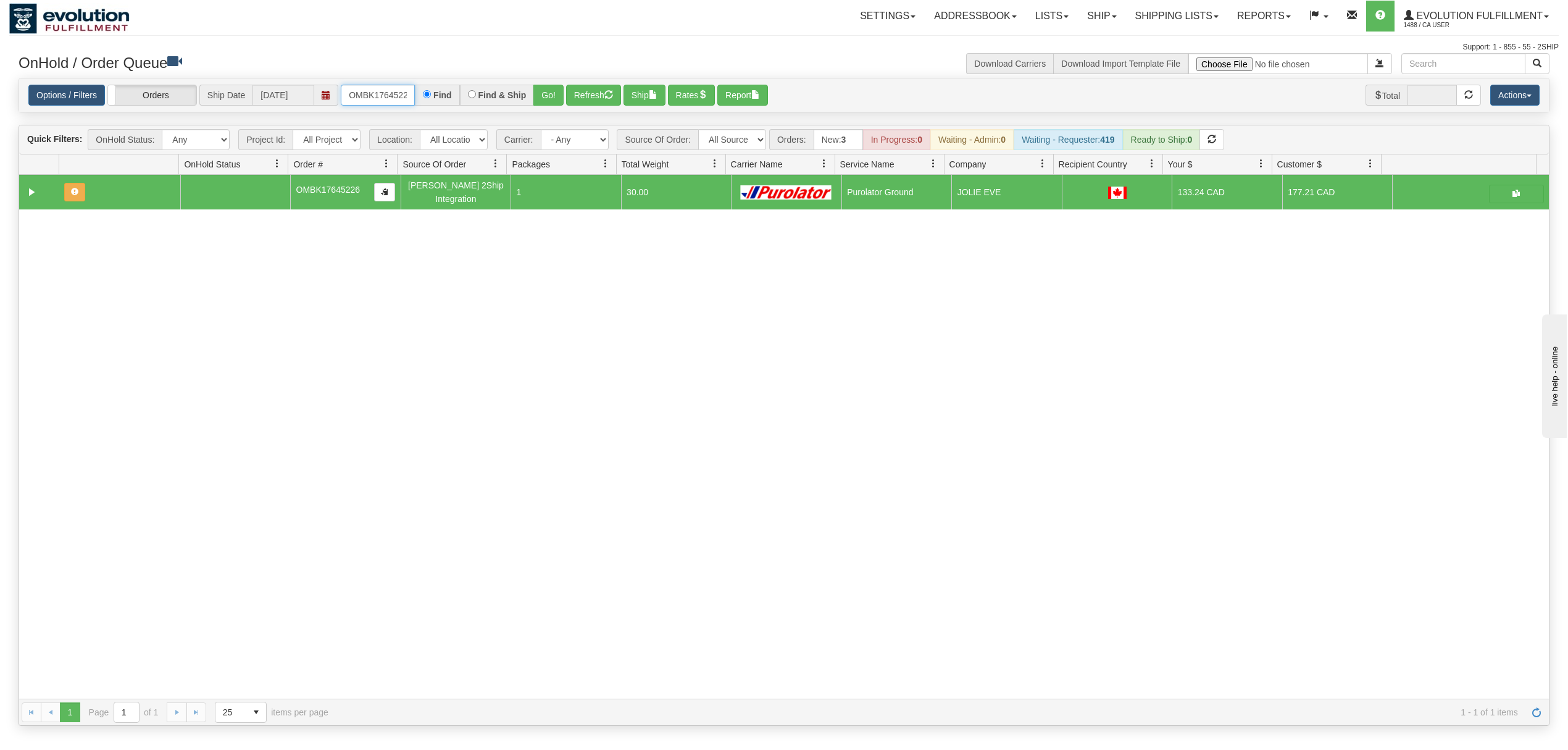
click at [400, 87] on input "OMBK17645226" at bounding box center [378, 95] width 74 height 21
click at [400, 89] on input "OMBK17645226" at bounding box center [378, 95] width 74 height 21
type input "OTOF64074"
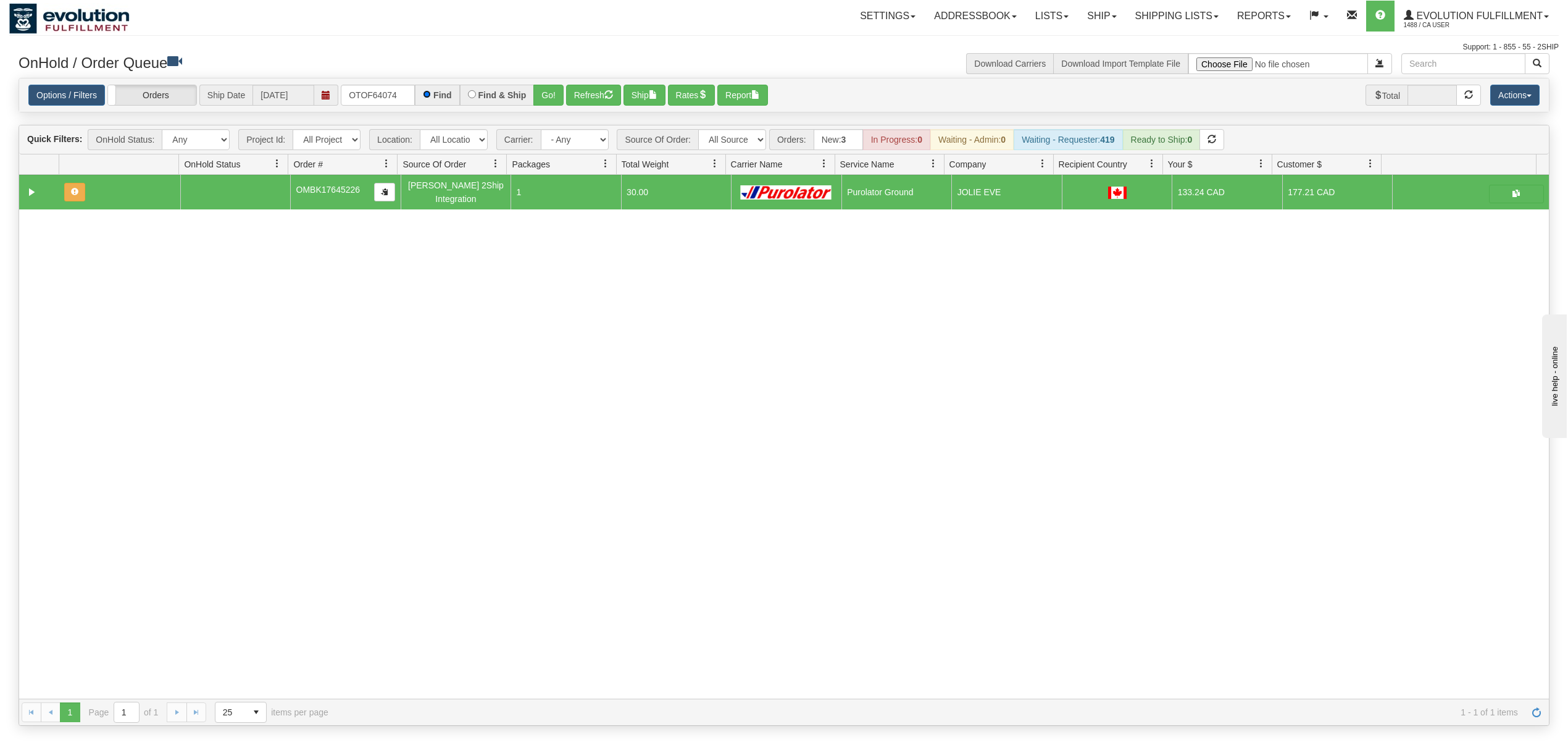
scroll to position [0, 0]
click at [559, 99] on button "Go!" at bounding box center [549, 95] width 30 height 21
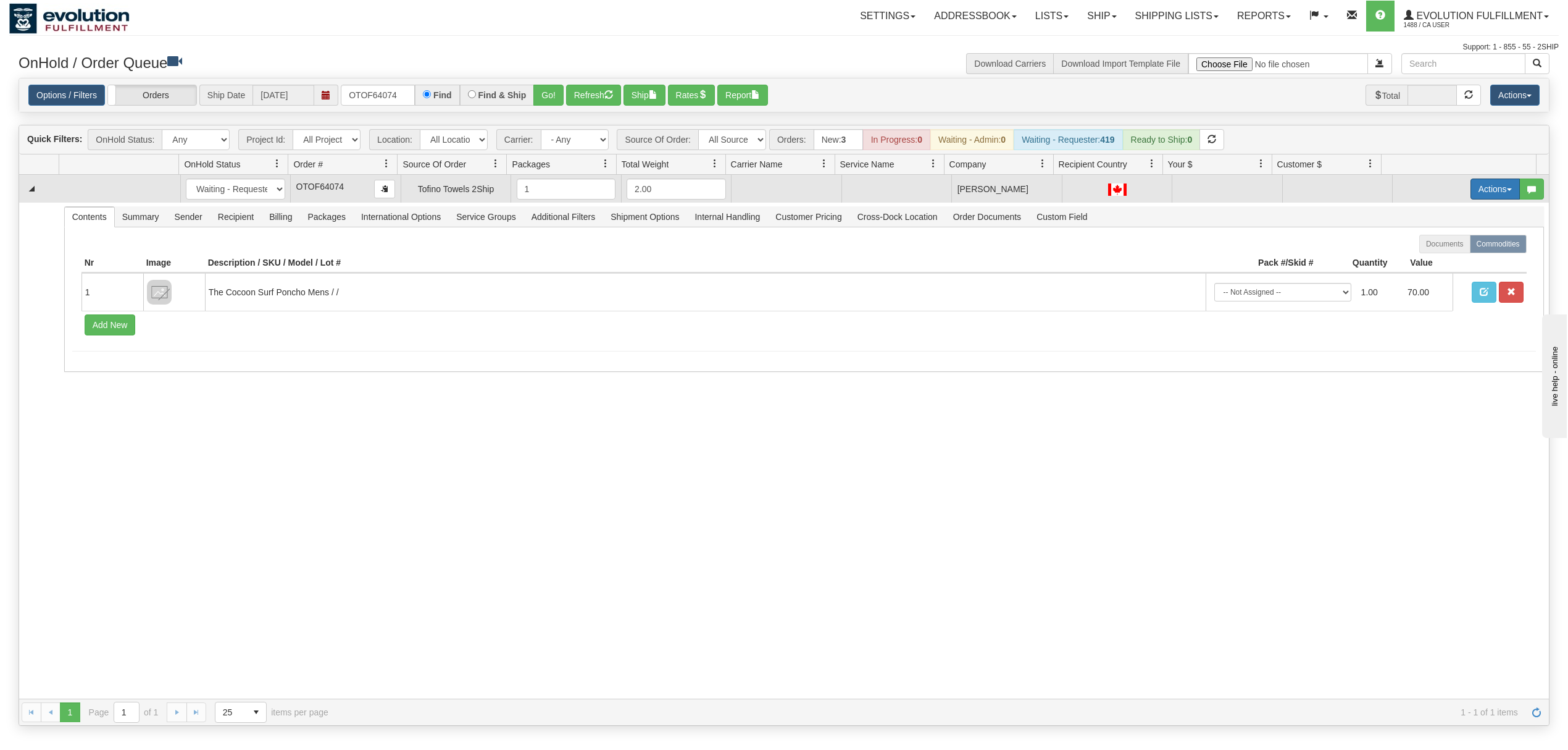
click at [1482, 191] on button "Actions" at bounding box center [1495, 189] width 49 height 21
click at [1455, 247] on span "Rate All Services" at bounding box center [1470, 244] width 74 height 10
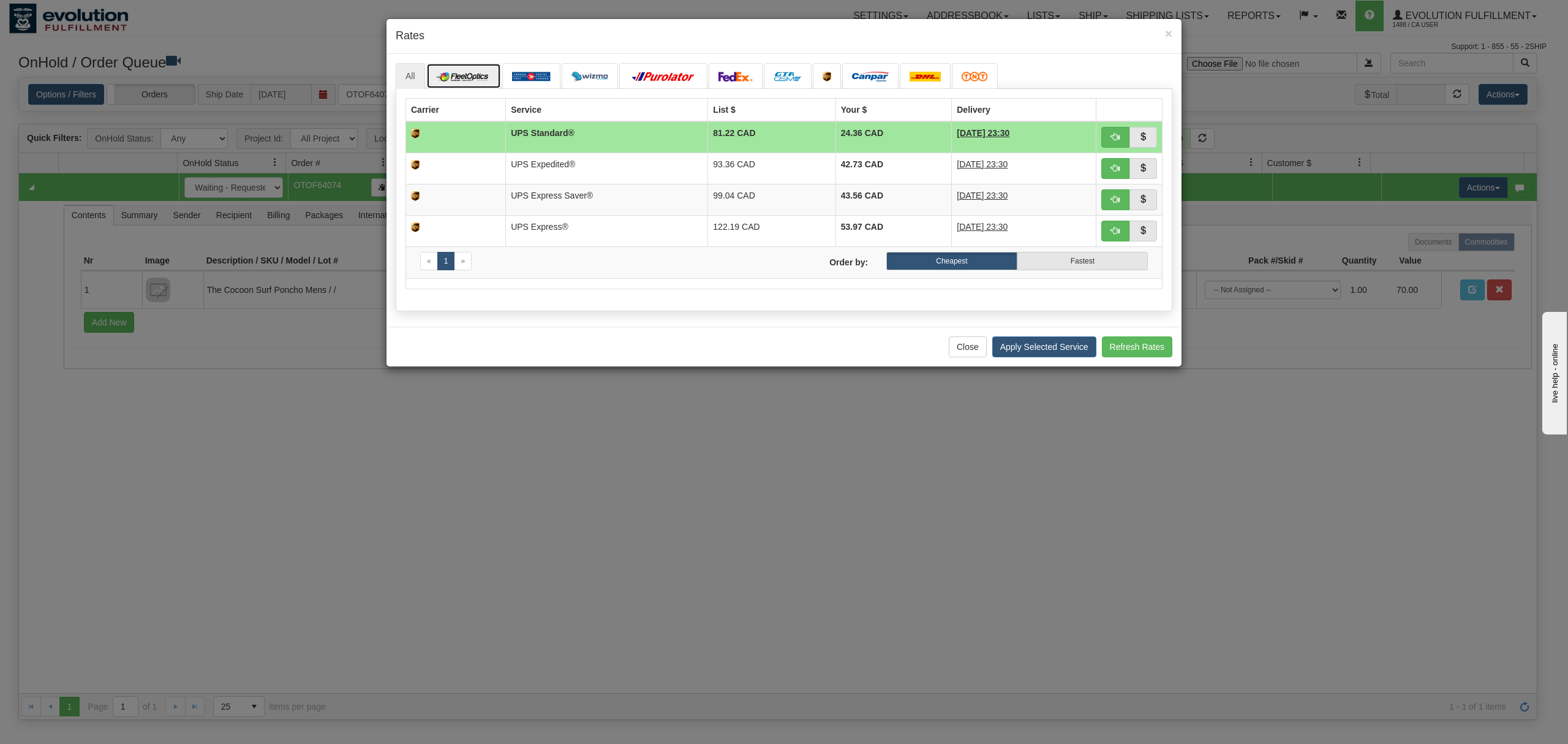
click at [481, 84] on link at bounding box center [465, 76] width 76 height 26
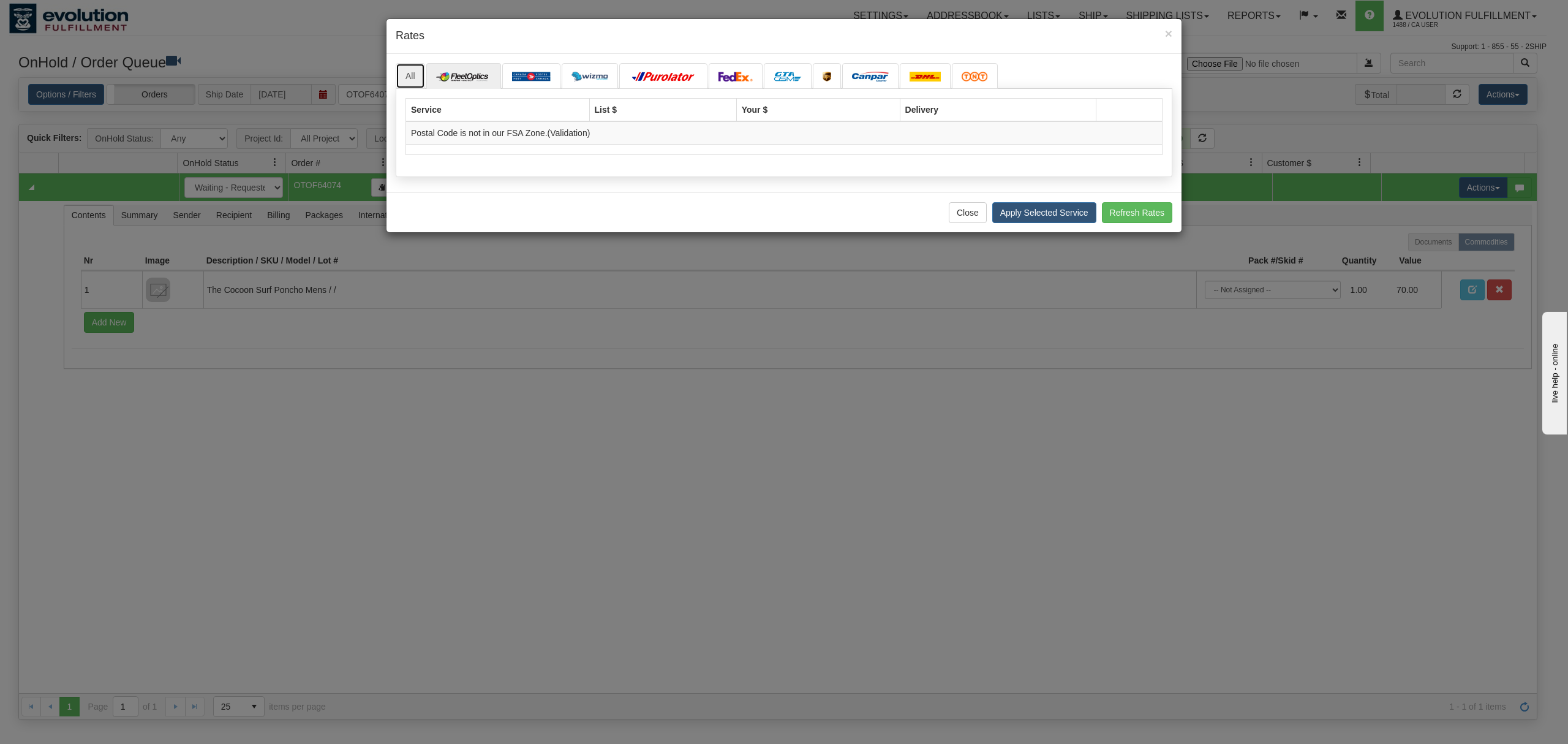
click at [405, 79] on link "All" at bounding box center [410, 76] width 29 height 26
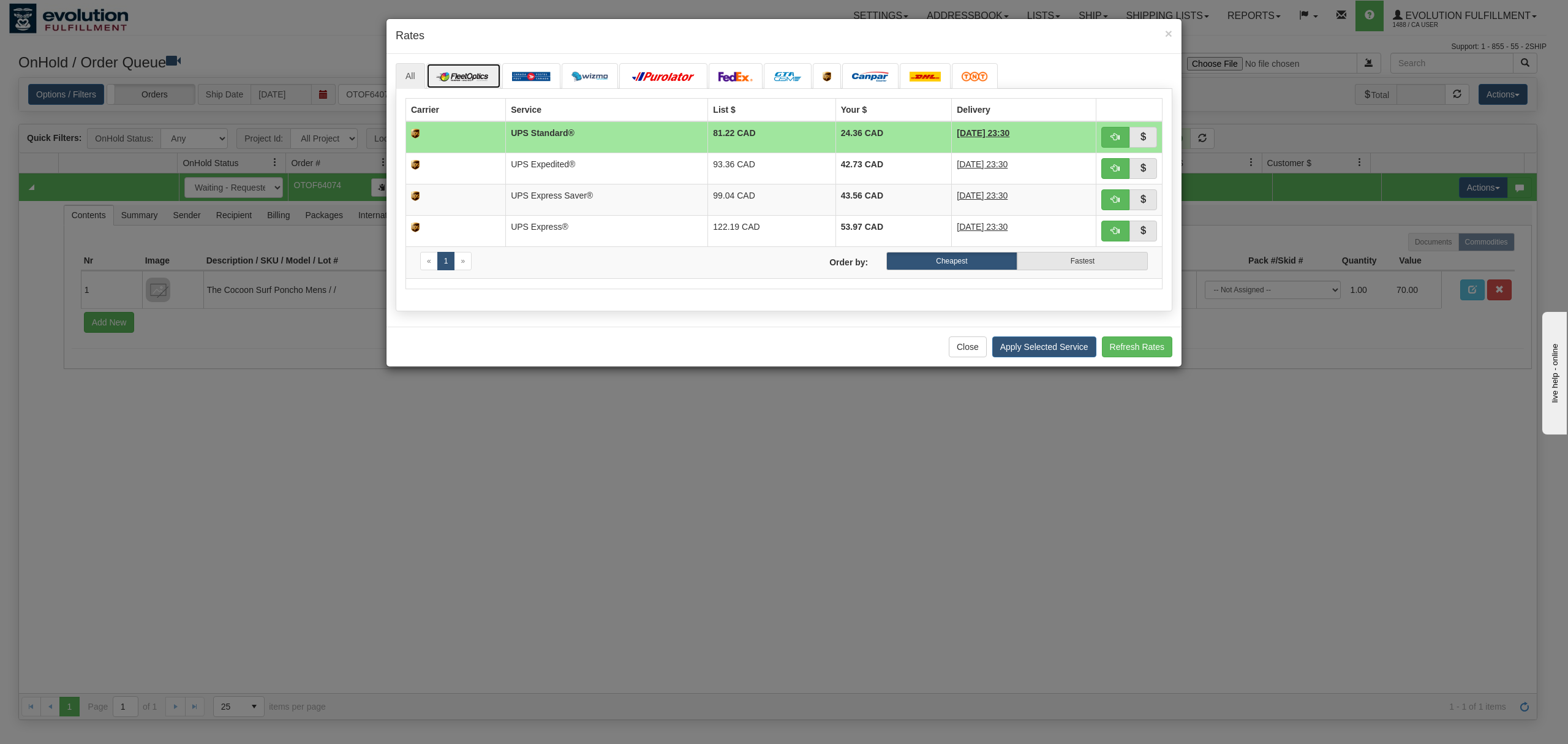
click at [466, 76] on img at bounding box center [464, 76] width 56 height 10
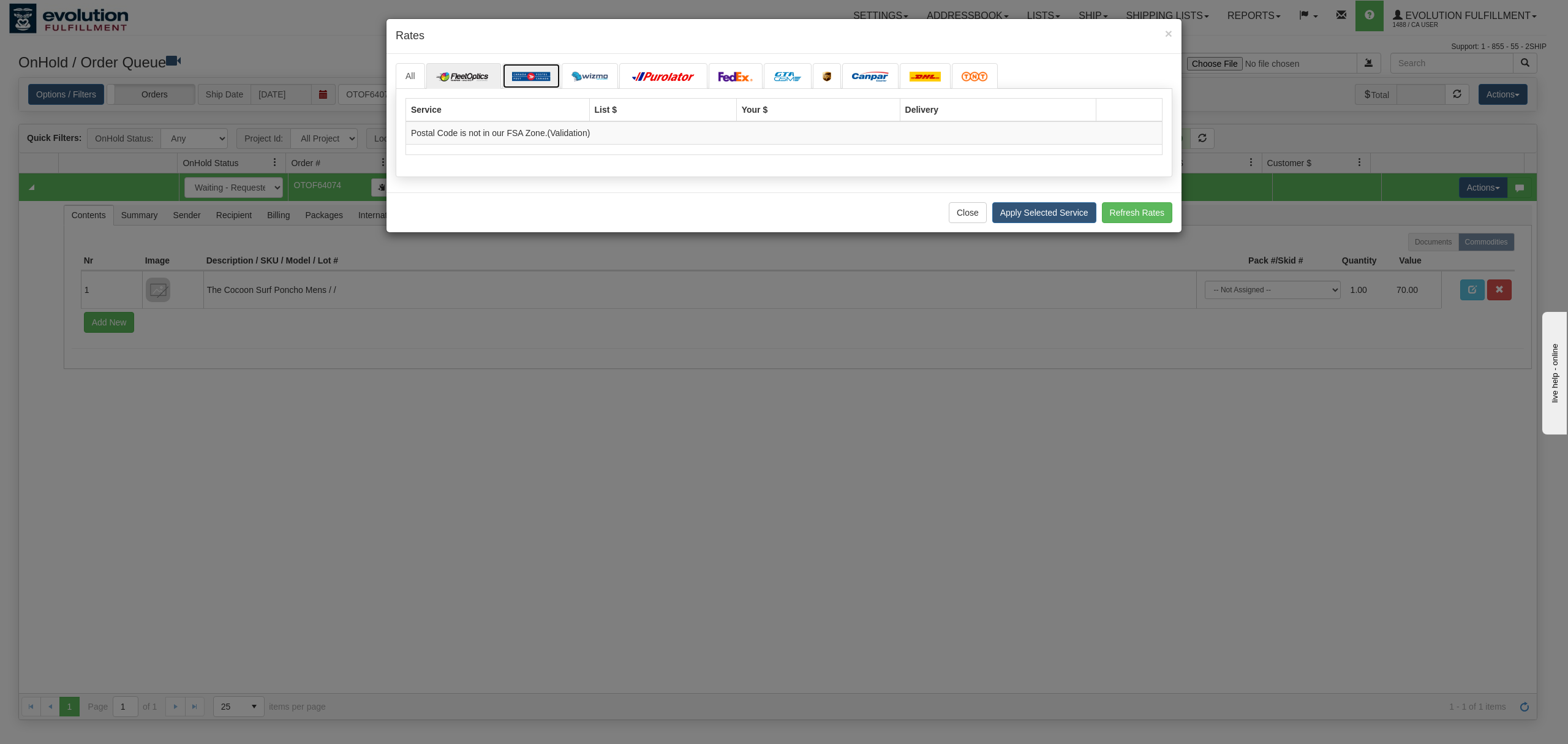
click at [538, 76] on img at bounding box center [531, 76] width 39 height 10
click at [611, 73] on link at bounding box center [590, 76] width 57 height 26
click at [662, 73] on img at bounding box center [663, 76] width 69 height 10
click at [736, 72] on img at bounding box center [735, 76] width 34 height 10
drag, startPoint x: 804, startPoint y: 72, endPoint x: 855, endPoint y: 72, distance: 51.0
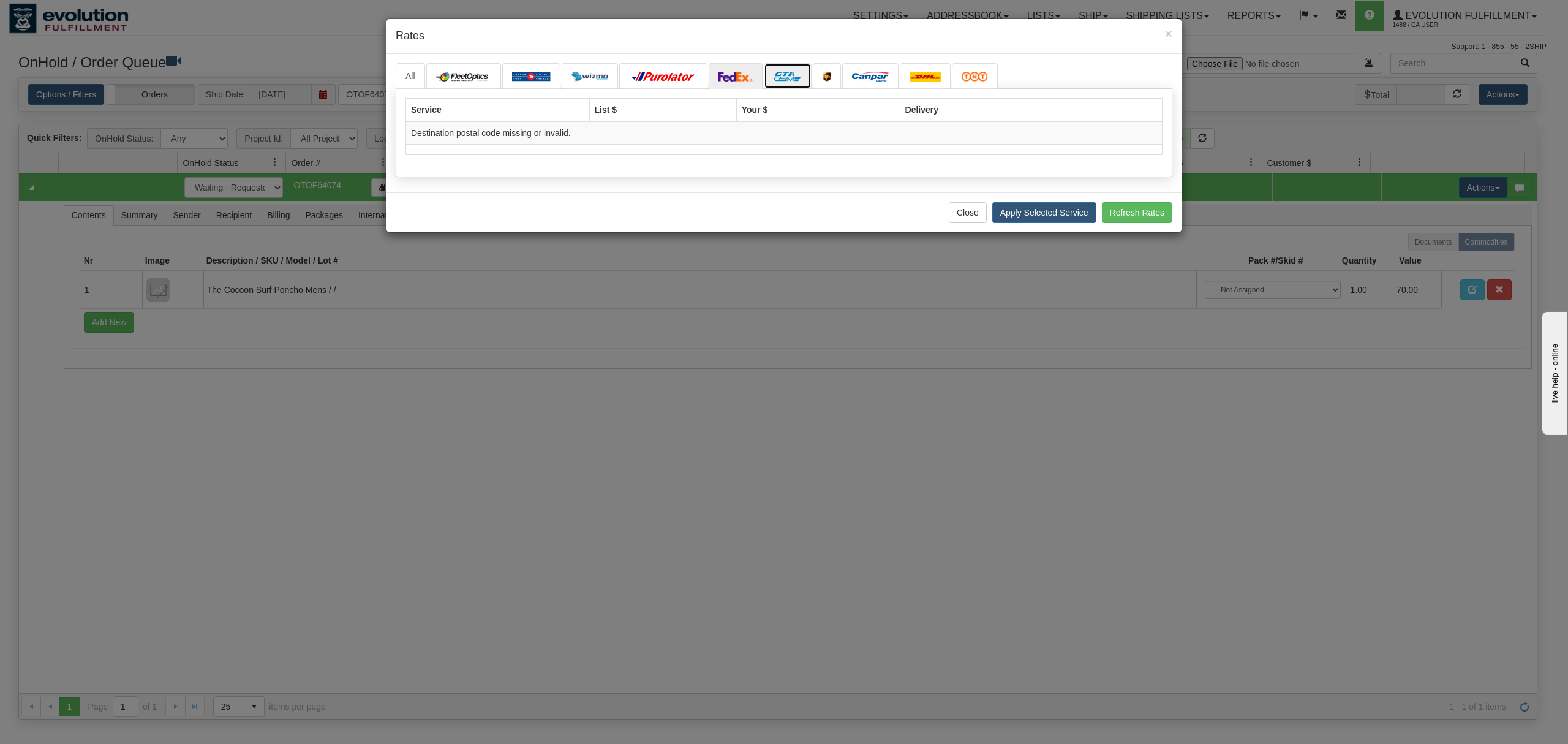
click at [806, 72] on link at bounding box center [787, 76] width 48 height 26
click at [858, 72] on img at bounding box center [870, 76] width 37 height 10
click at [1172, 32] on span "×" at bounding box center [1169, 33] width 8 height 14
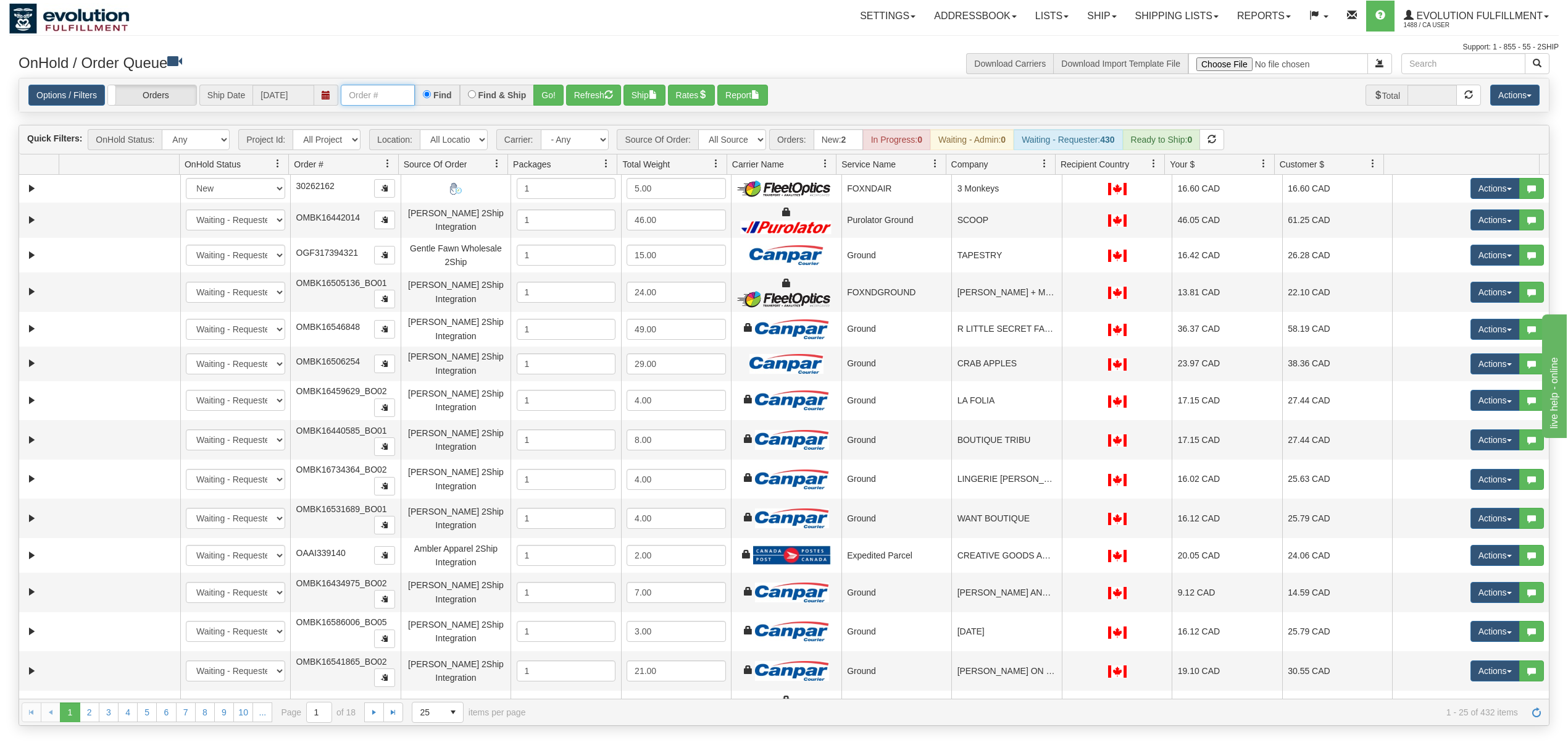
click at [389, 106] on input "text" at bounding box center [378, 95] width 74 height 21
click at [542, 95] on button "Go!" at bounding box center [549, 95] width 30 height 21
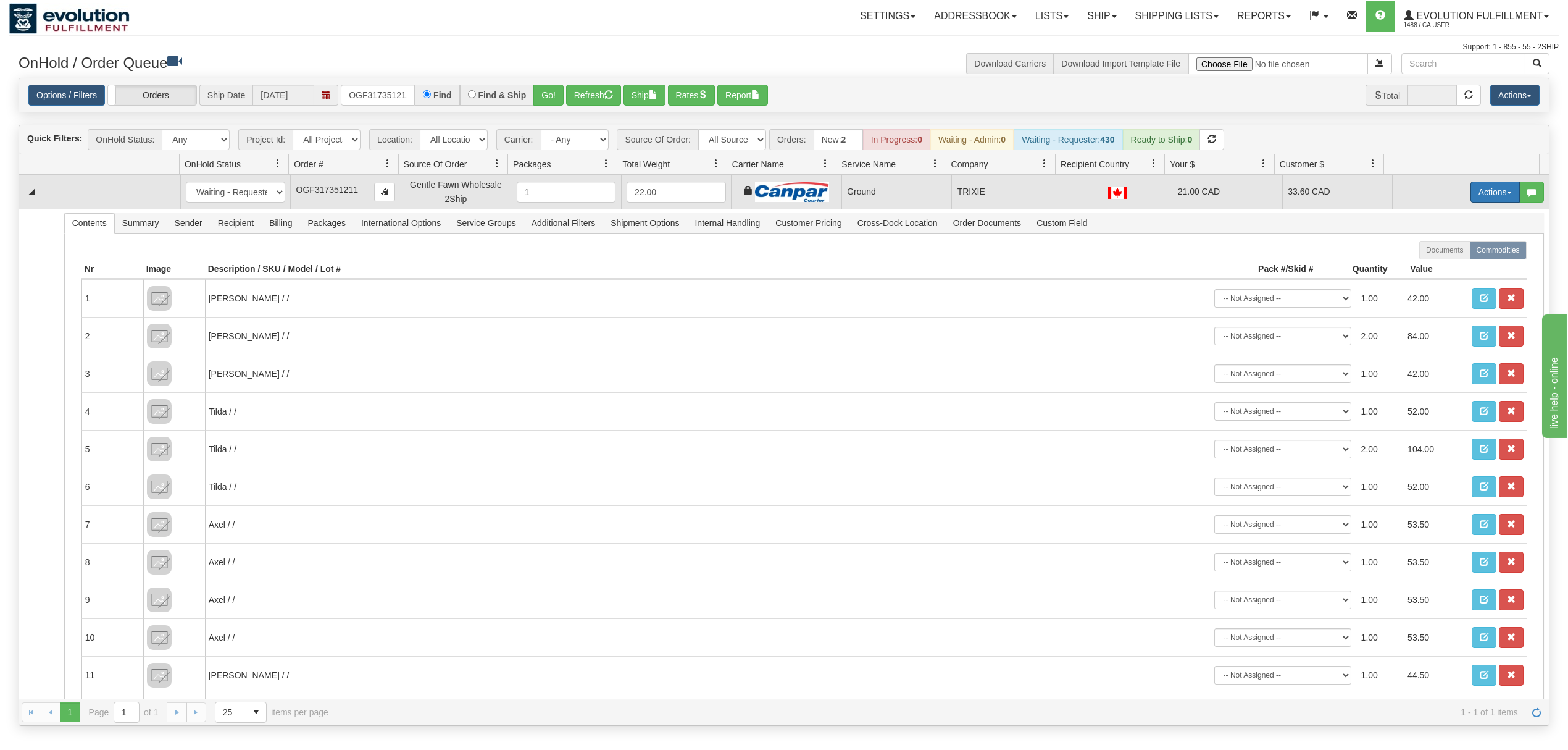
click at [1175, 193] on button "Actions" at bounding box center [1495, 192] width 49 height 21
click at [1175, 268] on span "Ship" at bounding box center [1446, 263] width 26 height 10
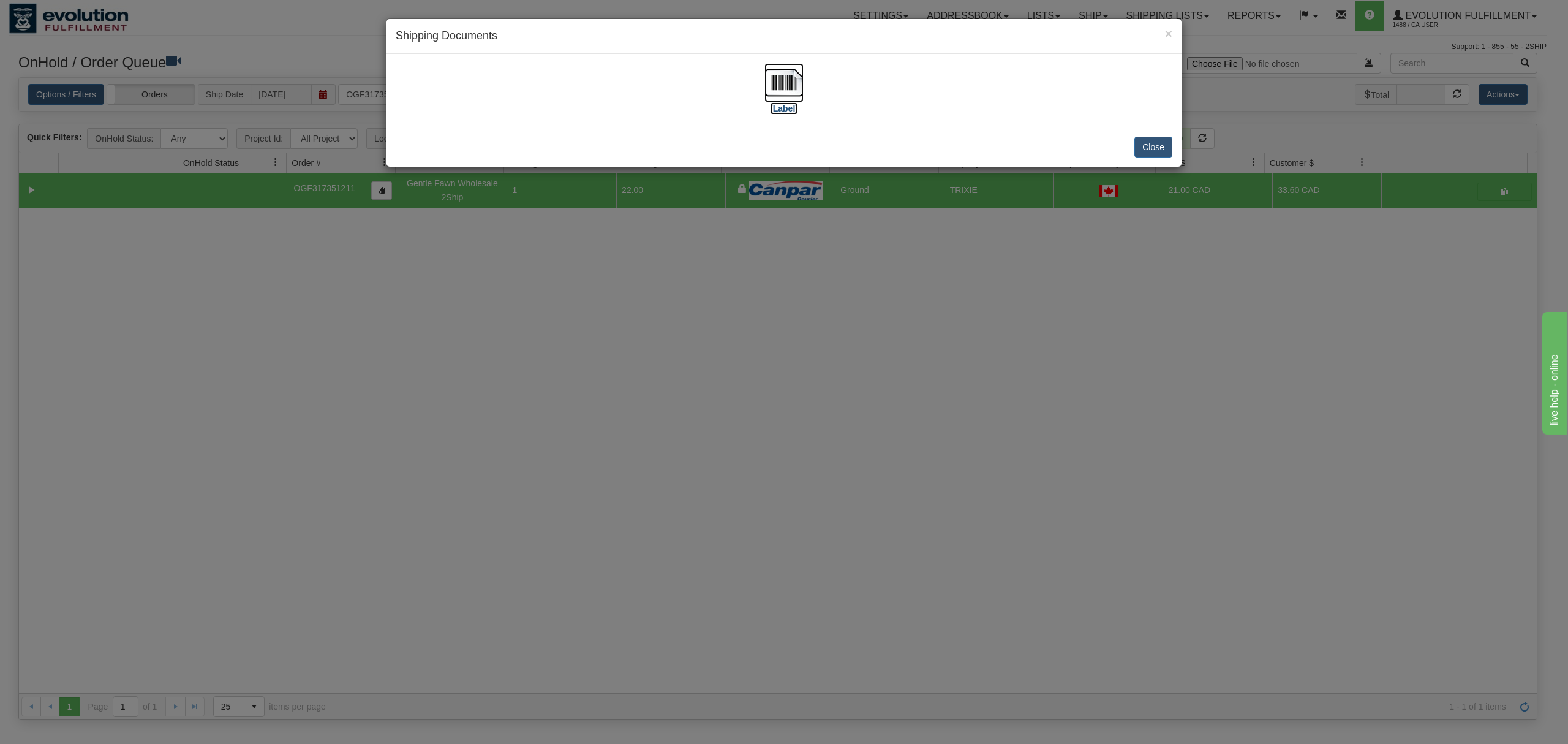
click at [782, 79] on img at bounding box center [784, 83] width 39 height 39
click at [1148, 144] on button "Close" at bounding box center [1153, 147] width 38 height 21
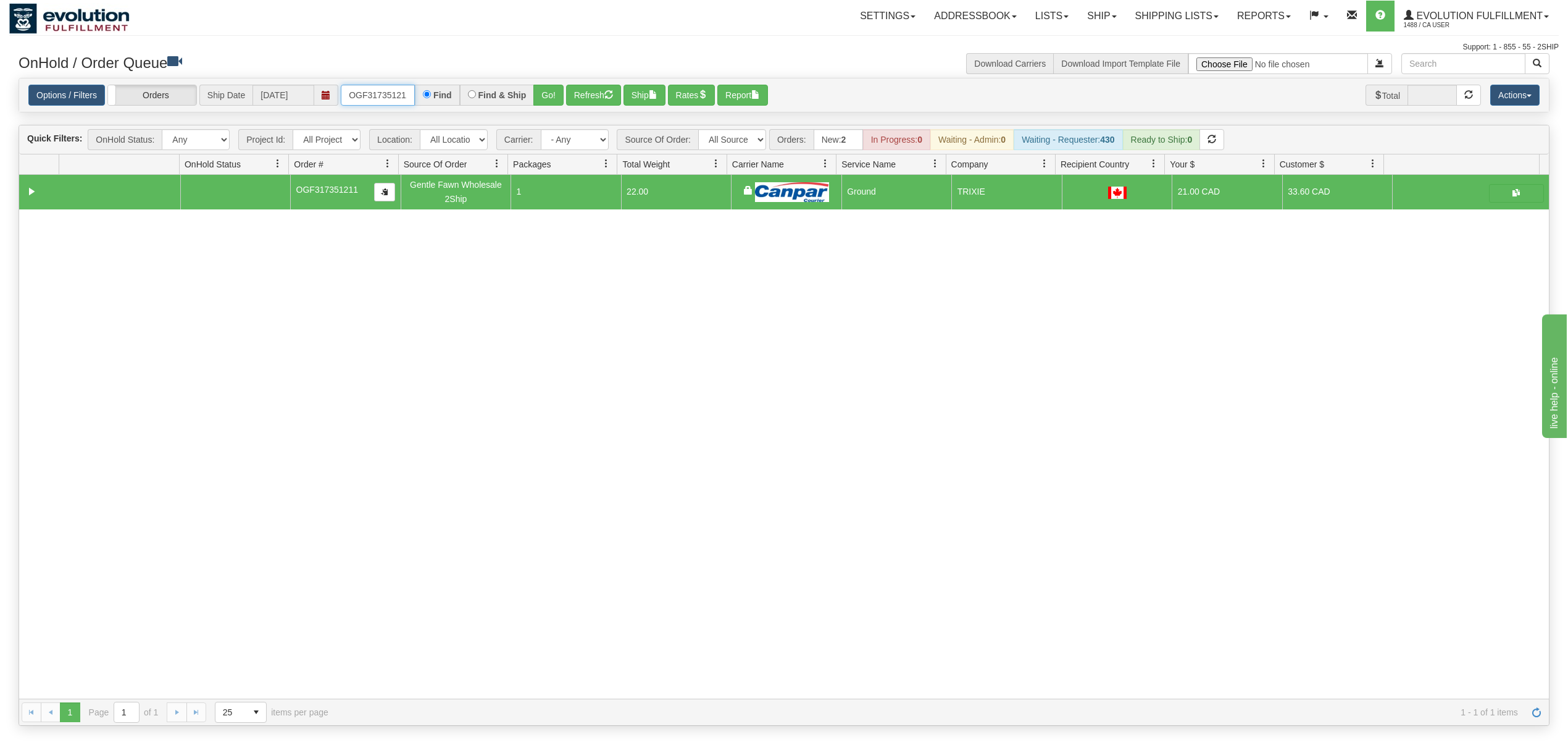
click at [381, 95] on input "OGF317351211" at bounding box center [378, 95] width 74 height 21
click at [383, 102] on input "OMBK17533944" at bounding box center [378, 95] width 74 height 21
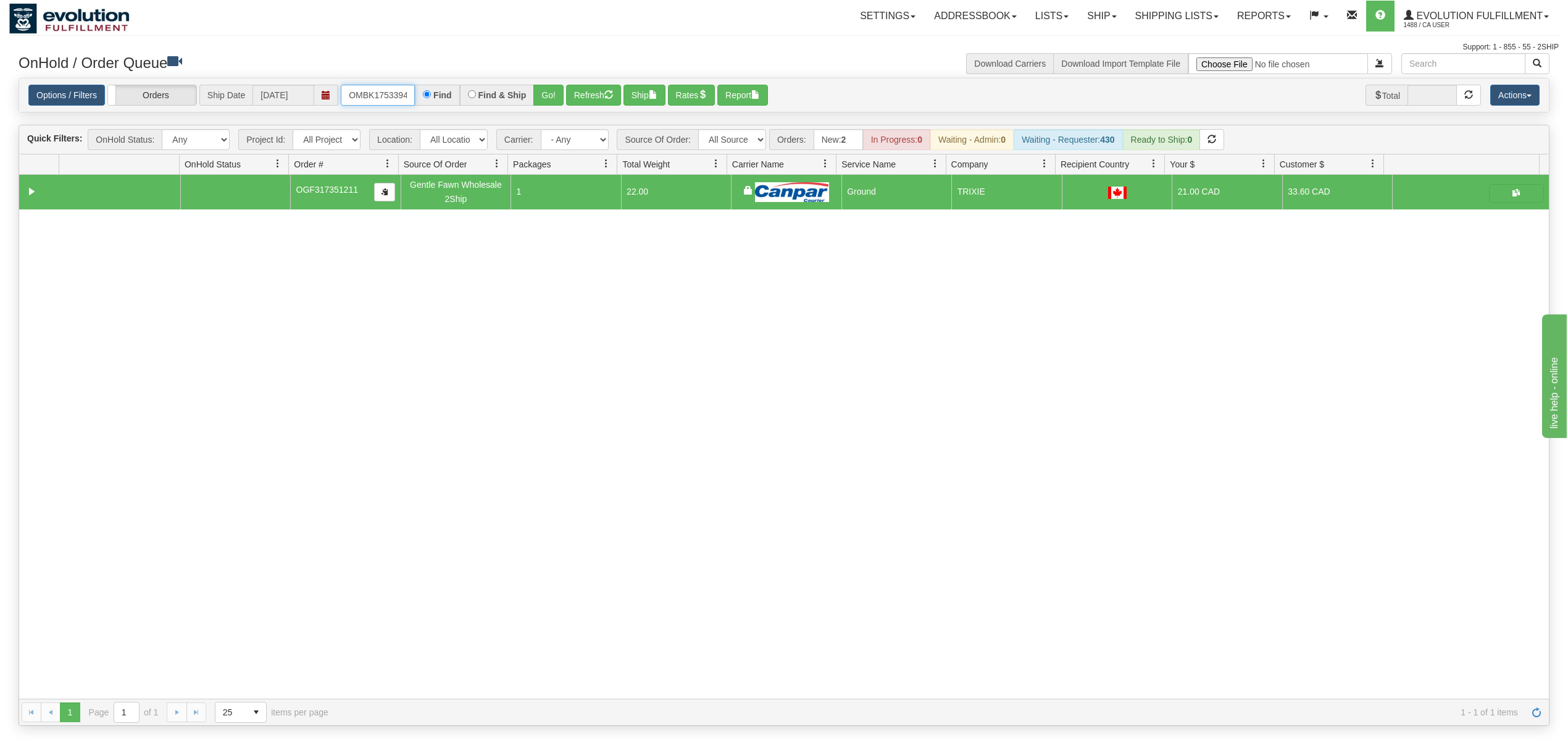
click at [383, 102] on input "OMBK17533944" at bounding box center [378, 95] width 74 height 21
type input "OMBK17533944"
drag, startPoint x: 537, startPoint y: 97, endPoint x: 607, endPoint y: 14, distance: 108.6
click at [538, 97] on button "Go!" at bounding box center [549, 95] width 30 height 21
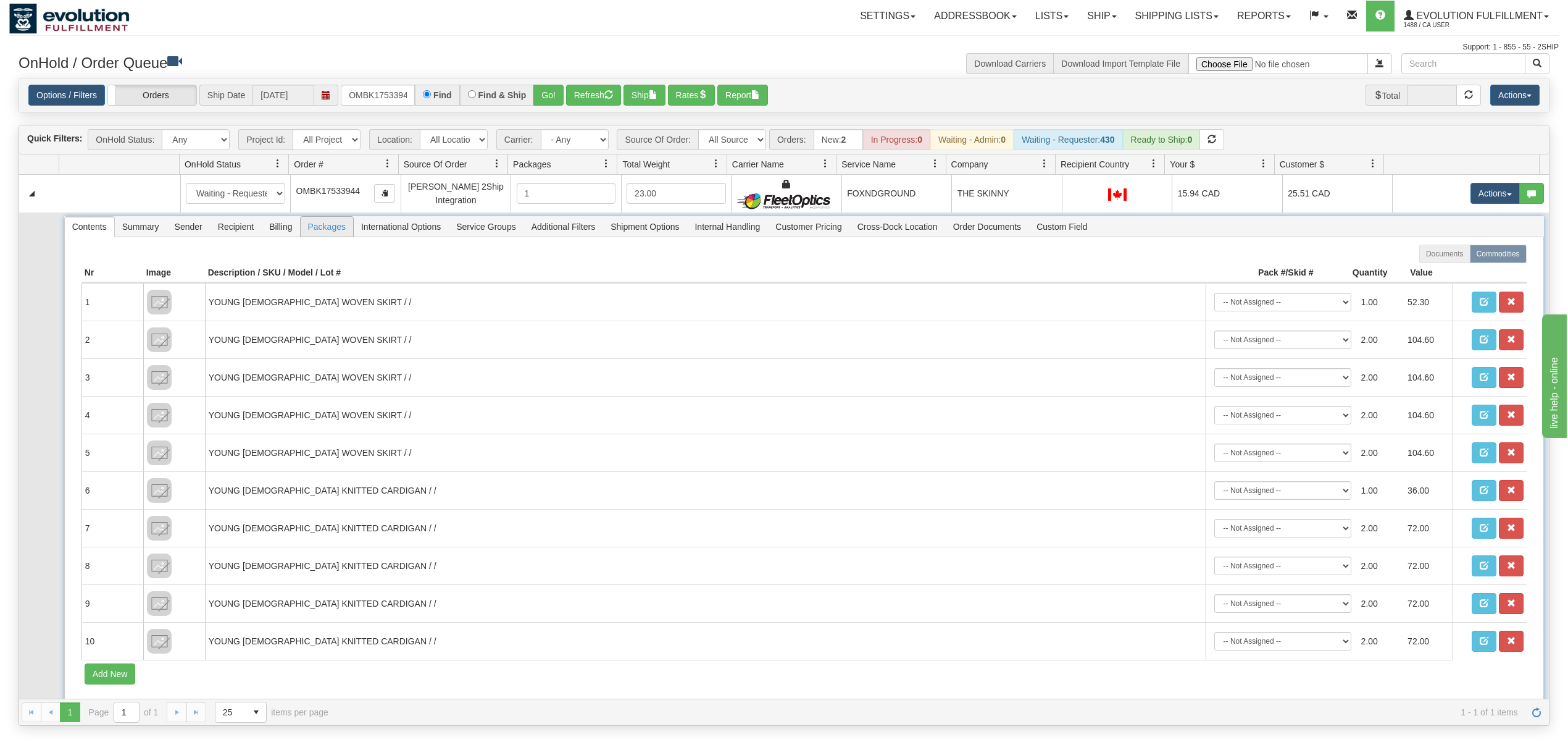
click at [327, 226] on span "Packages" at bounding box center [327, 227] width 53 height 20
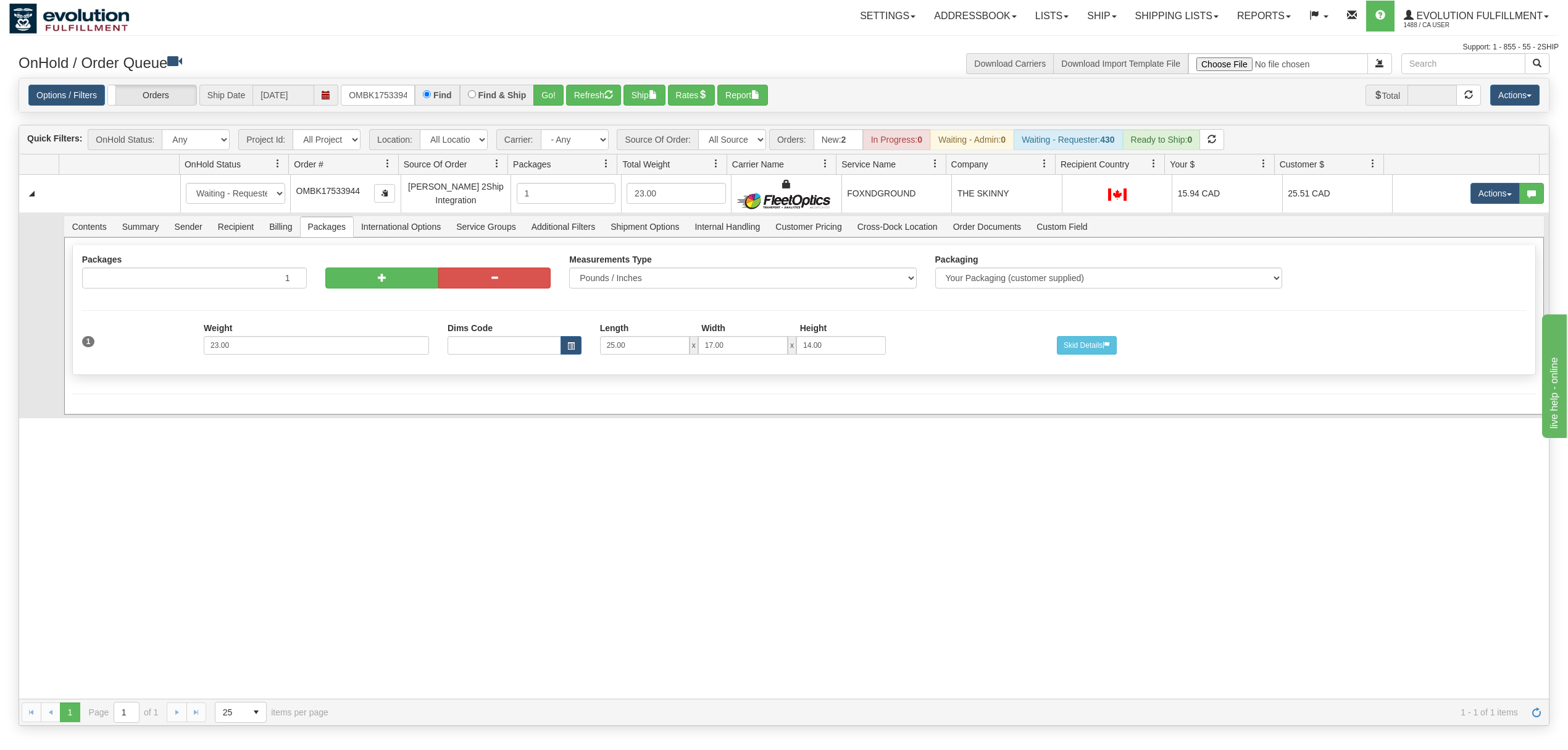
click at [401, 292] on div at bounding box center [438, 276] width 244 height 43
click at [401, 289] on button "button" at bounding box center [381, 278] width 113 height 21
radio input "true"
type input "2"
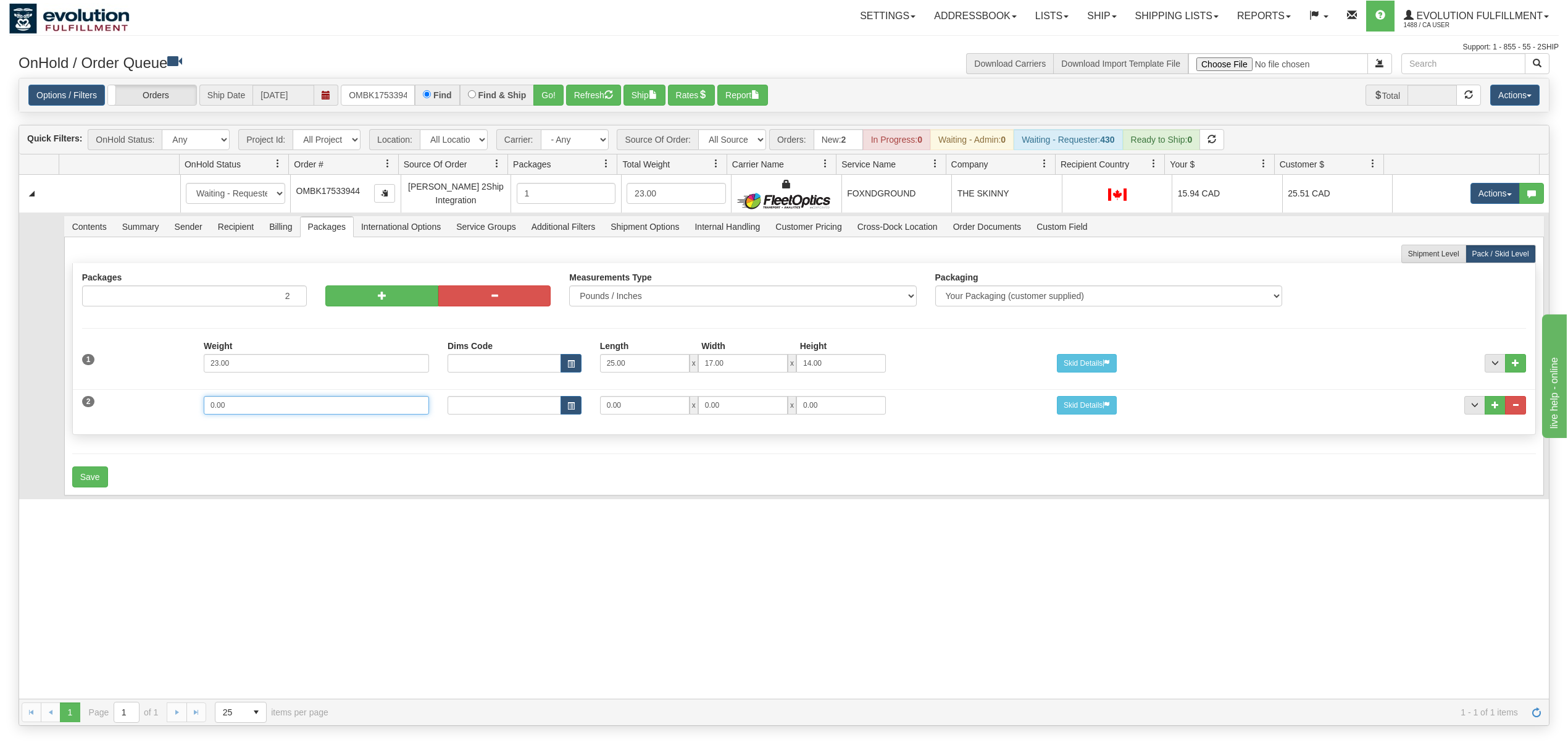
drag, startPoint x: 228, startPoint y: 408, endPoint x: 158, endPoint y: 413, distance: 70.2
click at [158, 413] on div "2 Weight 0.00 Dims Code Length Width Height 0.00 x 0.00 x" at bounding box center [804, 404] width 1462 height 41
type input "20"
type input "25"
type input "17"
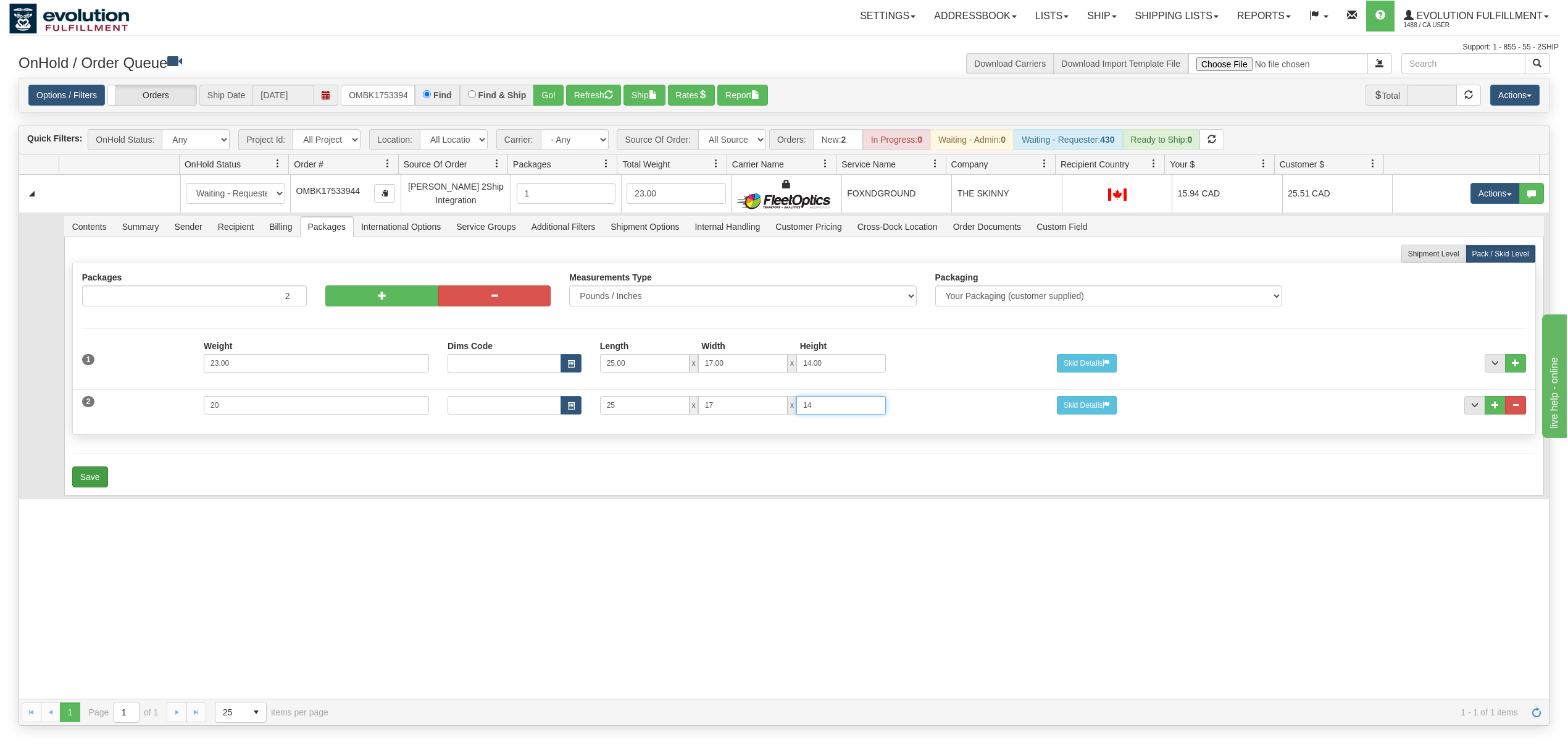
type input "14"
click at [97, 480] on button "Save" at bounding box center [90, 477] width 36 height 21
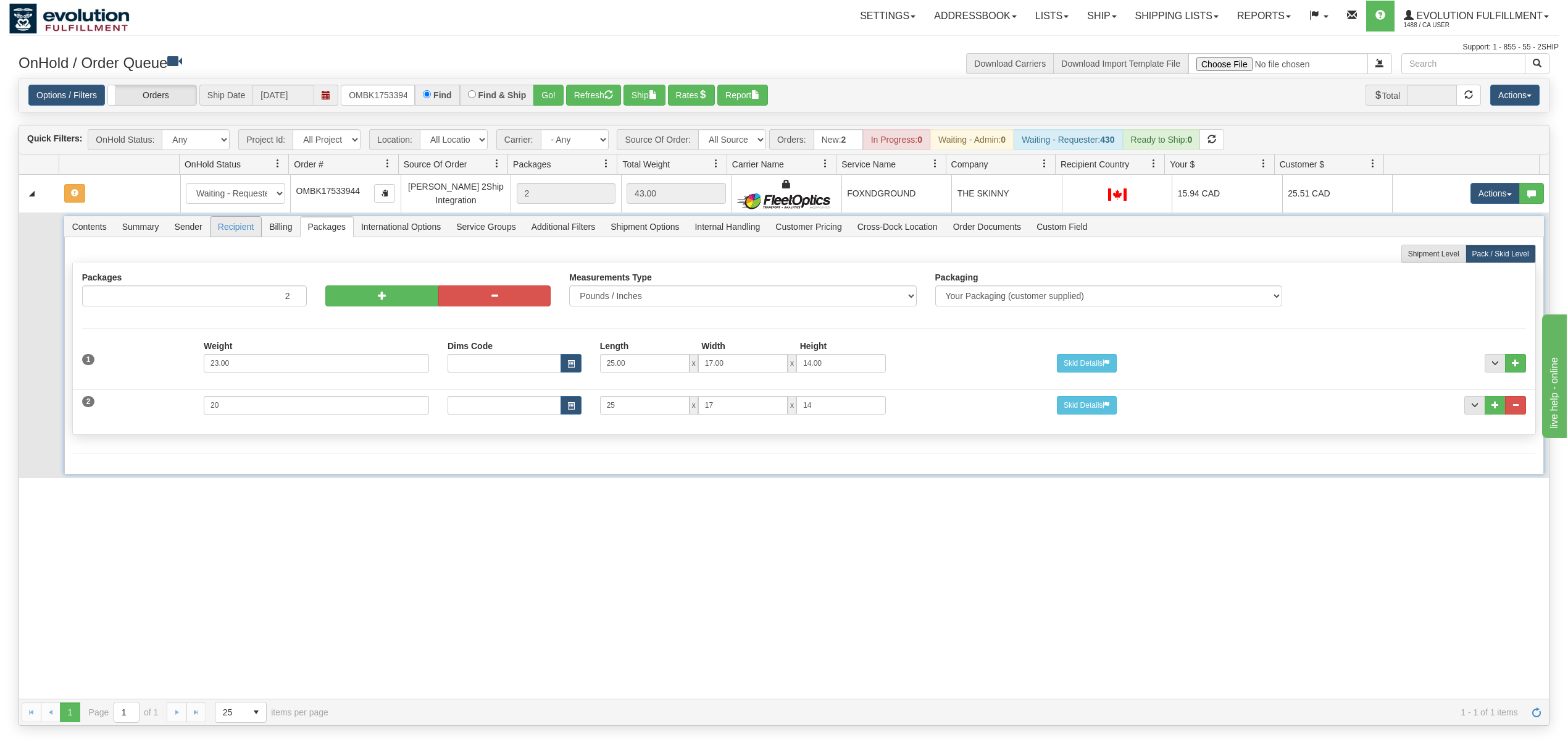
click at [228, 228] on span "Recipient" at bounding box center [236, 227] width 51 height 20
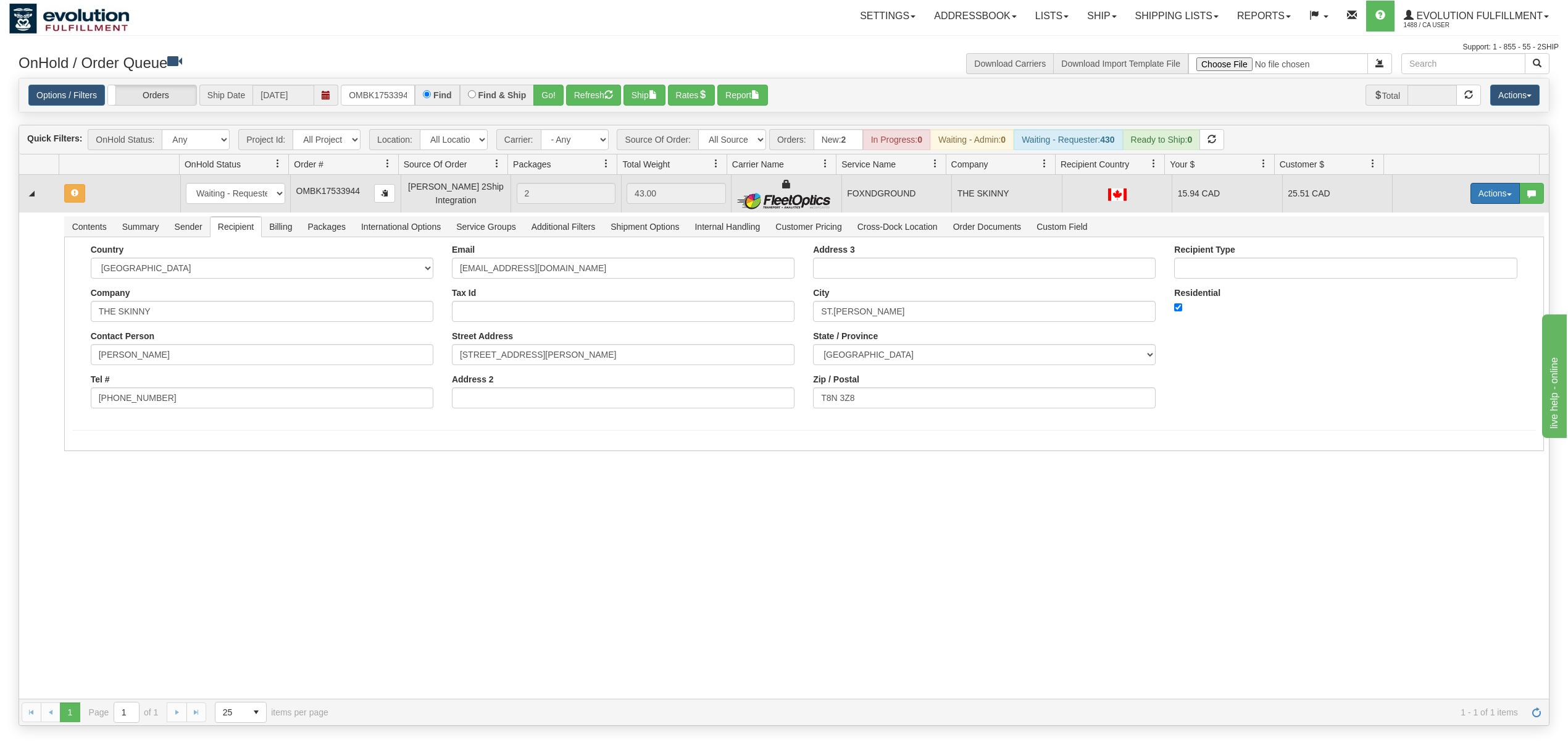
click at [1175, 200] on button "Actions" at bounding box center [1495, 193] width 49 height 21
click at [1175, 250] on span "Rate All Services" at bounding box center [1470, 248] width 74 height 10
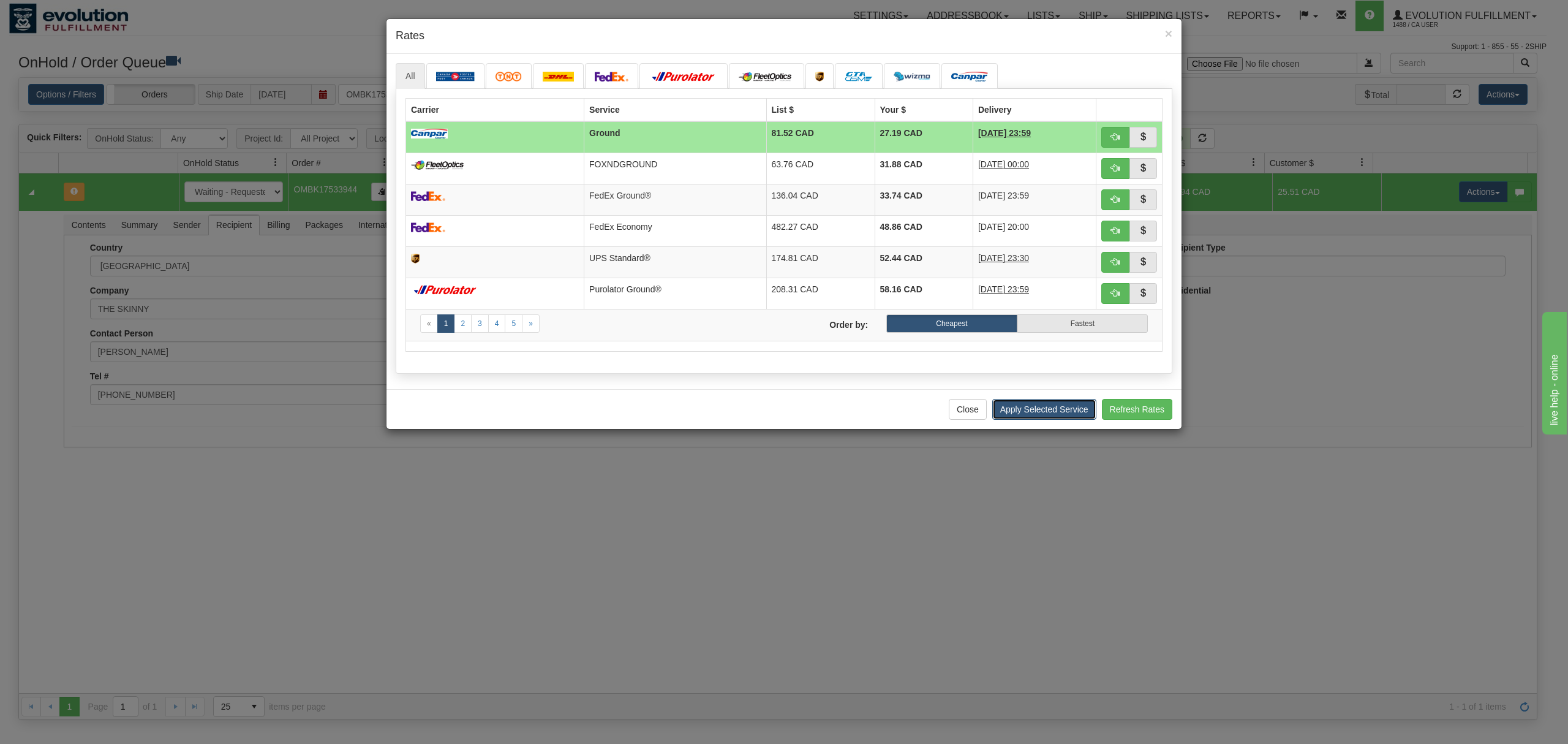
click at [1035, 417] on button "Apply Selected Service" at bounding box center [1045, 409] width 104 height 21
